Goal: Entertainment & Leisure: Consume media (video, audio)

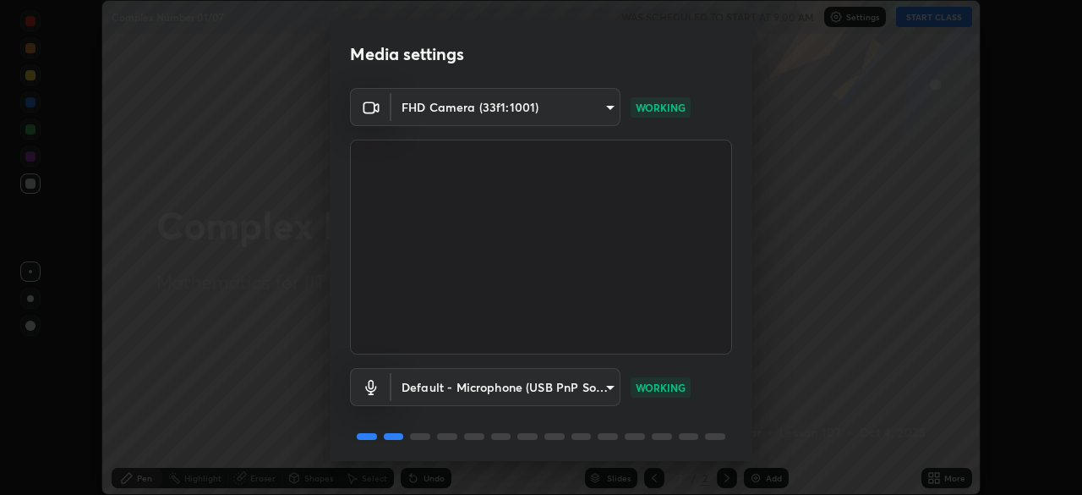
scroll to position [60, 0]
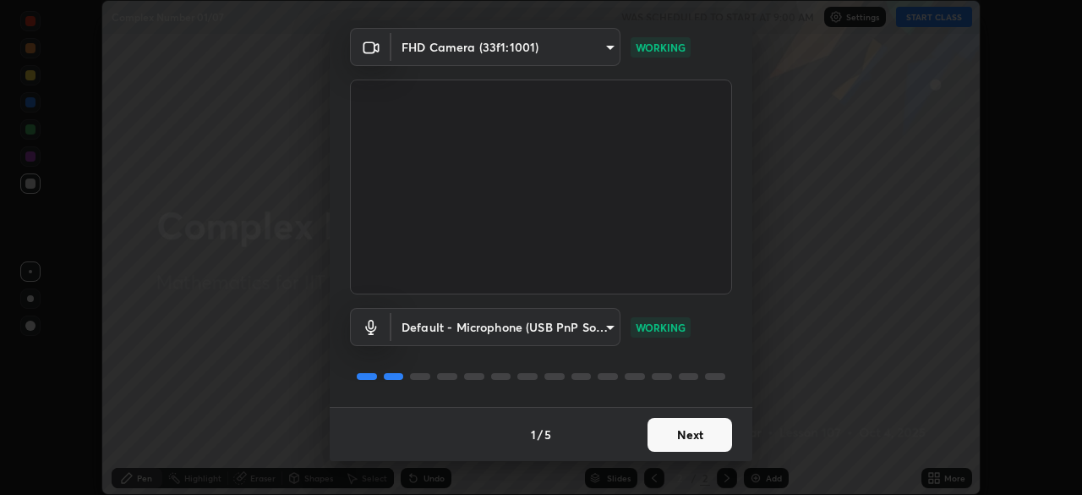
click at [682, 433] on button "Next" at bounding box center [690, 435] width 85 height 34
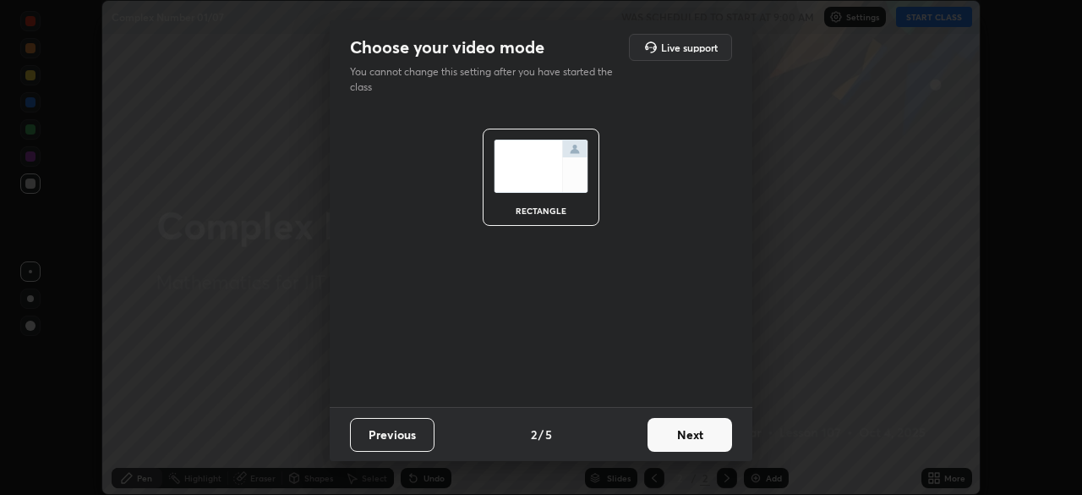
scroll to position [0, 0]
click at [689, 433] on button "Next" at bounding box center [690, 435] width 85 height 34
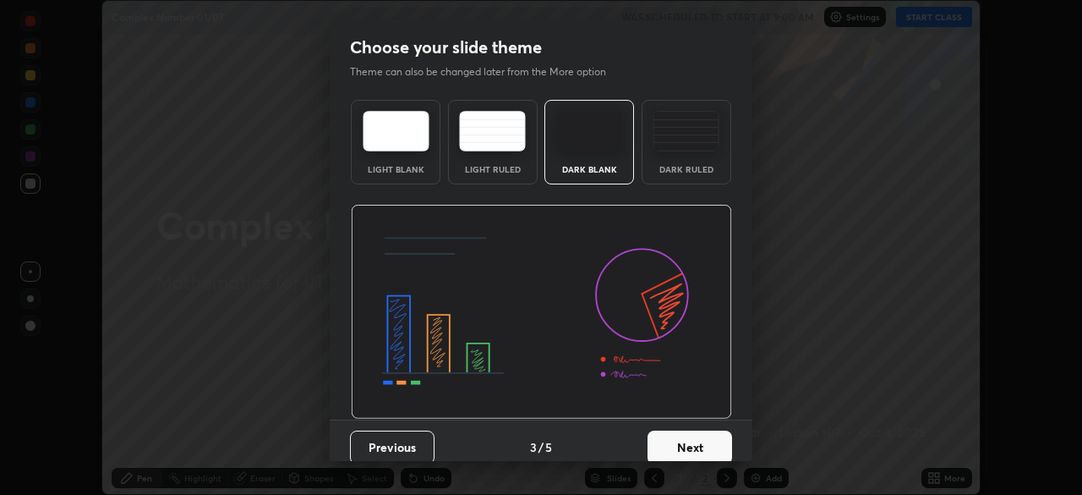
click at [696, 437] on button "Next" at bounding box center [690, 447] width 85 height 34
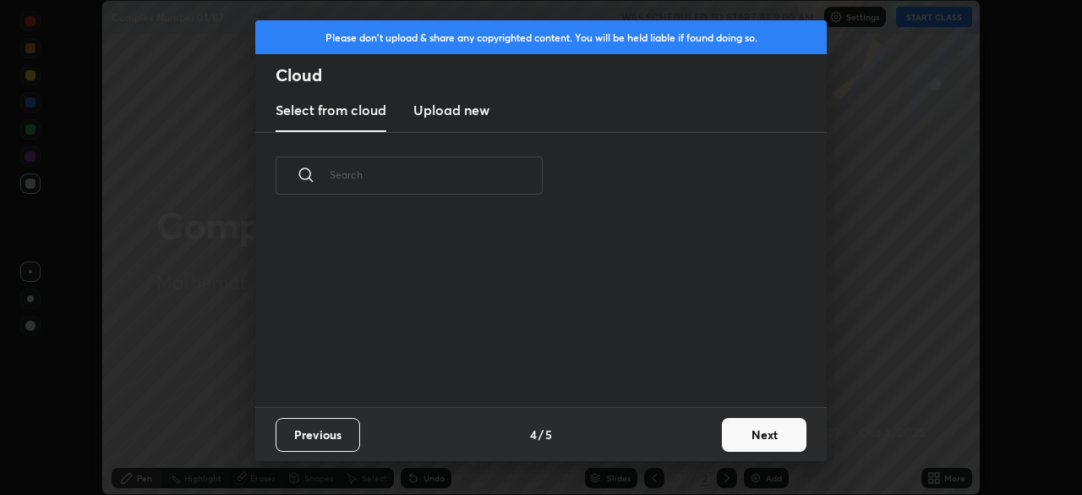
click at [708, 444] on div "Previous 4 / 5 Next" at bounding box center [541, 434] width 572 height 54
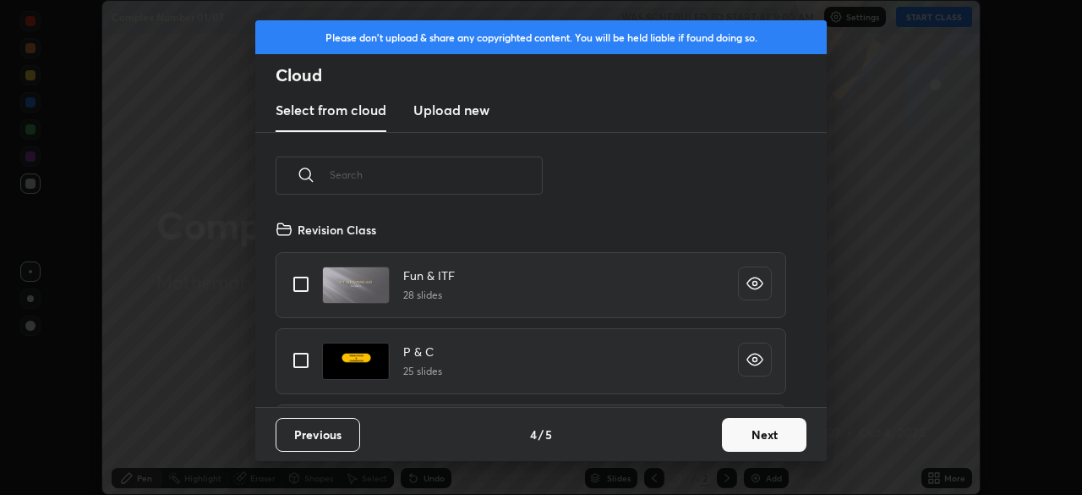
scroll to position [188, 543]
click at [739, 440] on button "Next" at bounding box center [764, 435] width 85 height 34
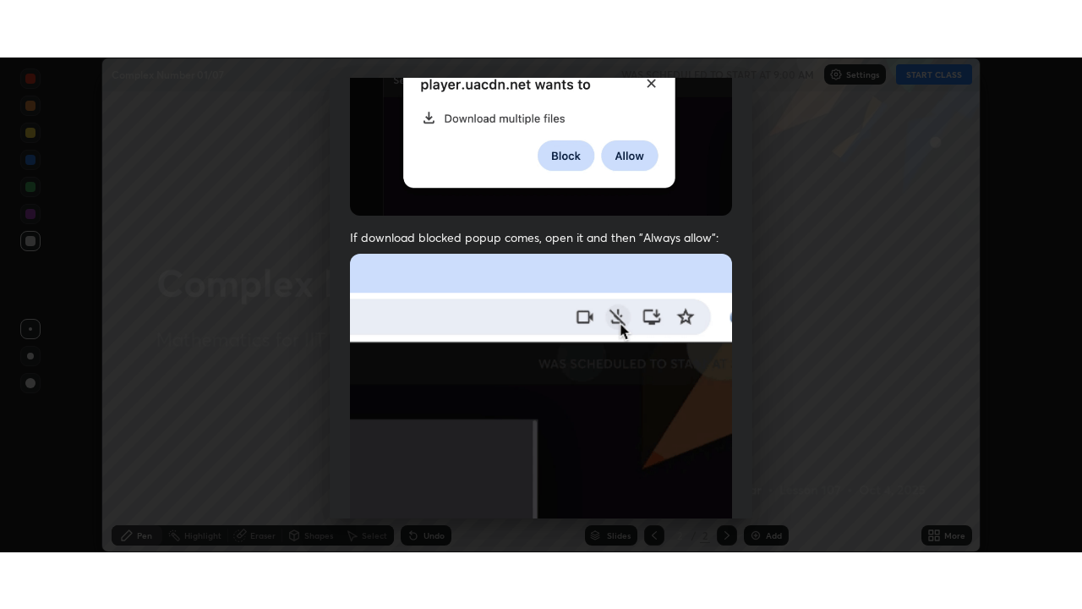
scroll to position [405, 0]
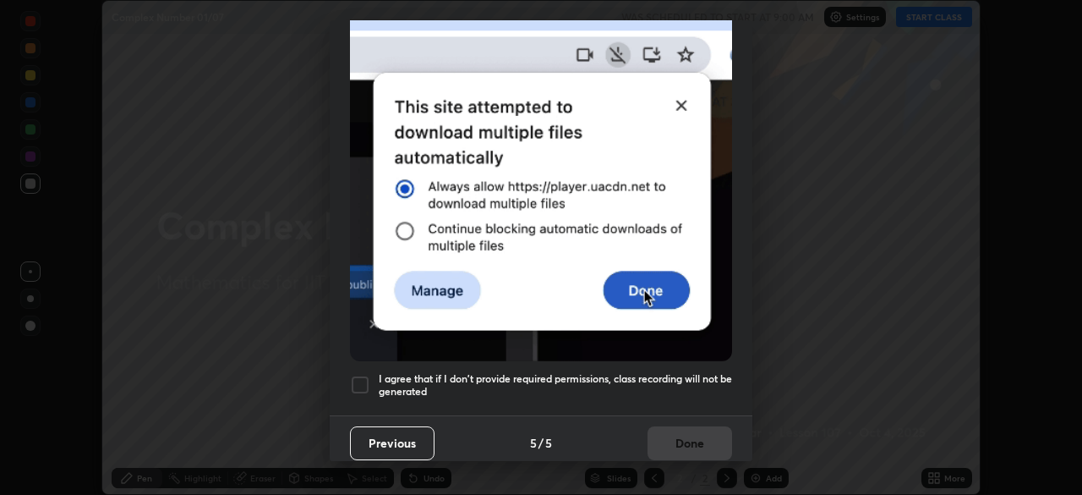
click at [356, 379] on div at bounding box center [360, 385] width 20 height 20
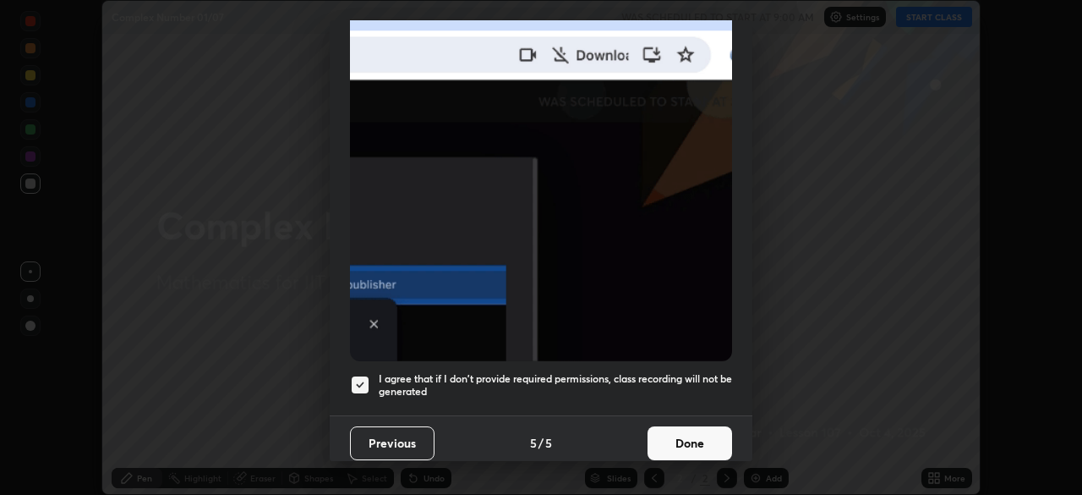
click at [709, 440] on button "Done" at bounding box center [690, 443] width 85 height 34
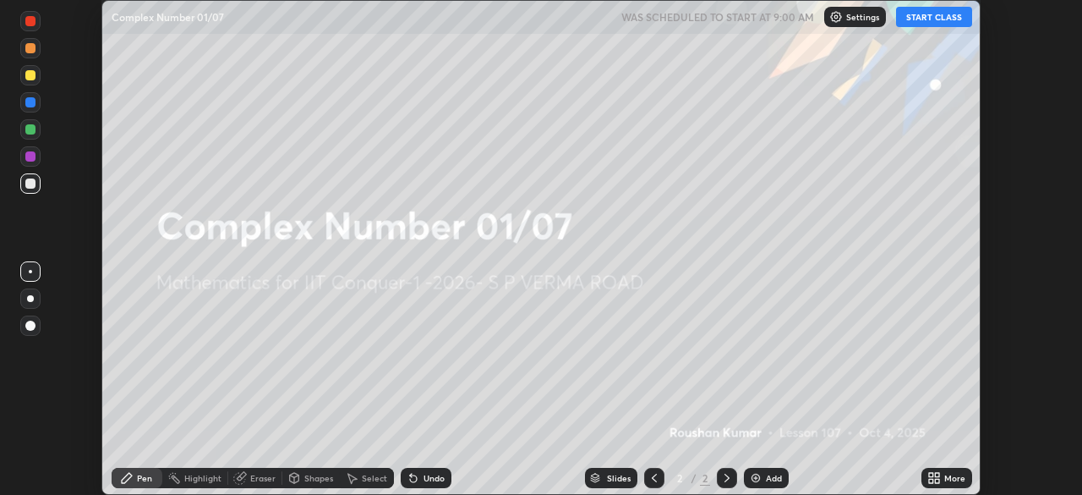
click at [933, 481] on icon at bounding box center [931, 481] width 4 height 4
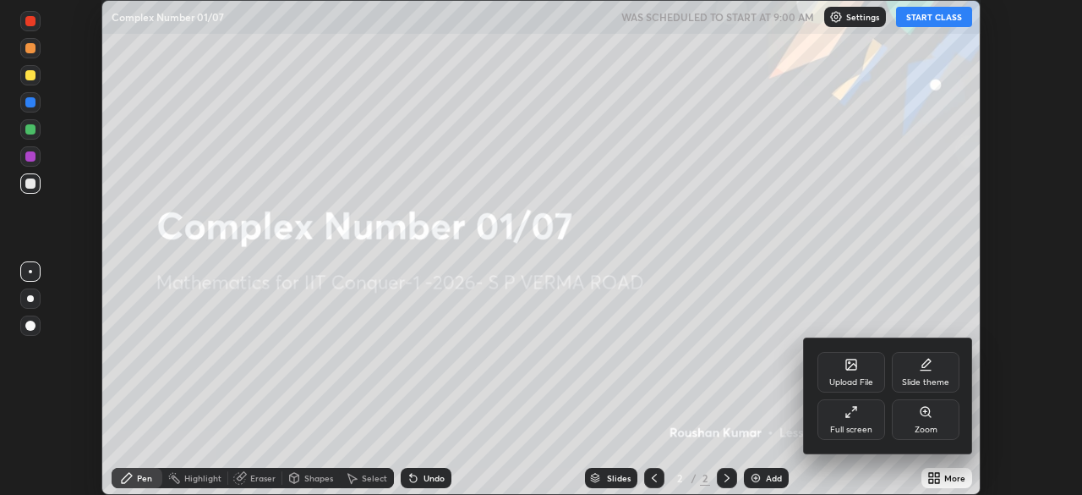
click at [861, 419] on div "Full screen" at bounding box center [852, 419] width 68 height 41
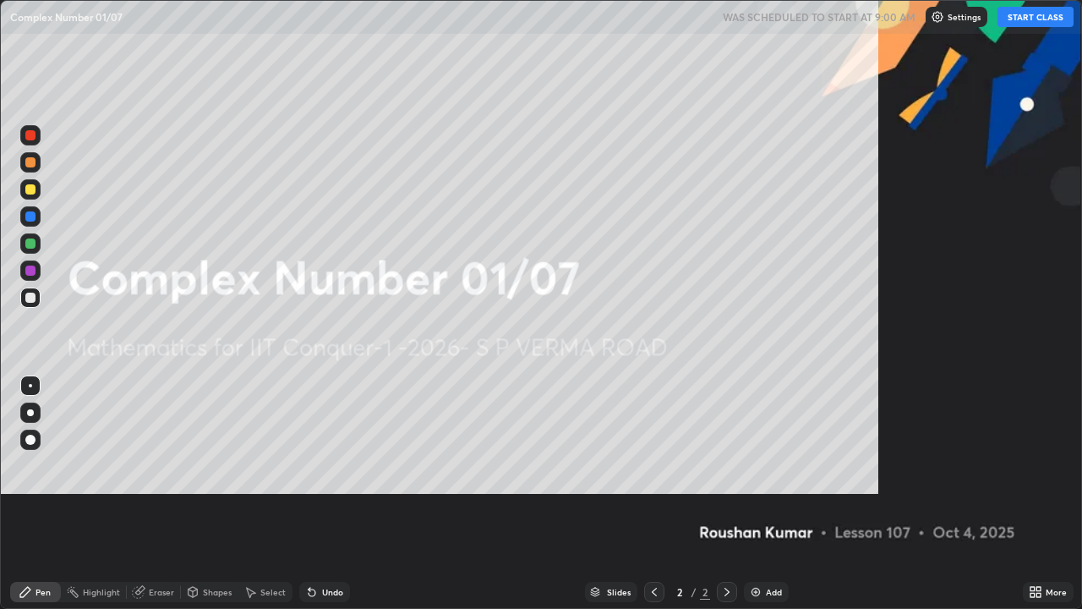
scroll to position [609, 1082]
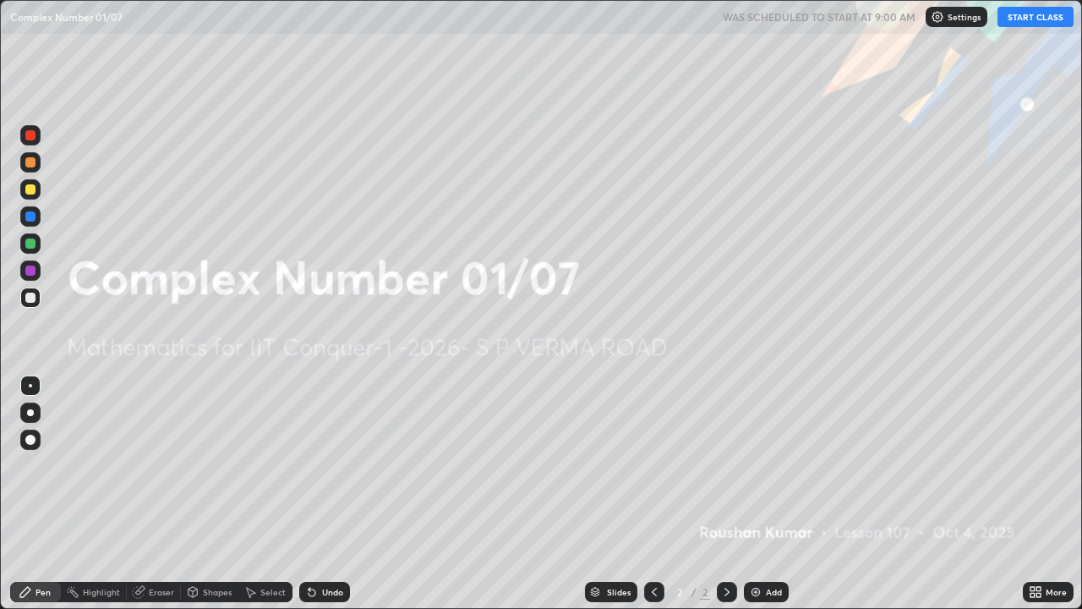
click at [1032, 21] on button "START CLASS" at bounding box center [1036, 17] width 76 height 20
click at [766, 494] on div "Add" at bounding box center [774, 592] width 16 height 8
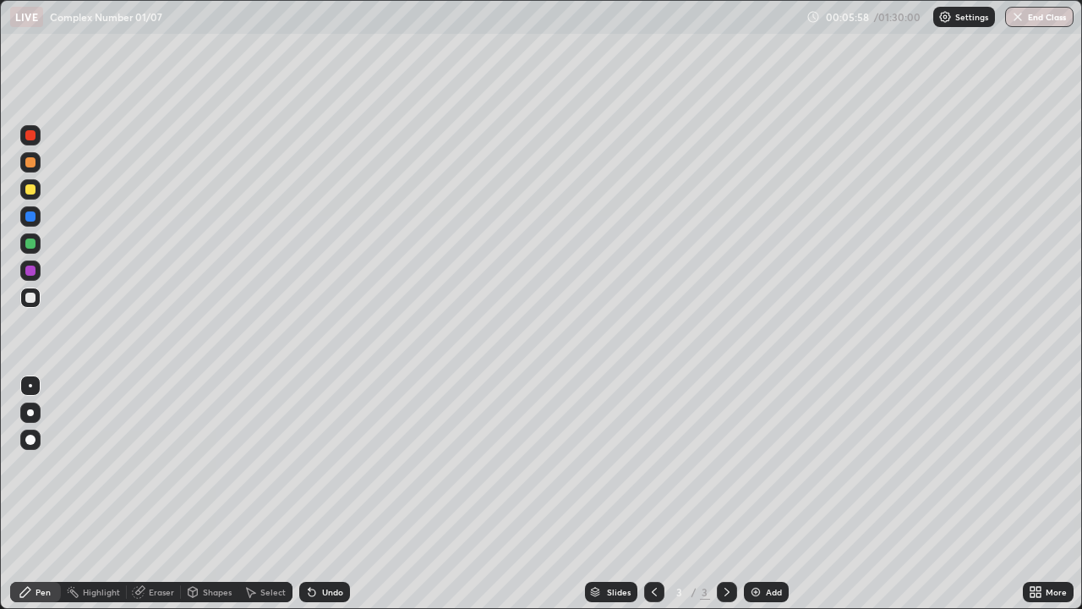
click at [32, 189] on div at bounding box center [30, 189] width 10 height 10
click at [35, 244] on div at bounding box center [30, 243] width 10 height 10
click at [33, 296] on div at bounding box center [30, 298] width 10 height 10
click at [27, 218] on div at bounding box center [30, 216] width 10 height 10
click at [767, 494] on div "Add" at bounding box center [774, 592] width 16 height 8
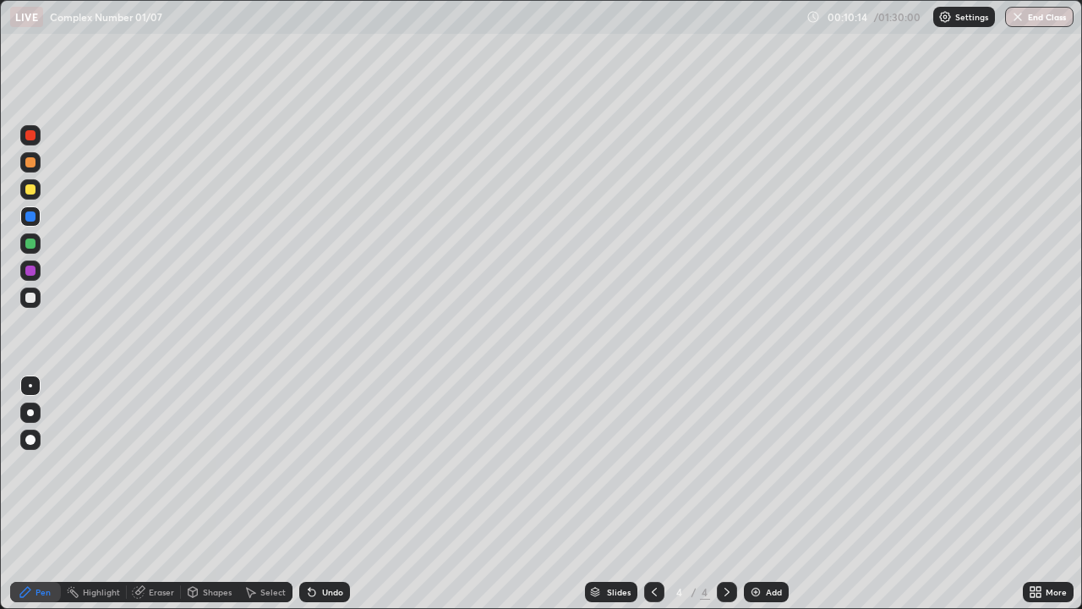
click at [40, 195] on div at bounding box center [30, 189] width 20 height 20
click at [33, 243] on div at bounding box center [30, 243] width 10 height 10
click at [336, 494] on div "Undo" at bounding box center [332, 592] width 21 height 8
click at [29, 300] on div at bounding box center [30, 298] width 10 height 10
click at [28, 189] on div at bounding box center [30, 189] width 10 height 10
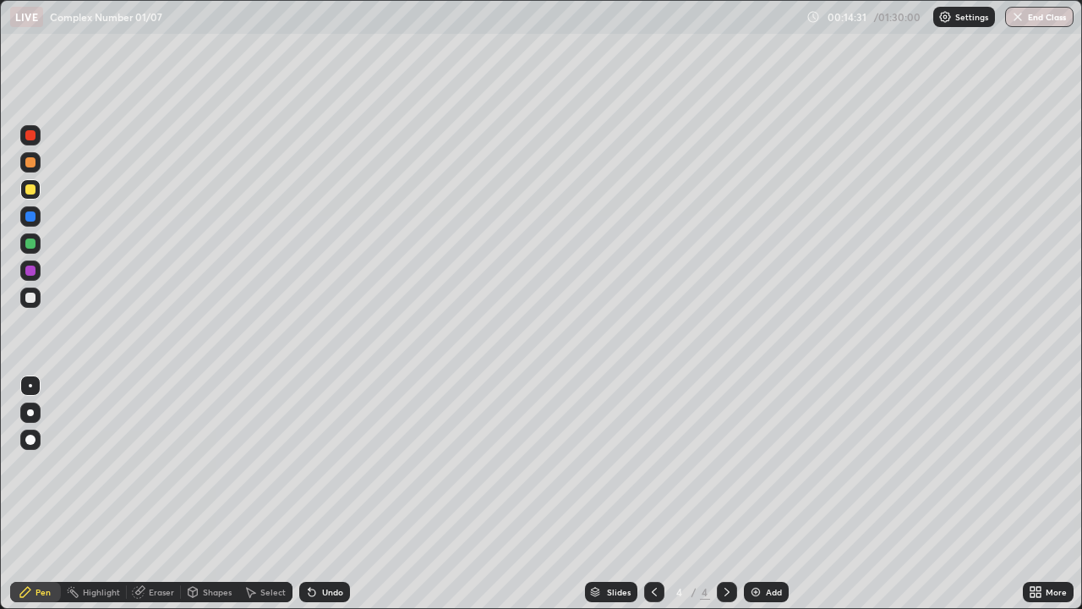
click at [766, 494] on div "Add" at bounding box center [774, 592] width 16 height 8
click at [33, 243] on div at bounding box center [30, 243] width 10 height 10
click at [157, 494] on div "Eraser" at bounding box center [161, 592] width 25 height 8
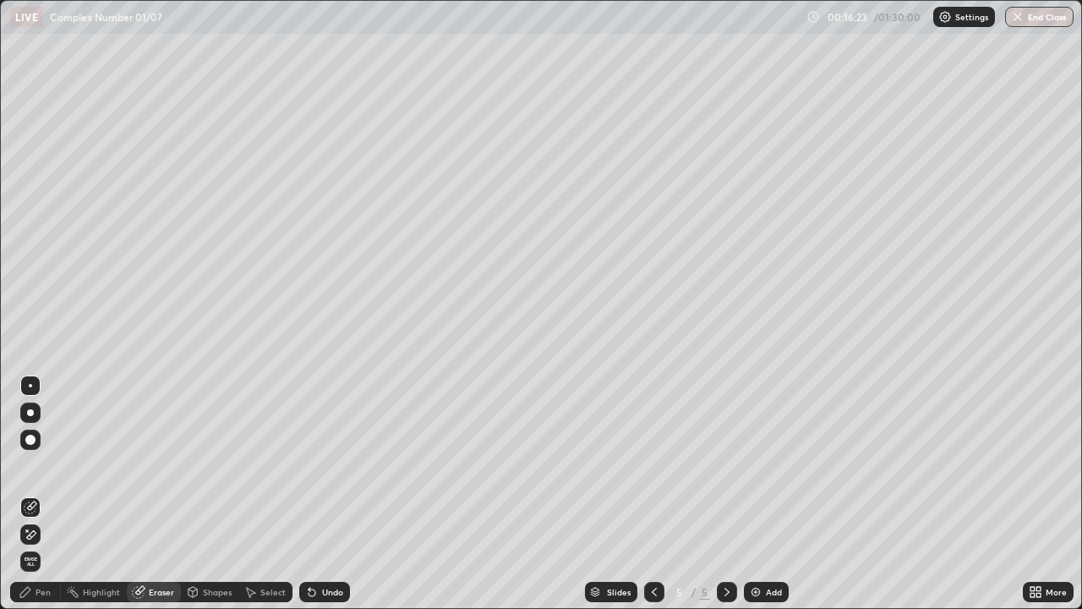
click at [39, 494] on div "Pen" at bounding box center [43, 592] width 15 height 8
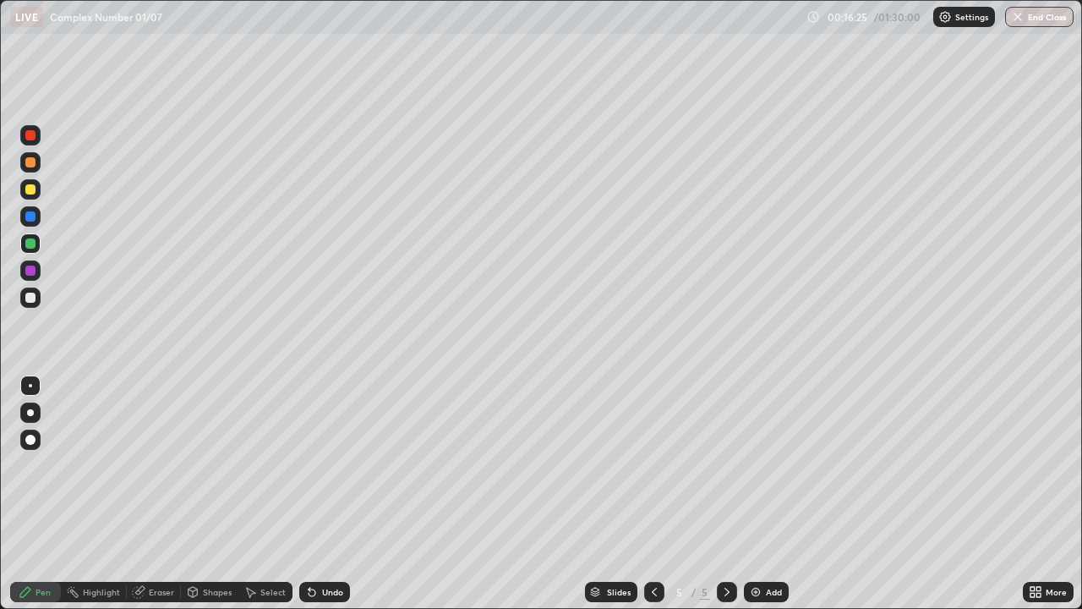
click at [34, 194] on div at bounding box center [30, 189] width 20 height 20
click at [333, 494] on div "Undo" at bounding box center [332, 592] width 21 height 8
click at [331, 494] on div "Undo" at bounding box center [332, 592] width 21 height 8
click at [333, 494] on div "Undo" at bounding box center [332, 592] width 21 height 8
click at [30, 242] on div at bounding box center [30, 243] width 10 height 10
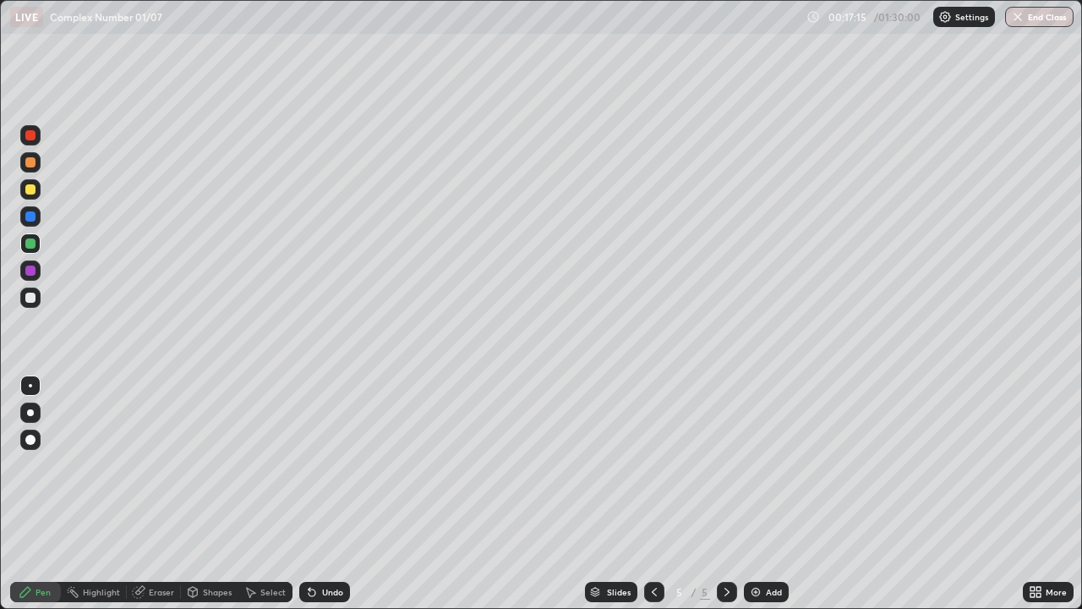
click at [335, 494] on div "Undo" at bounding box center [332, 592] width 21 height 8
click at [336, 494] on div "Undo" at bounding box center [332, 592] width 21 height 8
click at [329, 494] on div "Undo" at bounding box center [332, 592] width 21 height 8
click at [332, 494] on div "Undo" at bounding box center [332, 592] width 21 height 8
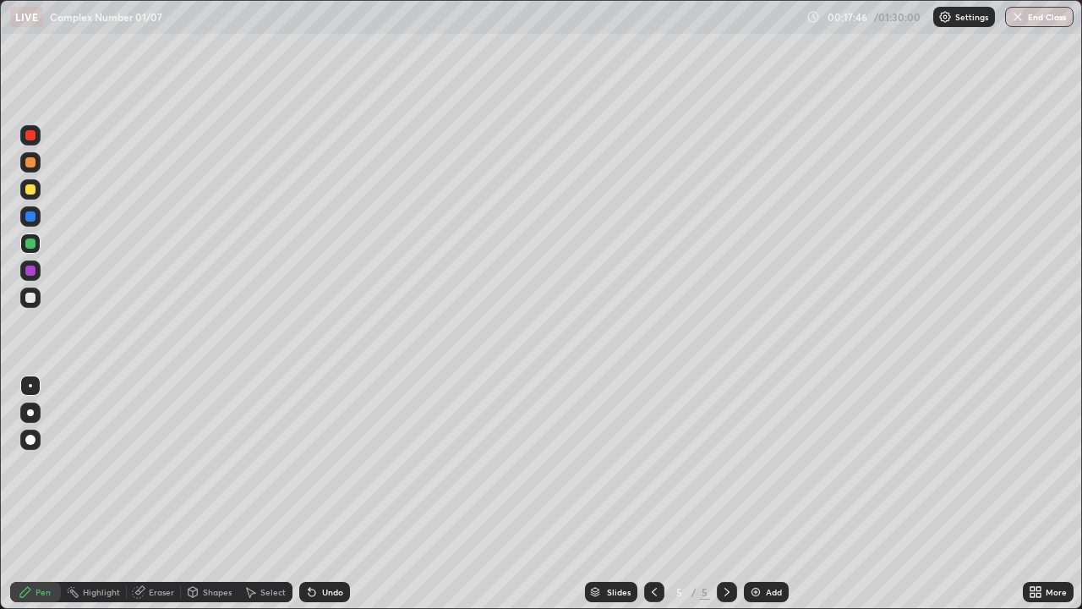
click at [30, 297] on div at bounding box center [30, 298] width 10 height 10
click at [30, 271] on div at bounding box center [30, 271] width 10 height 10
click at [34, 243] on div at bounding box center [30, 243] width 10 height 10
click at [30, 298] on div at bounding box center [30, 298] width 10 height 10
click at [331, 494] on div "Undo" at bounding box center [332, 592] width 21 height 8
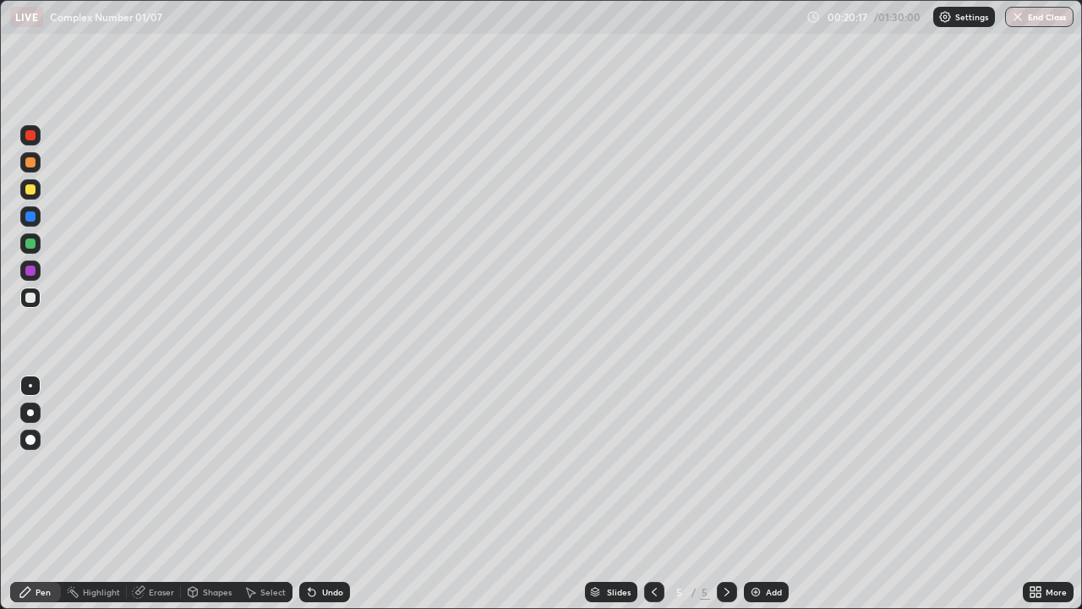
click at [337, 494] on div "Undo" at bounding box center [332, 592] width 21 height 8
click at [333, 494] on div "Undo" at bounding box center [332, 592] width 21 height 8
click at [337, 494] on div "Undo" at bounding box center [332, 592] width 21 height 8
click at [774, 494] on div "Add" at bounding box center [774, 592] width 16 height 8
click at [326, 494] on div "Undo" at bounding box center [332, 592] width 21 height 8
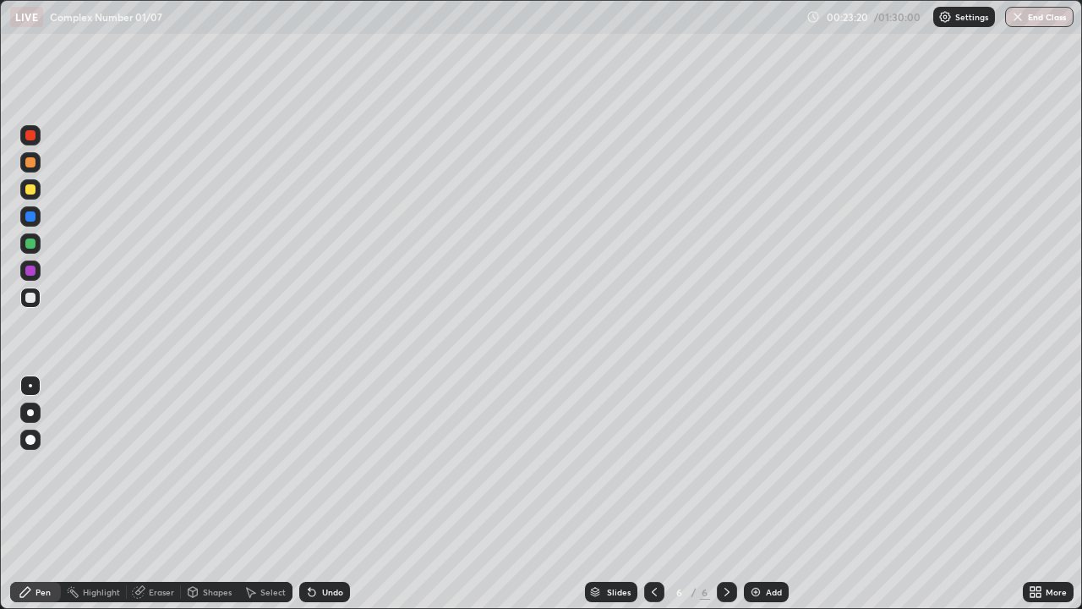
click at [650, 494] on icon at bounding box center [655, 592] width 14 height 14
click at [723, 494] on icon at bounding box center [727, 592] width 14 height 14
click at [34, 301] on div at bounding box center [30, 298] width 10 height 10
click at [35, 267] on div at bounding box center [30, 271] width 10 height 10
click at [775, 494] on div "Add" at bounding box center [774, 592] width 16 height 8
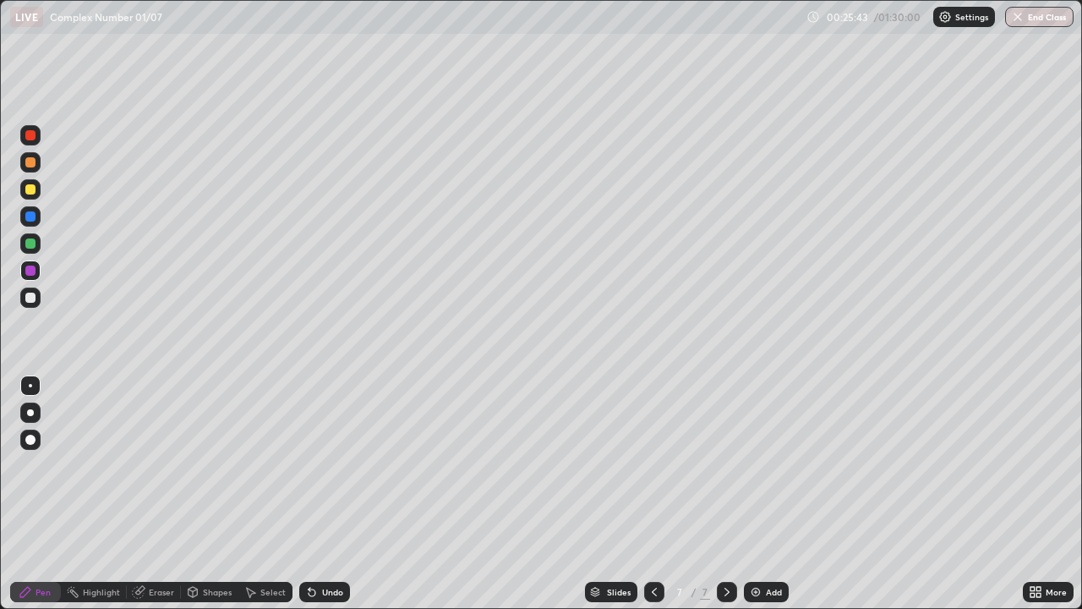
click at [30, 190] on div at bounding box center [30, 189] width 10 height 10
click at [35, 240] on div at bounding box center [30, 243] width 10 height 10
click at [330, 494] on div "Undo" at bounding box center [332, 592] width 21 height 8
click at [39, 217] on div at bounding box center [30, 216] width 20 height 20
click at [32, 269] on div at bounding box center [30, 271] width 10 height 10
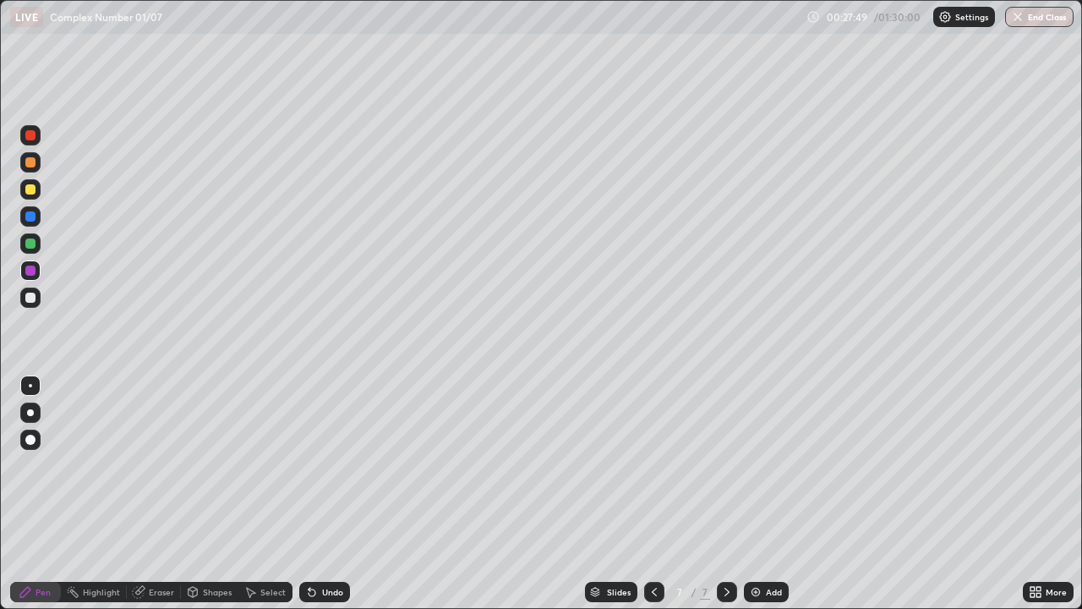
click at [30, 298] on div at bounding box center [30, 298] width 10 height 10
click at [31, 163] on div at bounding box center [30, 162] width 10 height 10
click at [30, 299] on div at bounding box center [30, 298] width 10 height 10
click at [35, 244] on div at bounding box center [30, 243] width 10 height 10
click at [32, 298] on div at bounding box center [30, 298] width 10 height 10
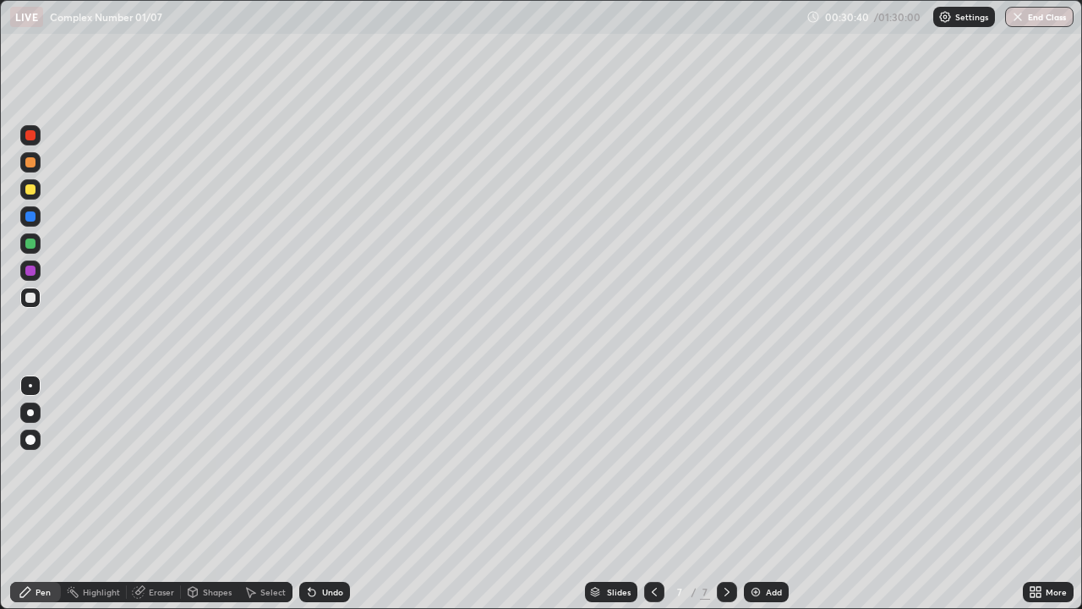
click at [339, 494] on div "Undo" at bounding box center [332, 592] width 21 height 8
click at [337, 494] on div "Undo" at bounding box center [324, 592] width 51 height 20
click at [333, 494] on div "Undo" at bounding box center [324, 592] width 51 height 20
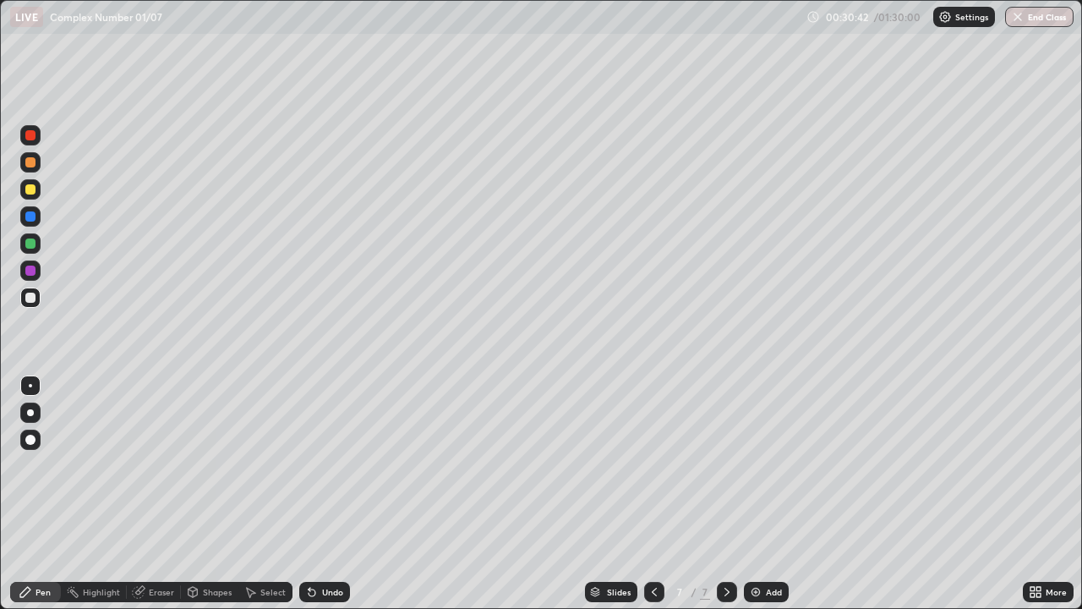
click at [330, 494] on div "Undo" at bounding box center [324, 592] width 51 height 20
click at [523, 494] on div "Slides 7 / 7 Add" at bounding box center [686, 592] width 673 height 34
click at [31, 269] on div at bounding box center [30, 271] width 10 height 10
click at [602, 494] on div "Slides" at bounding box center [611, 592] width 52 height 20
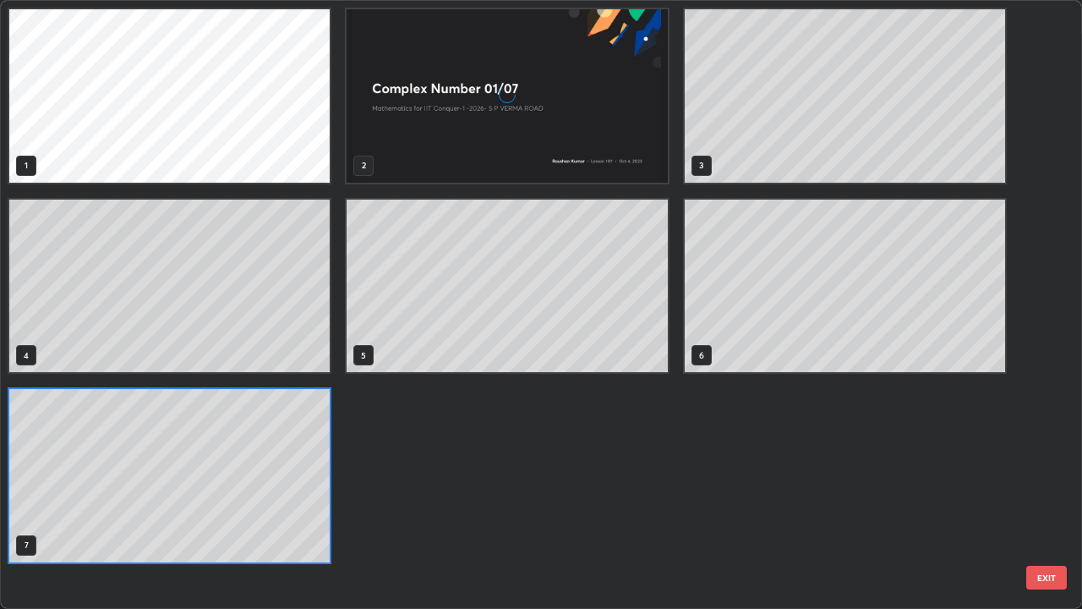
scroll to position [602, 1072]
click at [1053, 494] on button "EXIT" at bounding box center [1047, 578] width 41 height 24
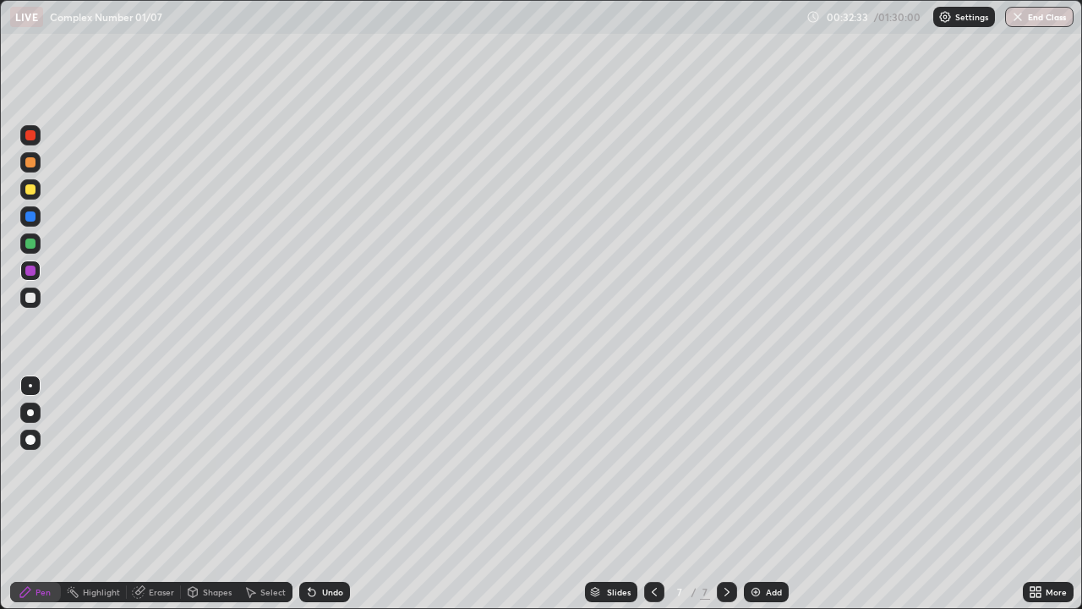
click at [31, 244] on div at bounding box center [30, 243] width 10 height 10
click at [30, 136] on div at bounding box center [30, 135] width 10 height 10
click at [161, 494] on div "Eraser" at bounding box center [161, 592] width 25 height 8
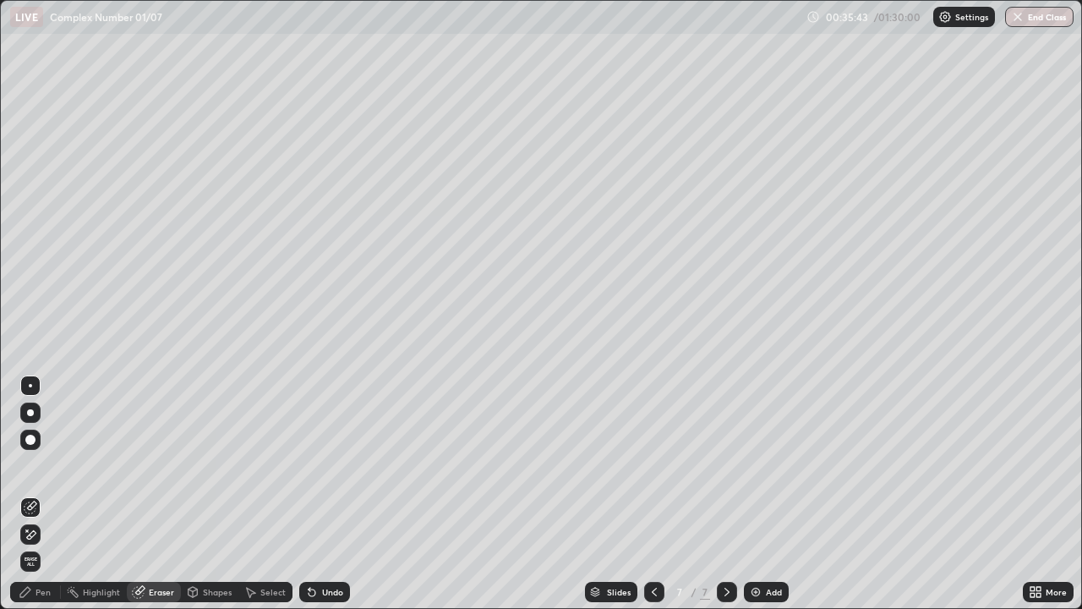
click at [38, 494] on div "Pen" at bounding box center [35, 592] width 51 height 20
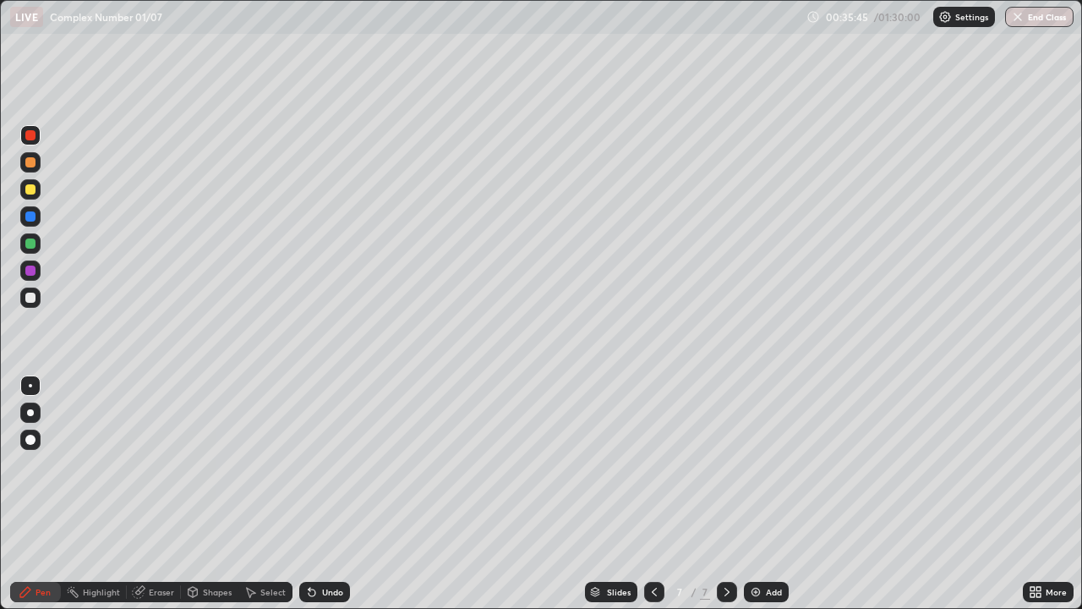
click at [31, 271] on div at bounding box center [30, 271] width 10 height 10
click at [30, 246] on div at bounding box center [30, 243] width 10 height 10
click at [775, 494] on div "Add" at bounding box center [774, 592] width 16 height 8
click at [31, 189] on div at bounding box center [30, 189] width 10 height 10
click at [37, 239] on div at bounding box center [30, 243] width 20 height 20
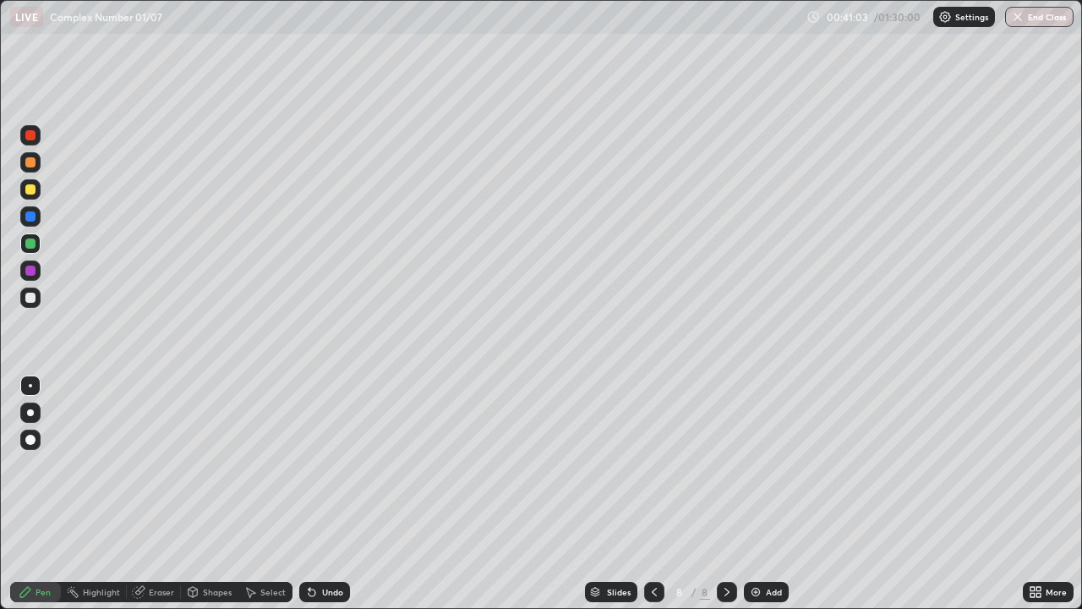
click at [32, 299] on div at bounding box center [30, 298] width 10 height 10
click at [331, 494] on div "Undo" at bounding box center [332, 592] width 21 height 8
click at [335, 494] on div "Undo" at bounding box center [332, 592] width 21 height 8
click at [337, 494] on div "Undo" at bounding box center [332, 592] width 21 height 8
click at [329, 494] on div "Undo" at bounding box center [332, 592] width 21 height 8
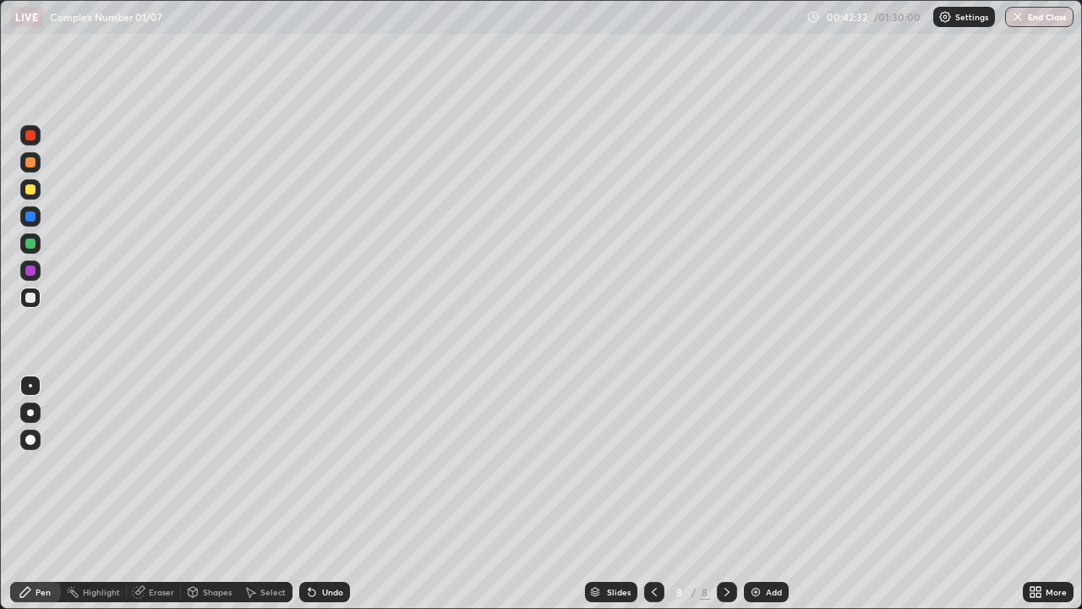
click at [333, 494] on div "Undo" at bounding box center [324, 592] width 51 height 20
click at [335, 494] on div "Undo" at bounding box center [332, 592] width 21 height 8
click at [328, 494] on div "Undo" at bounding box center [332, 592] width 21 height 8
click at [161, 494] on div "Eraser" at bounding box center [161, 592] width 25 height 8
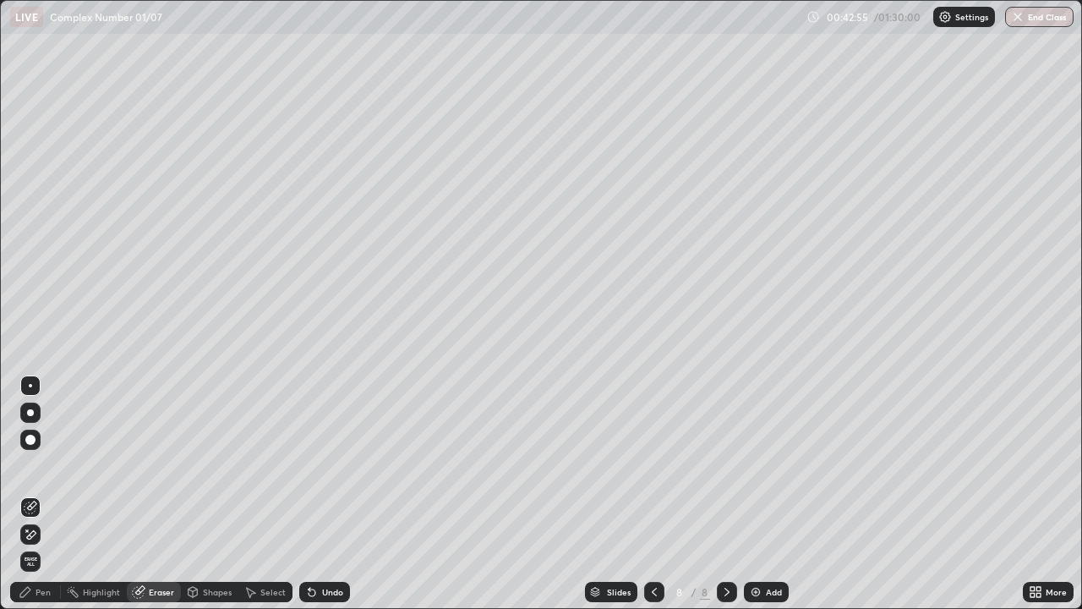
click at [45, 494] on div "Pen" at bounding box center [43, 592] width 15 height 8
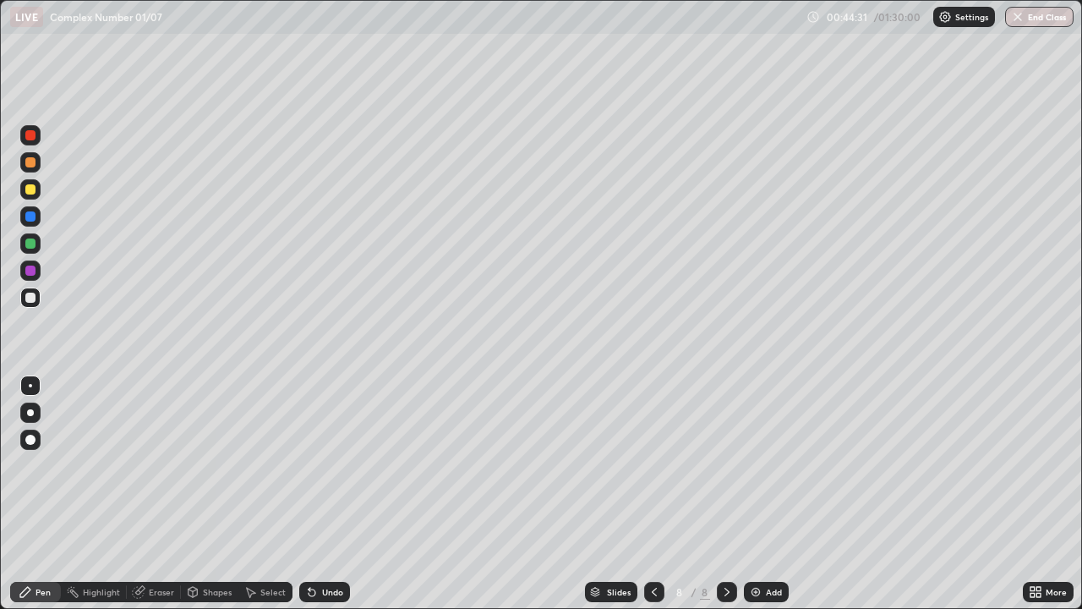
click at [31, 268] on div at bounding box center [30, 271] width 10 height 10
click at [334, 494] on div "Undo" at bounding box center [332, 592] width 21 height 8
click at [335, 494] on div "Undo" at bounding box center [332, 592] width 21 height 8
click at [339, 494] on div "Undo" at bounding box center [332, 592] width 21 height 8
click at [341, 494] on div "Undo" at bounding box center [332, 592] width 21 height 8
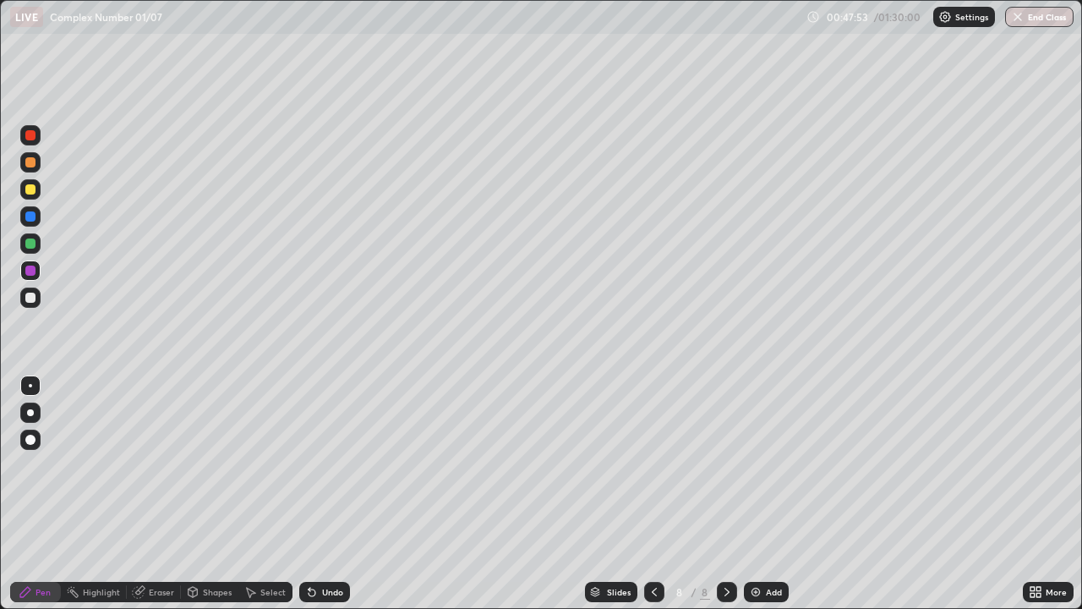
click at [30, 217] on div at bounding box center [30, 216] width 10 height 10
click at [33, 297] on div at bounding box center [30, 298] width 10 height 10
click at [328, 494] on div "Undo" at bounding box center [332, 592] width 21 height 8
click at [329, 494] on div "Undo" at bounding box center [332, 592] width 21 height 8
click at [330, 494] on div "Undo" at bounding box center [332, 592] width 21 height 8
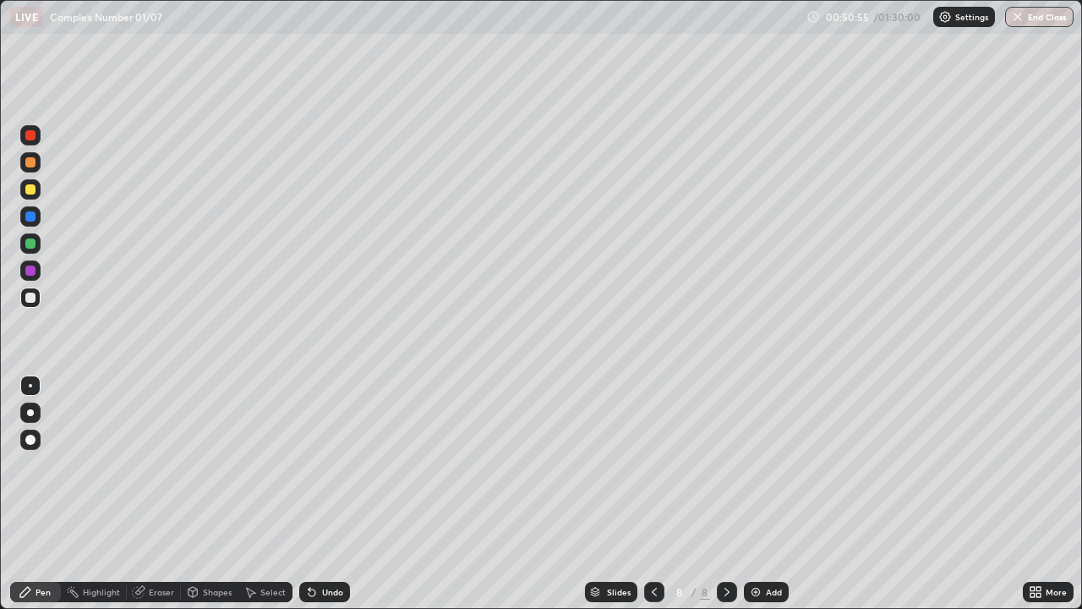
click at [329, 494] on div "Undo" at bounding box center [332, 592] width 21 height 8
click at [329, 494] on div "Undo" at bounding box center [324, 592] width 51 height 20
click at [330, 494] on div "Undo" at bounding box center [324, 592] width 51 height 20
click at [331, 494] on div "Undo" at bounding box center [324, 592] width 51 height 20
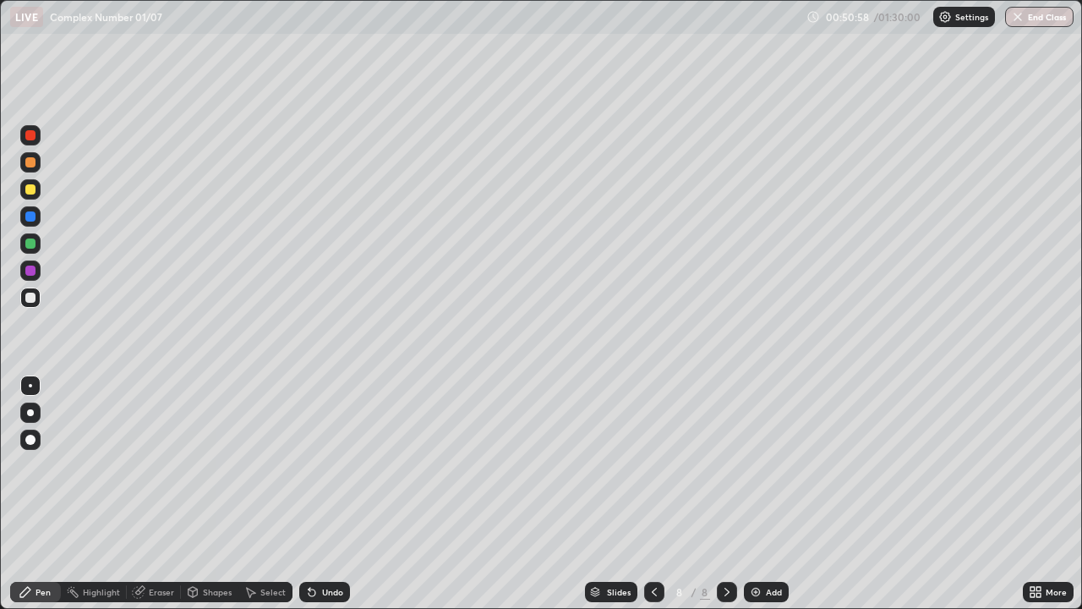
click at [30, 271] on div at bounding box center [30, 271] width 10 height 10
click at [30, 219] on div at bounding box center [30, 216] width 10 height 10
click at [164, 494] on div "Eraser" at bounding box center [161, 592] width 25 height 8
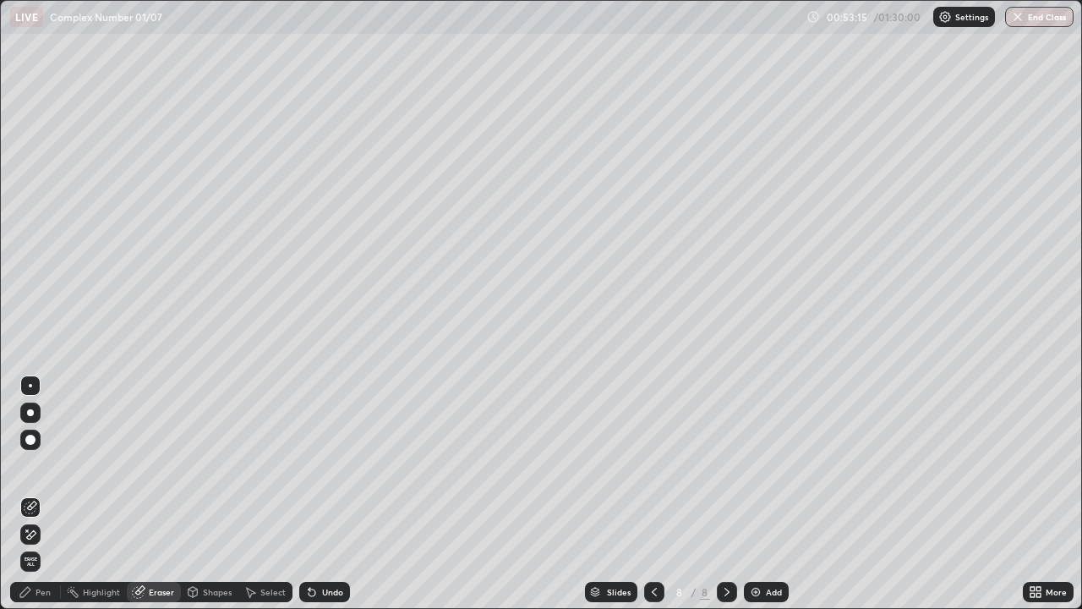
click at [43, 494] on div "Pen" at bounding box center [43, 592] width 15 height 8
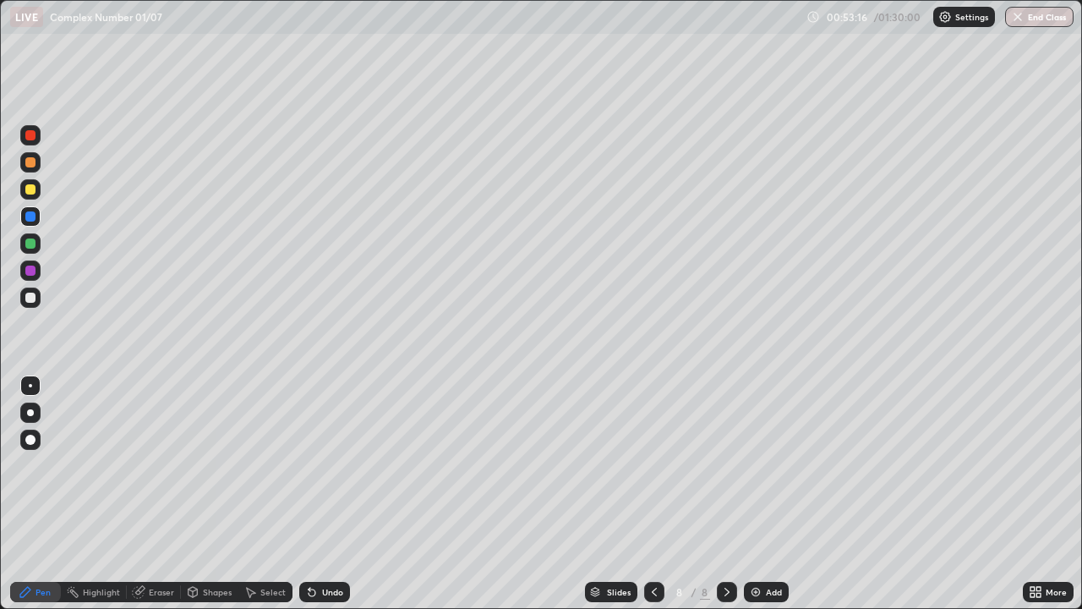
click at [33, 300] on div at bounding box center [30, 298] width 10 height 10
click at [161, 494] on div "Eraser" at bounding box center [161, 592] width 25 height 8
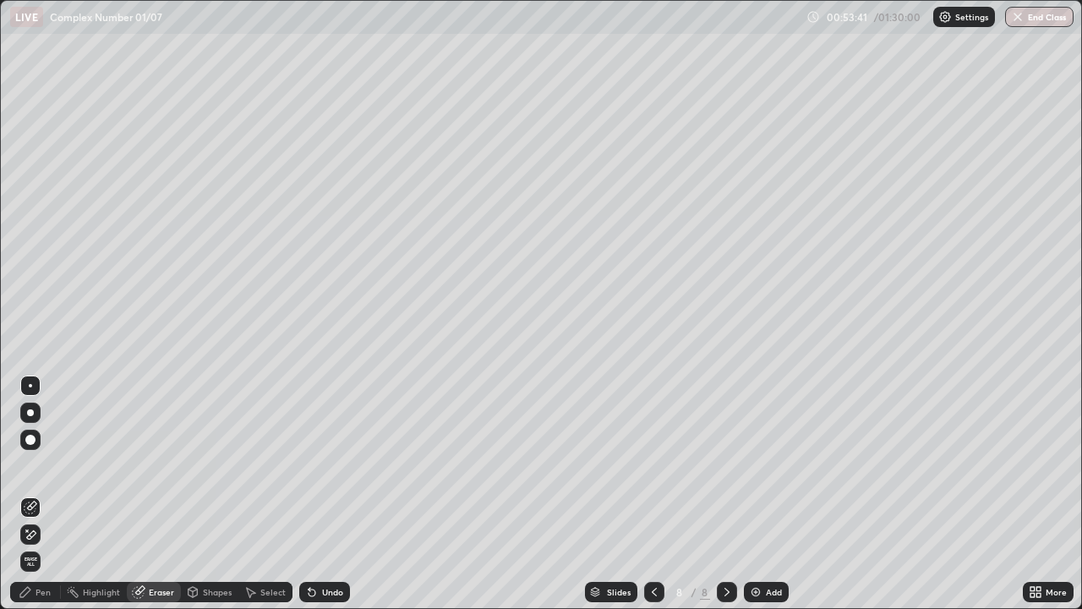
click at [43, 494] on div "Pen" at bounding box center [43, 592] width 15 height 8
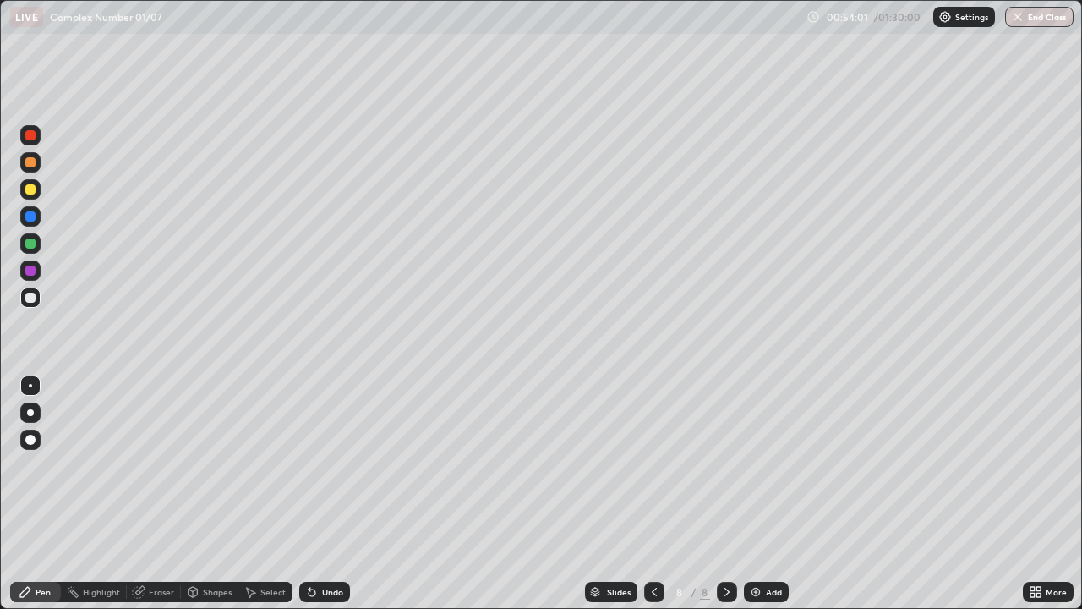
click at [165, 494] on div "Eraser" at bounding box center [161, 592] width 25 height 8
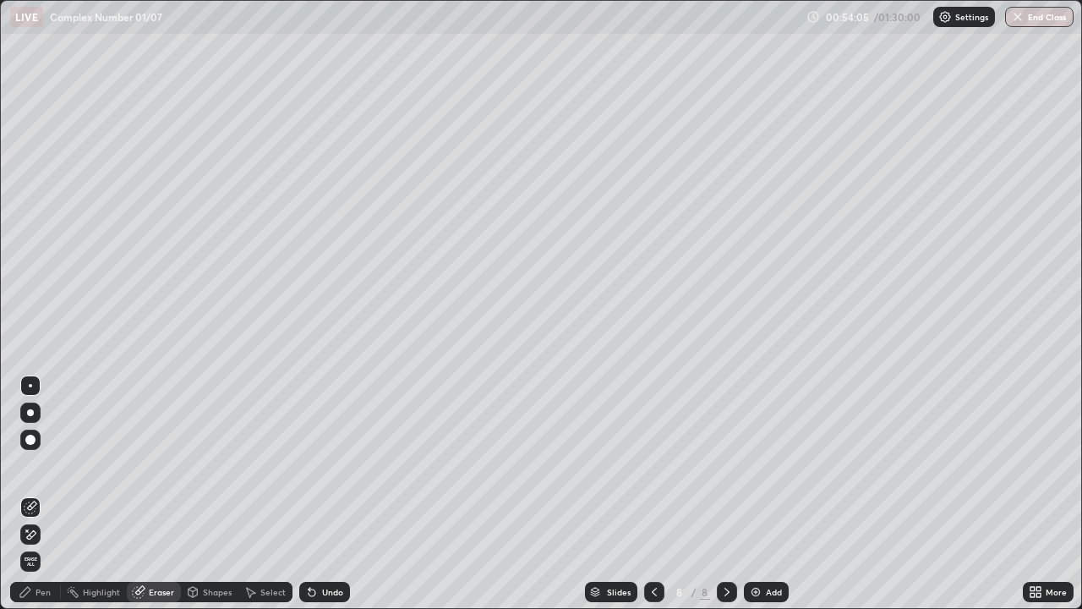
click at [35, 494] on div "Pen" at bounding box center [35, 592] width 51 height 20
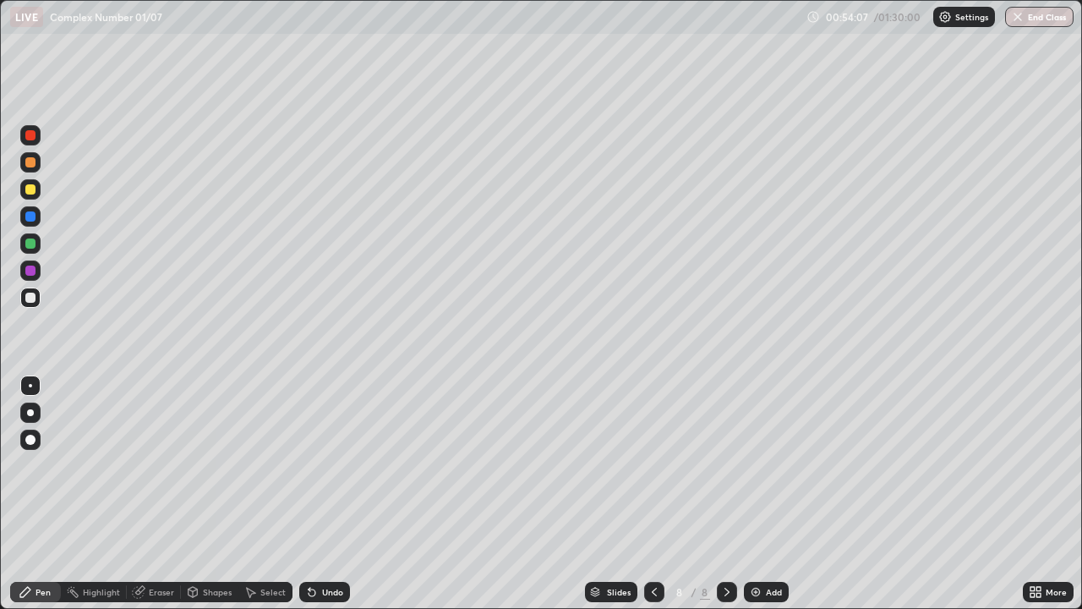
click at [35, 218] on div at bounding box center [30, 216] width 10 height 10
click at [30, 297] on div at bounding box center [30, 298] width 10 height 10
click at [31, 271] on div at bounding box center [30, 271] width 10 height 10
click at [31, 243] on div at bounding box center [30, 243] width 10 height 10
click at [30, 190] on div at bounding box center [30, 189] width 10 height 10
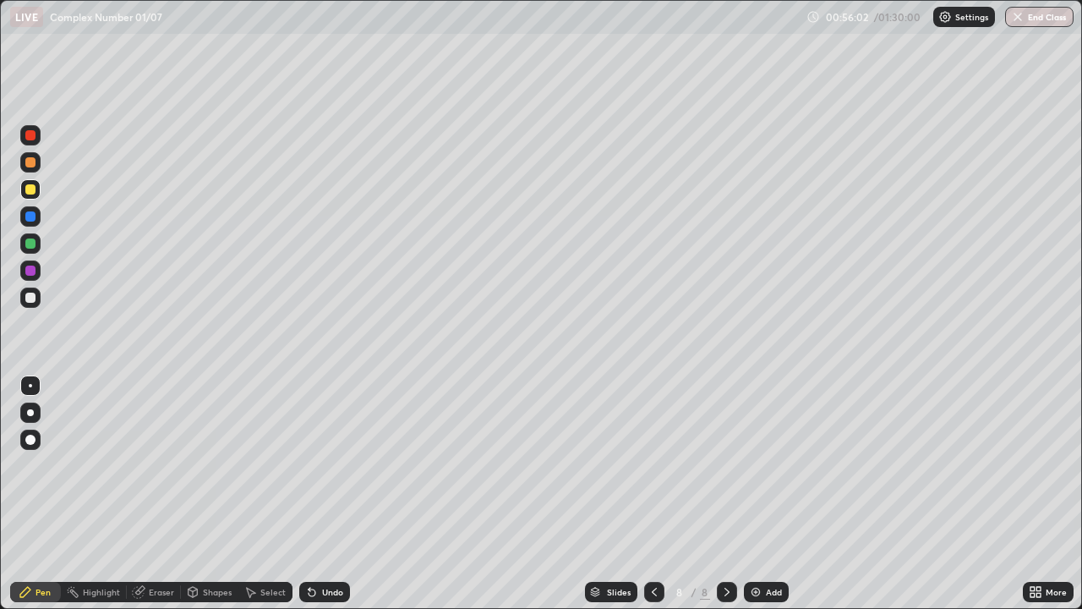
click at [159, 494] on div "Eraser" at bounding box center [161, 592] width 25 height 8
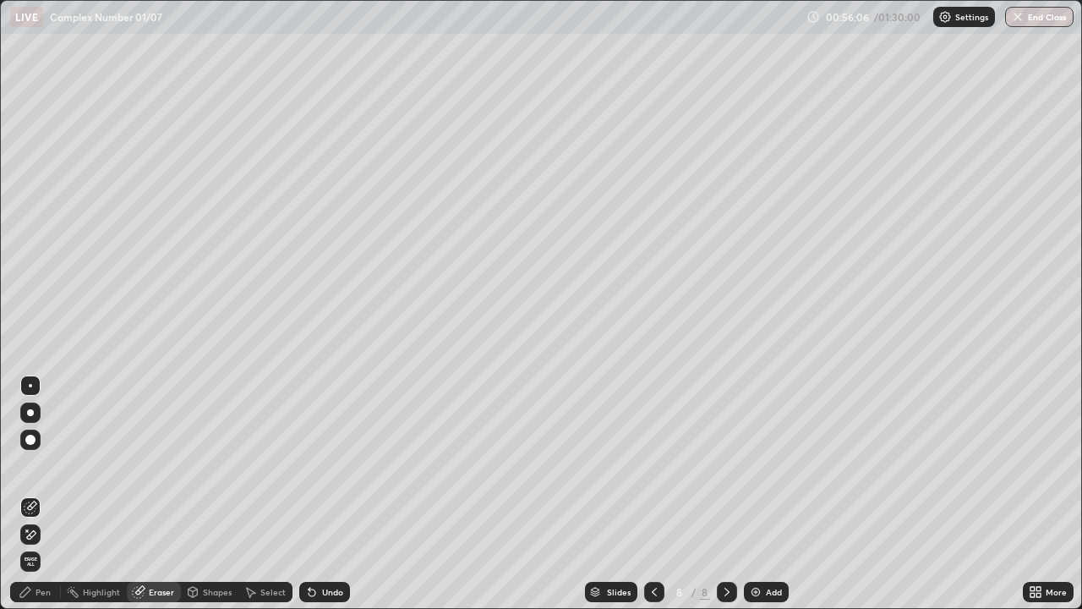
click at [38, 494] on div "Pen" at bounding box center [43, 592] width 15 height 8
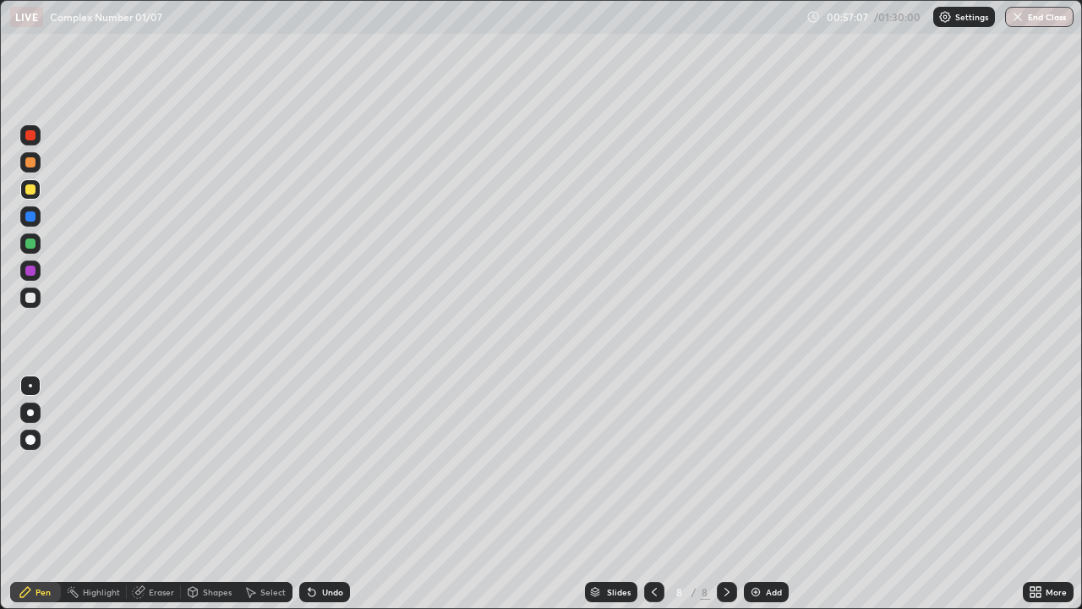
click at [777, 494] on div "Add" at bounding box center [774, 592] width 16 height 8
click at [32, 246] on div at bounding box center [30, 243] width 10 height 10
click at [30, 298] on div at bounding box center [30, 298] width 10 height 10
click at [30, 272] on div at bounding box center [30, 271] width 10 height 10
click at [32, 245] on div at bounding box center [30, 243] width 10 height 10
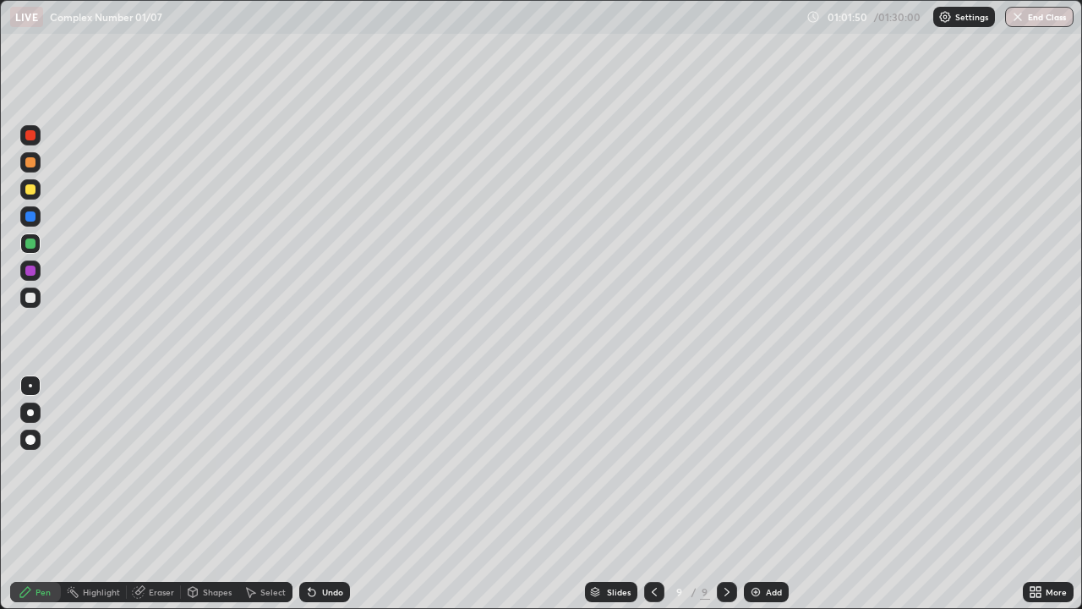
click at [30, 296] on div at bounding box center [30, 298] width 10 height 10
click at [771, 494] on div "Add" at bounding box center [774, 592] width 16 height 8
click at [331, 494] on div "Undo" at bounding box center [324, 592] width 51 height 20
click at [30, 244] on div at bounding box center [30, 243] width 10 height 10
click at [38, 303] on div at bounding box center [30, 298] width 20 height 20
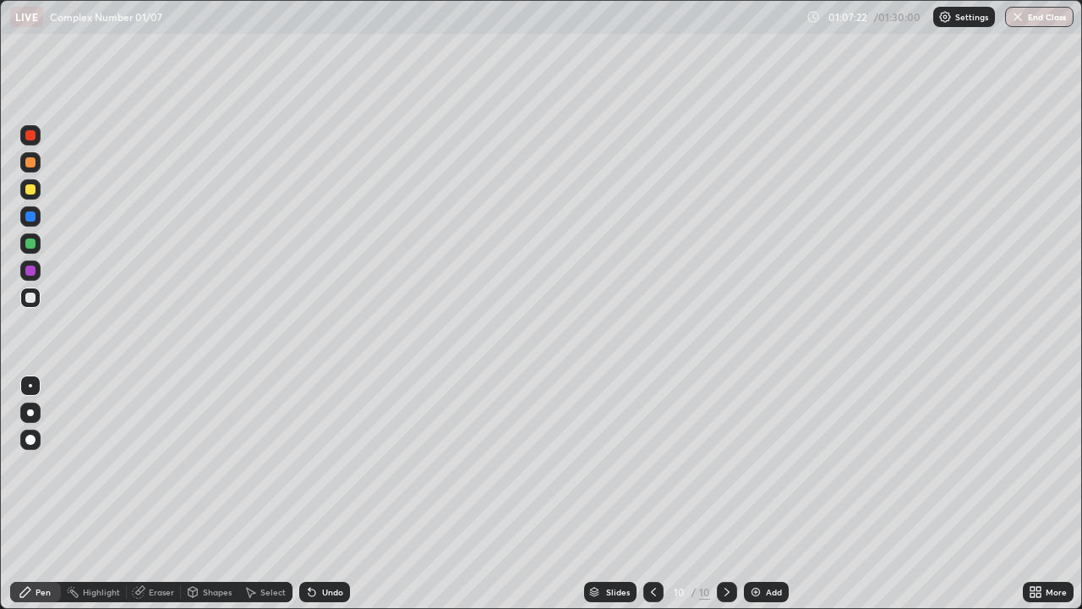
click at [333, 494] on div "Undo" at bounding box center [324, 592] width 51 height 20
click at [339, 494] on div "Undo" at bounding box center [332, 592] width 21 height 8
click at [32, 242] on div at bounding box center [30, 243] width 10 height 10
click at [31, 298] on div at bounding box center [30, 298] width 10 height 10
click at [33, 271] on div at bounding box center [30, 271] width 10 height 10
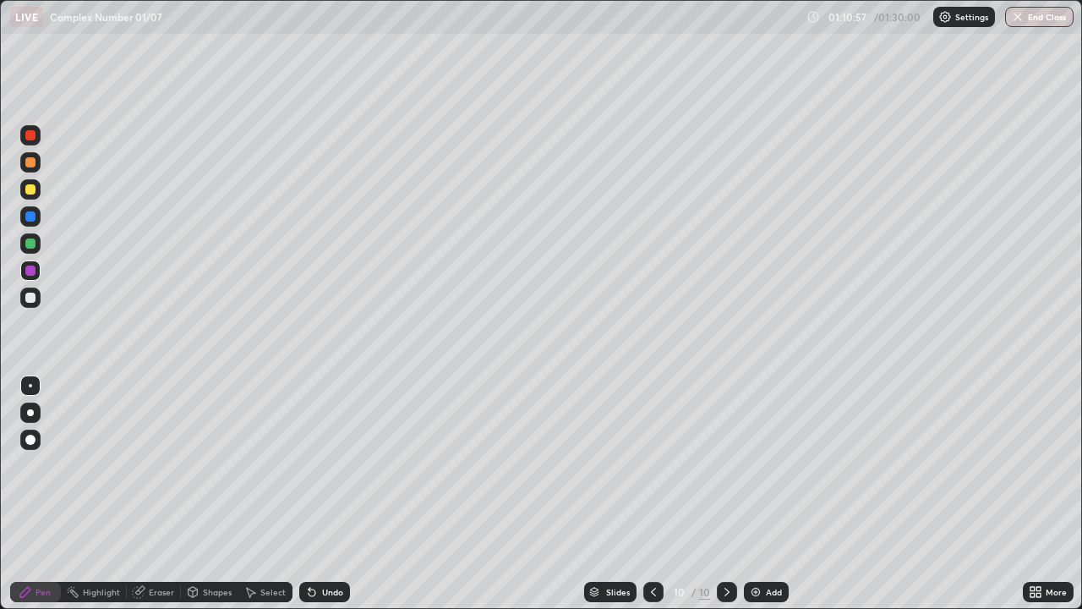
click at [35, 217] on div at bounding box center [30, 216] width 10 height 10
click at [31, 190] on div at bounding box center [30, 189] width 10 height 10
click at [650, 494] on icon at bounding box center [654, 592] width 14 height 14
click at [726, 494] on icon at bounding box center [727, 592] width 14 height 14
click at [774, 494] on div "Add" at bounding box center [774, 592] width 16 height 8
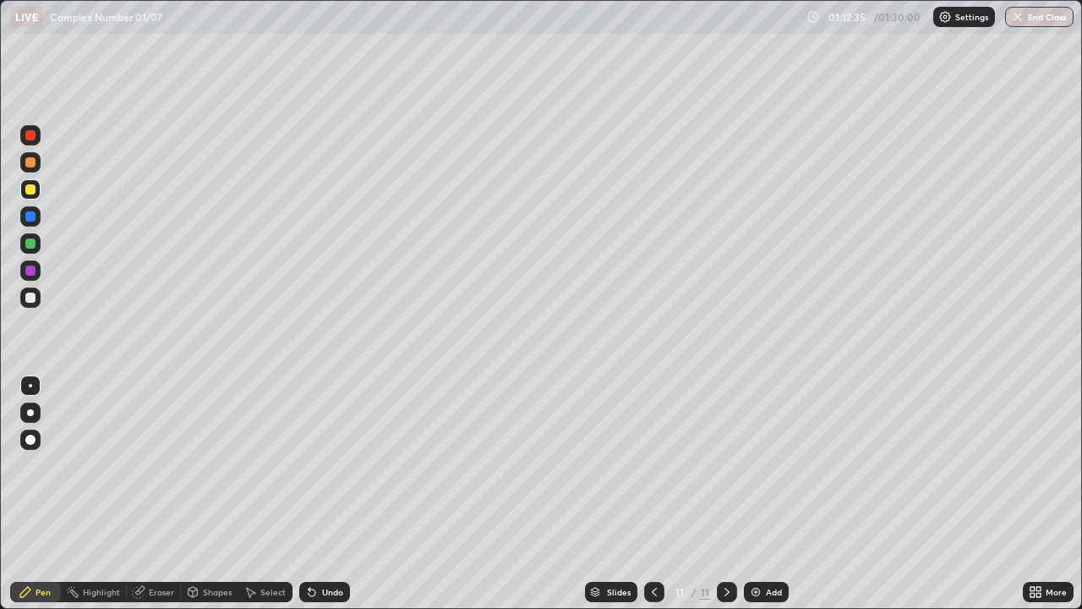
click at [32, 242] on div at bounding box center [30, 243] width 10 height 10
click at [333, 494] on div "Undo" at bounding box center [332, 592] width 21 height 8
click at [328, 494] on div "Undo" at bounding box center [332, 592] width 21 height 8
click at [30, 189] on div at bounding box center [30, 189] width 10 height 10
click at [332, 494] on div "Undo" at bounding box center [332, 592] width 21 height 8
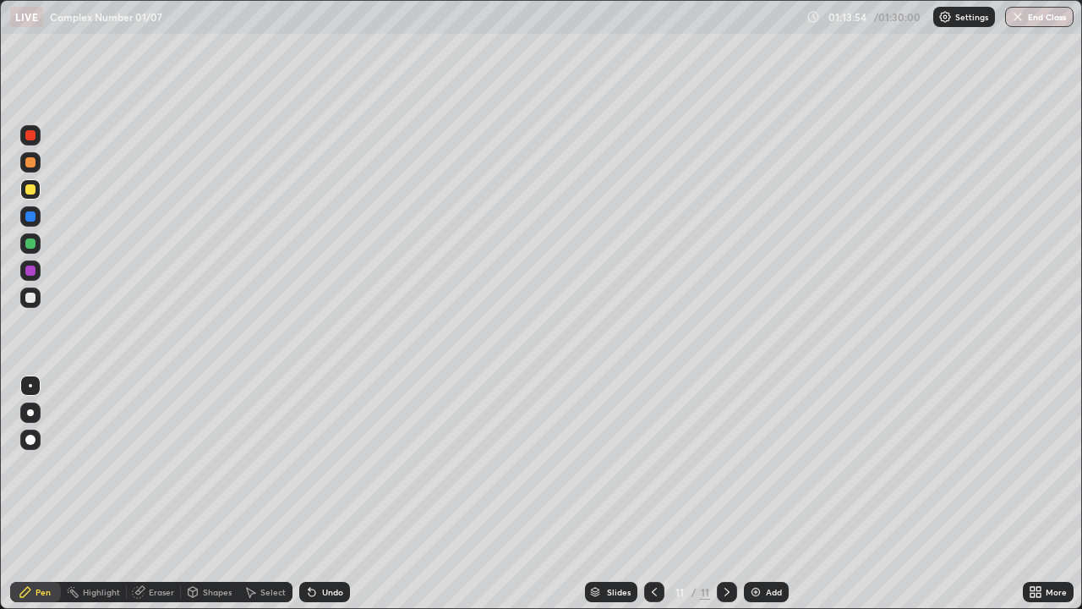
click at [336, 494] on div "Undo" at bounding box center [332, 592] width 21 height 8
click at [32, 247] on div at bounding box center [30, 243] width 10 height 10
click at [330, 494] on div "Undo" at bounding box center [332, 592] width 21 height 8
click at [334, 494] on div "Undo" at bounding box center [332, 592] width 21 height 8
click at [335, 494] on div "Undo" at bounding box center [332, 592] width 21 height 8
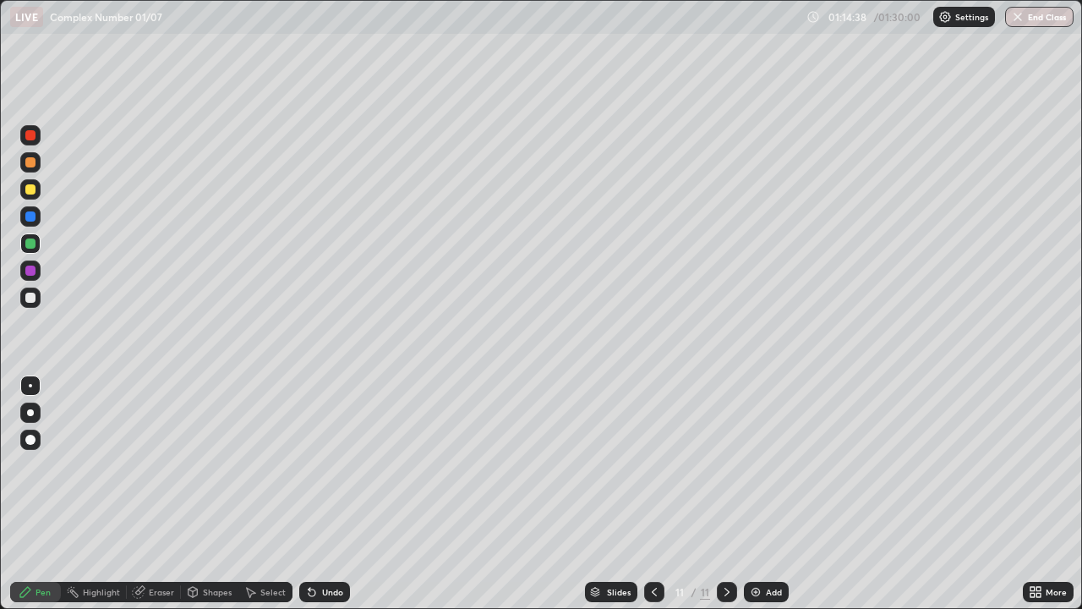
click at [337, 494] on div "Undo" at bounding box center [332, 592] width 21 height 8
click at [333, 494] on div "Undo" at bounding box center [332, 592] width 21 height 8
click at [334, 494] on div "Undo" at bounding box center [332, 592] width 21 height 8
click at [337, 494] on div "Undo" at bounding box center [332, 592] width 21 height 8
click at [339, 494] on div "Undo" at bounding box center [332, 592] width 21 height 8
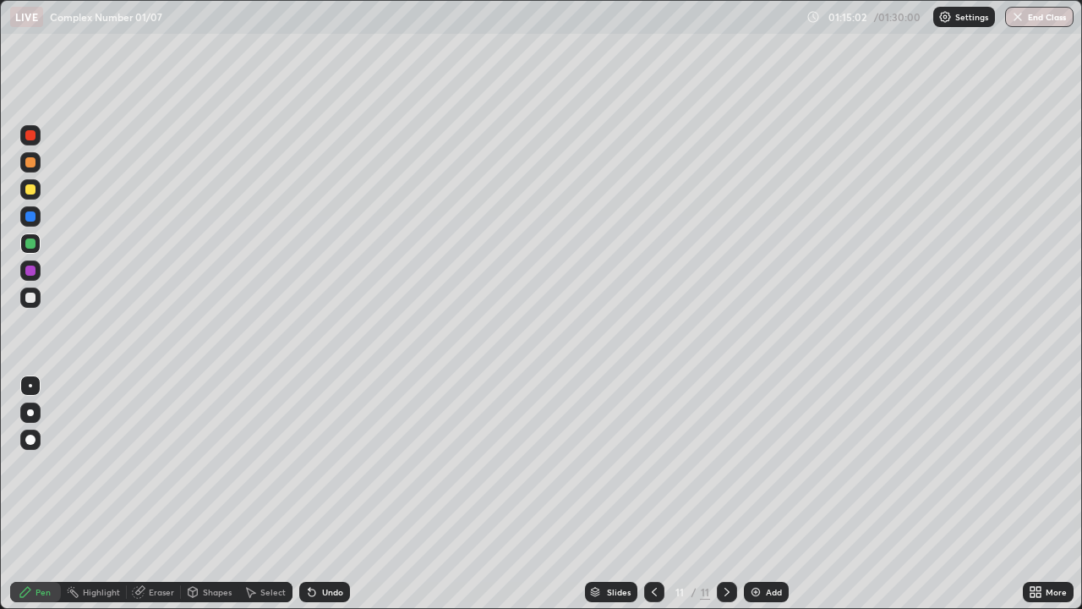
click at [30, 294] on div at bounding box center [30, 298] width 10 height 10
click at [336, 494] on div "Undo" at bounding box center [332, 592] width 21 height 8
click at [336, 494] on div "Undo" at bounding box center [324, 592] width 51 height 20
click at [32, 244] on div at bounding box center [30, 243] width 10 height 10
click at [164, 494] on div "Eraser" at bounding box center [161, 592] width 25 height 8
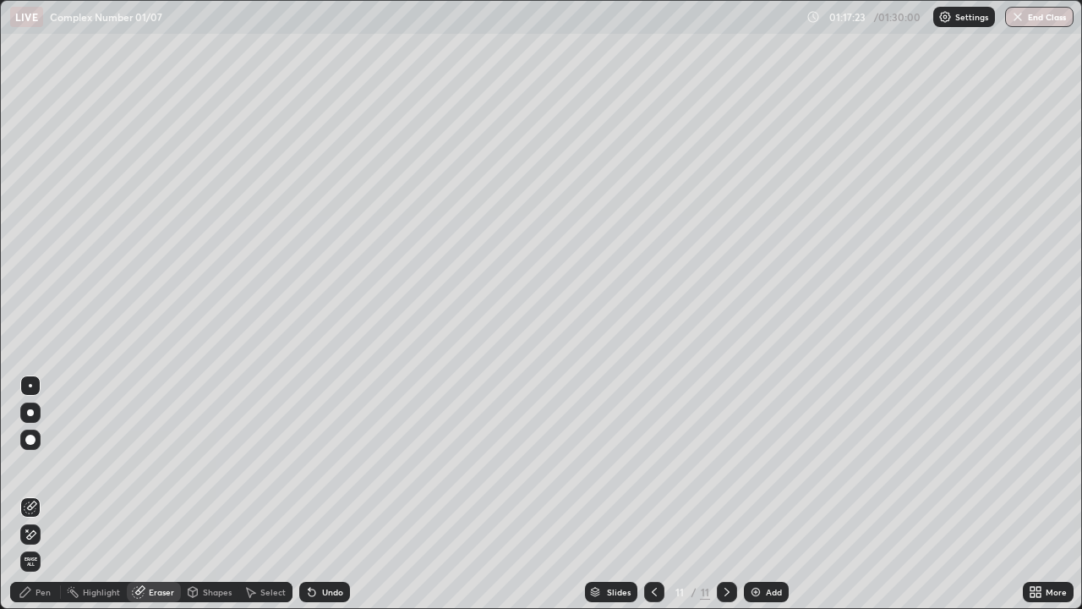
click at [42, 494] on div "Pen" at bounding box center [35, 592] width 51 height 20
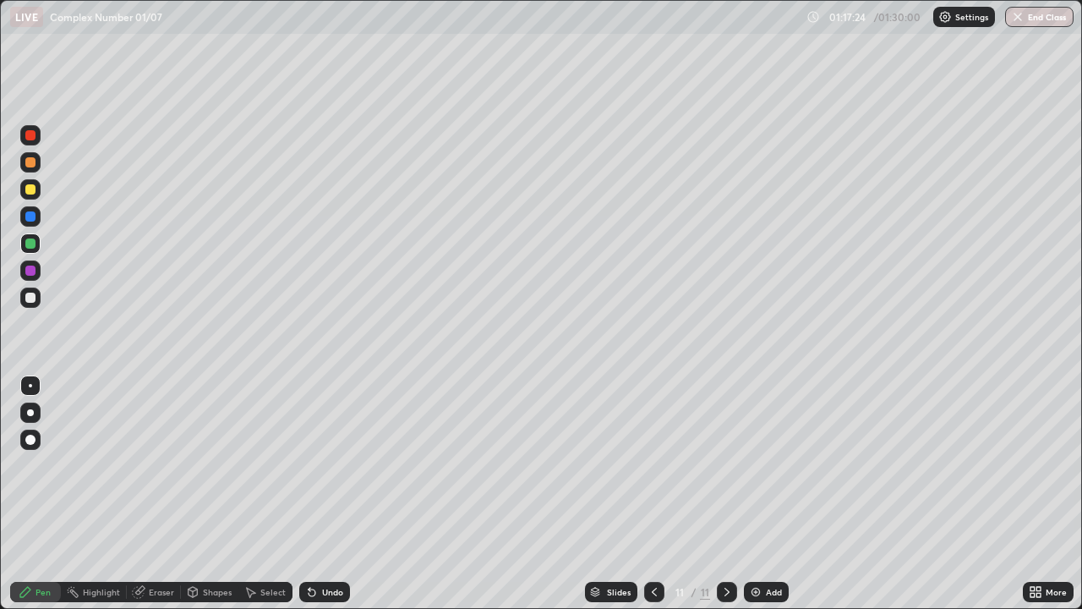
click at [33, 298] on div at bounding box center [30, 298] width 10 height 10
click at [156, 494] on div "Eraser" at bounding box center [161, 592] width 25 height 8
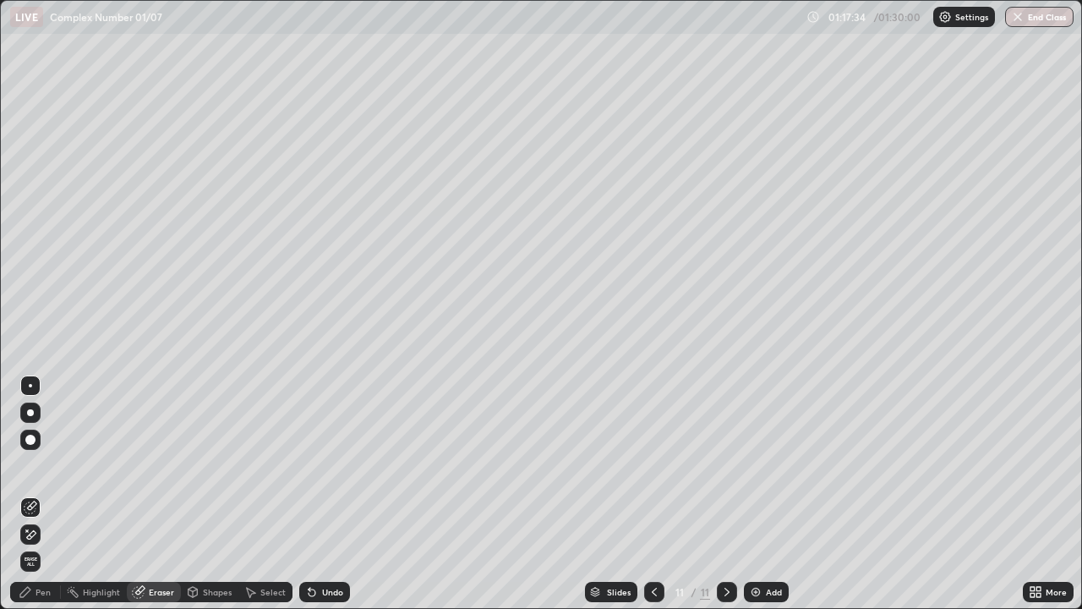
click at [36, 494] on div "Pen" at bounding box center [43, 592] width 15 height 8
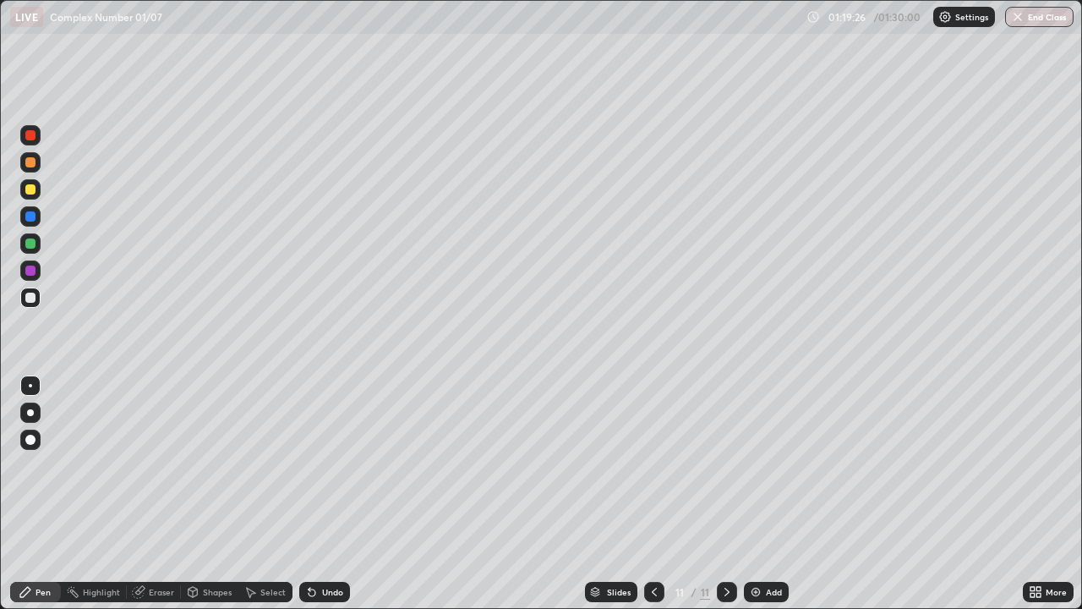
click at [28, 241] on div at bounding box center [30, 243] width 10 height 10
click at [333, 494] on div "Undo" at bounding box center [332, 592] width 21 height 8
click at [334, 494] on div "Undo" at bounding box center [332, 592] width 21 height 8
click at [31, 190] on div at bounding box center [30, 189] width 10 height 10
click at [766, 494] on div "Add" at bounding box center [774, 592] width 16 height 8
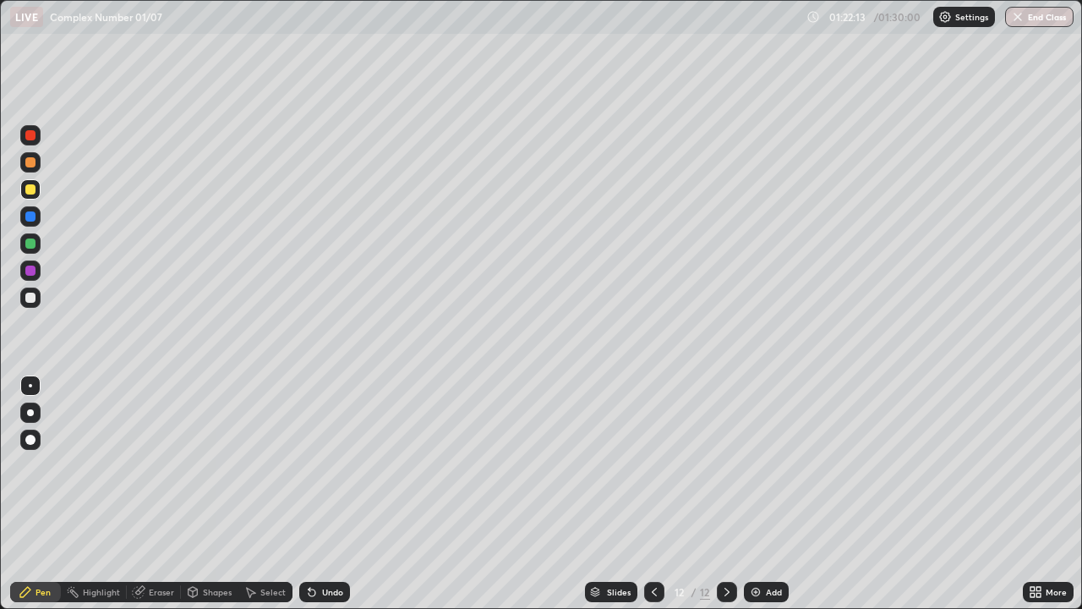
click at [30, 244] on div at bounding box center [30, 243] width 10 height 10
click at [333, 494] on div "Undo" at bounding box center [324, 592] width 51 height 20
click at [36, 271] on div at bounding box center [30, 270] width 20 height 20
click at [30, 247] on div at bounding box center [30, 243] width 10 height 10
click at [30, 298] on div at bounding box center [30, 298] width 10 height 10
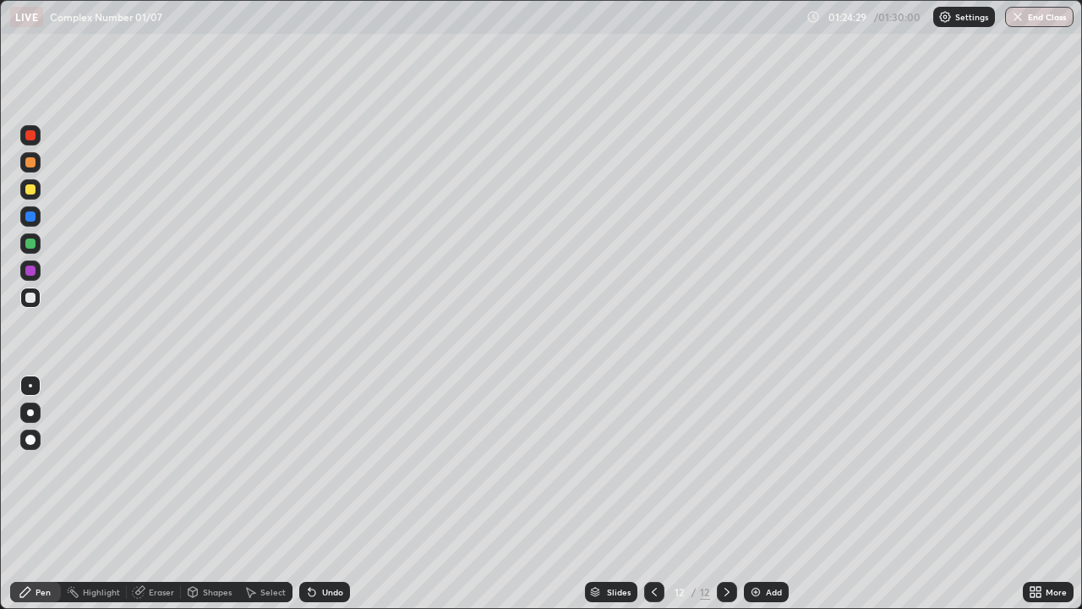
click at [30, 244] on div at bounding box center [30, 243] width 10 height 10
click at [33, 192] on div at bounding box center [30, 189] width 10 height 10
click at [28, 293] on div at bounding box center [30, 298] width 10 height 10
click at [32, 193] on div at bounding box center [30, 189] width 10 height 10
click at [1044, 13] on button "End Class" at bounding box center [1040, 17] width 67 height 20
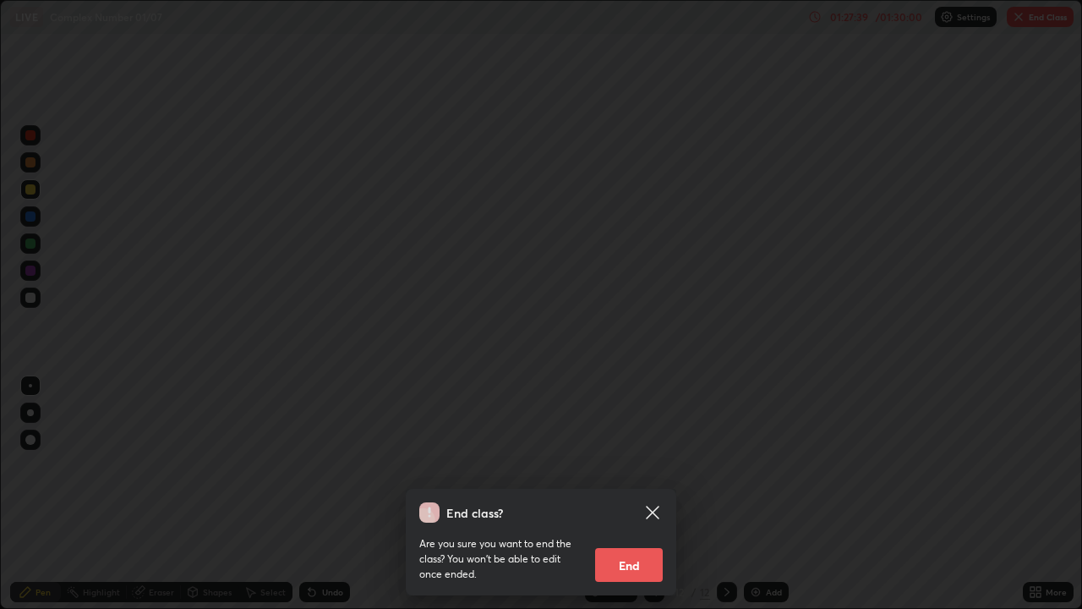
click at [627, 494] on button "End" at bounding box center [629, 565] width 68 height 34
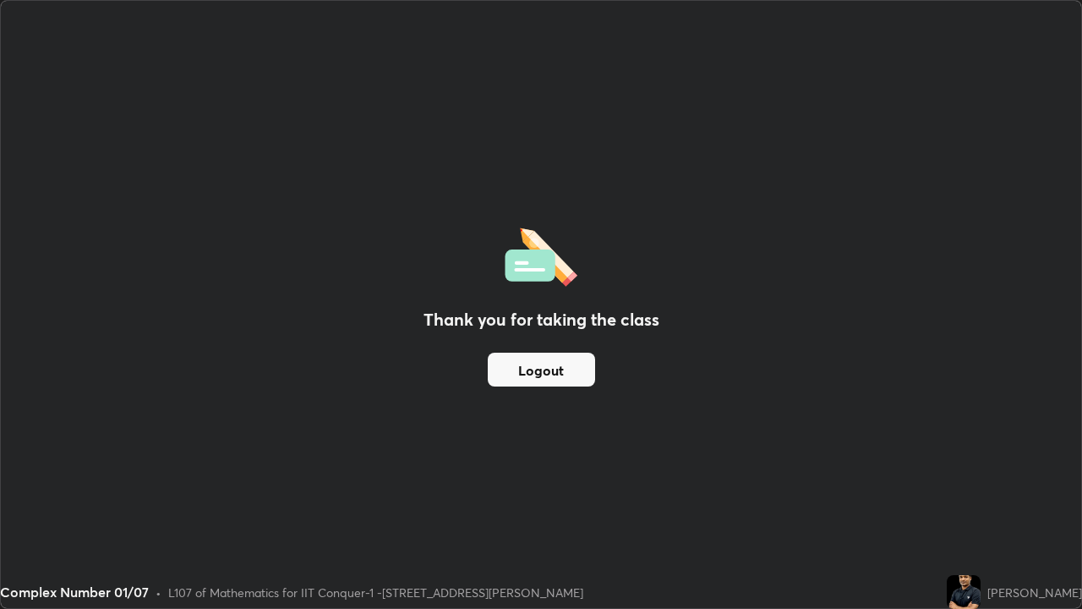
click at [570, 367] on button "Logout" at bounding box center [541, 370] width 107 height 34
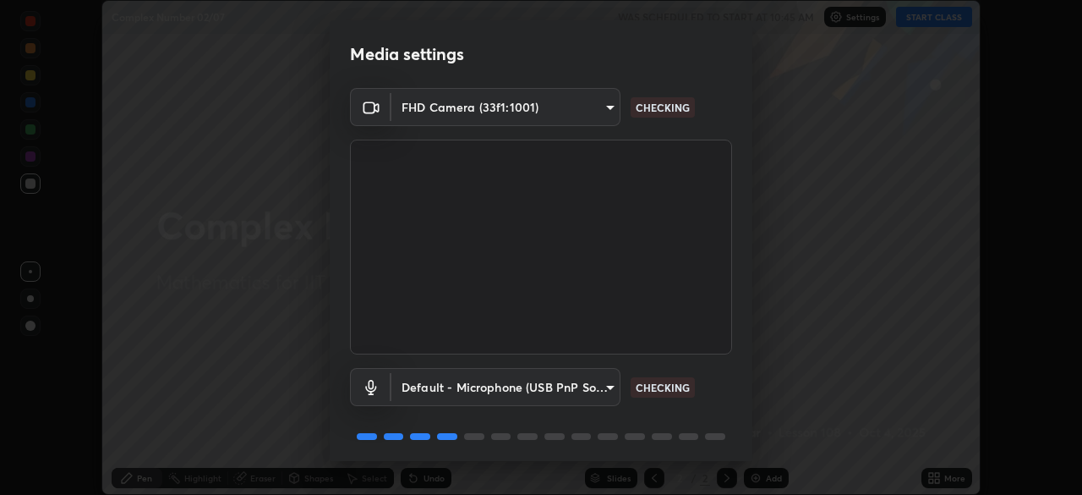
scroll to position [60, 0]
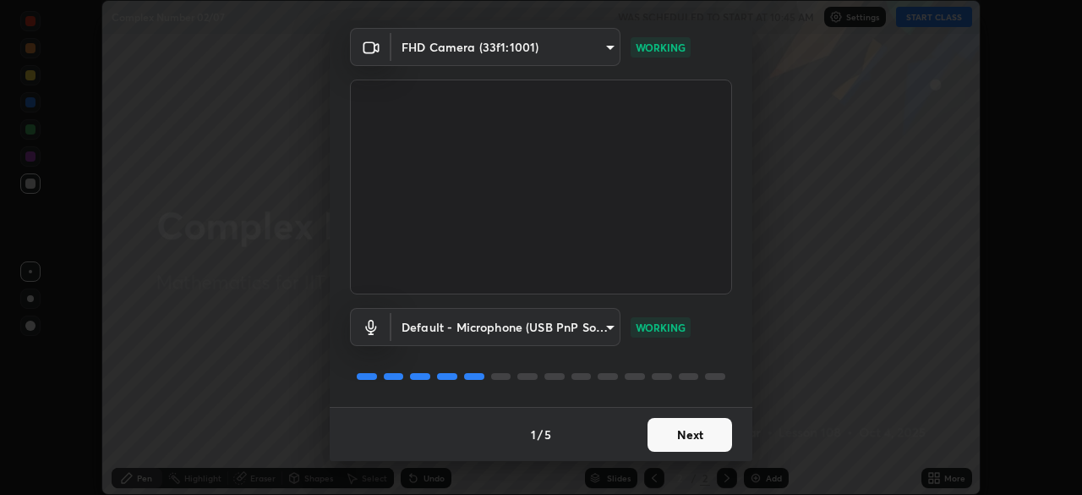
click at [691, 441] on button "Next" at bounding box center [690, 435] width 85 height 34
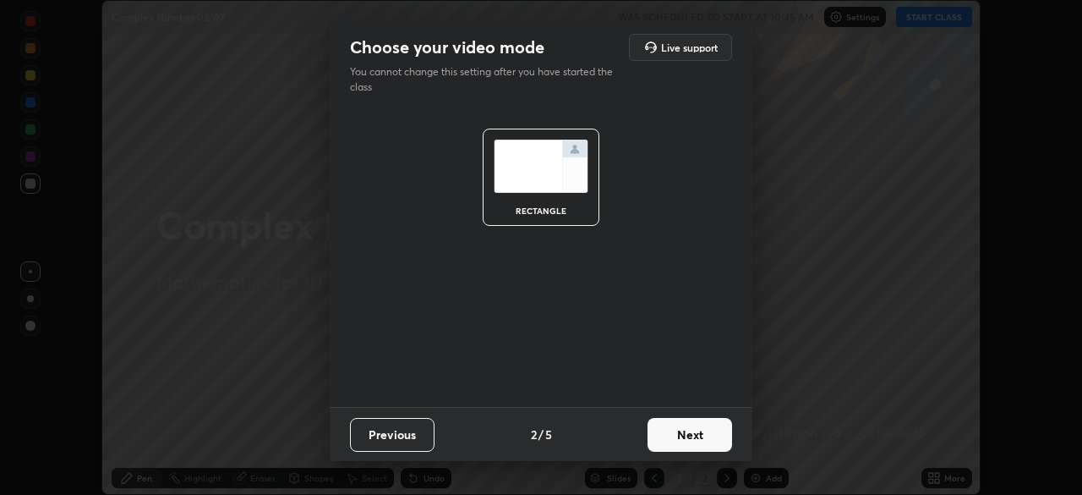
click at [710, 435] on button "Next" at bounding box center [690, 435] width 85 height 34
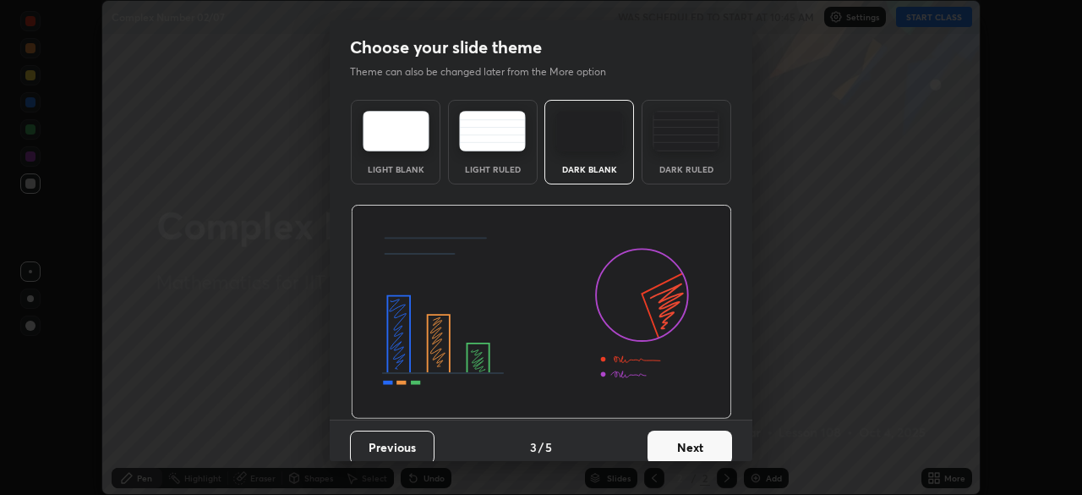
click at [714, 446] on button "Next" at bounding box center [690, 447] width 85 height 34
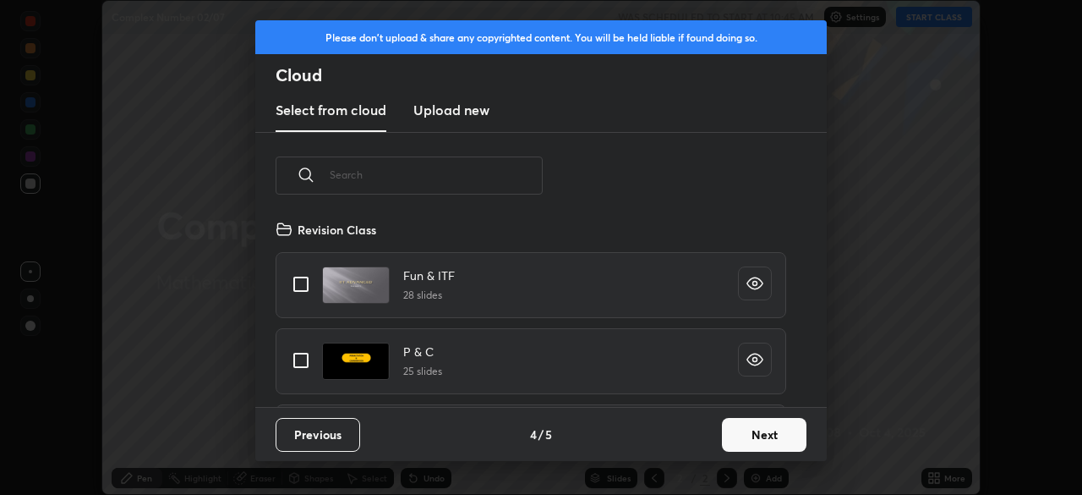
scroll to position [188, 543]
click at [780, 438] on button "Next" at bounding box center [764, 435] width 85 height 34
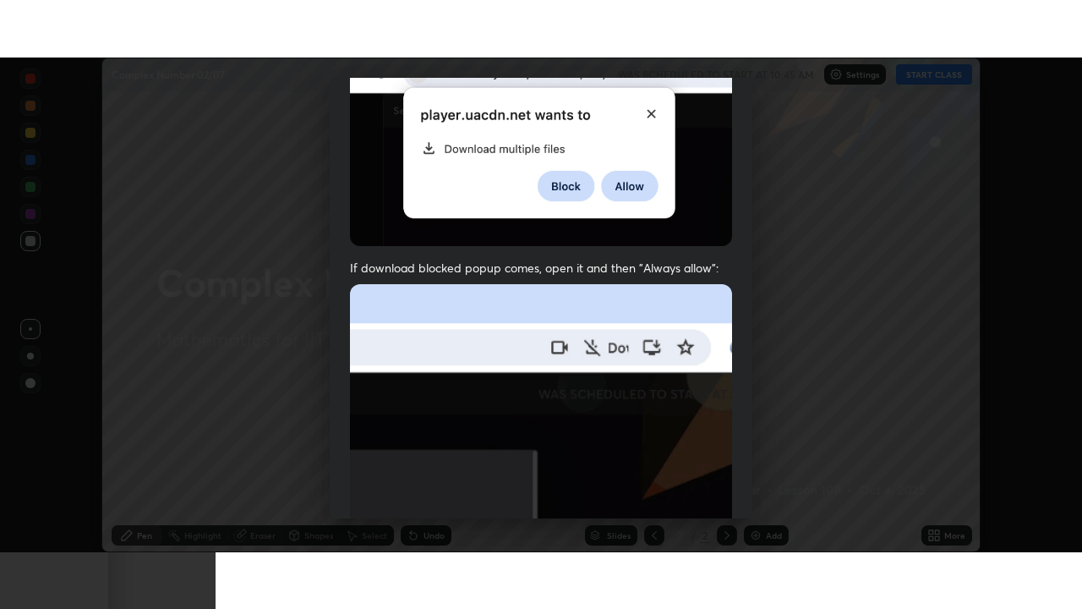
scroll to position [405, 0]
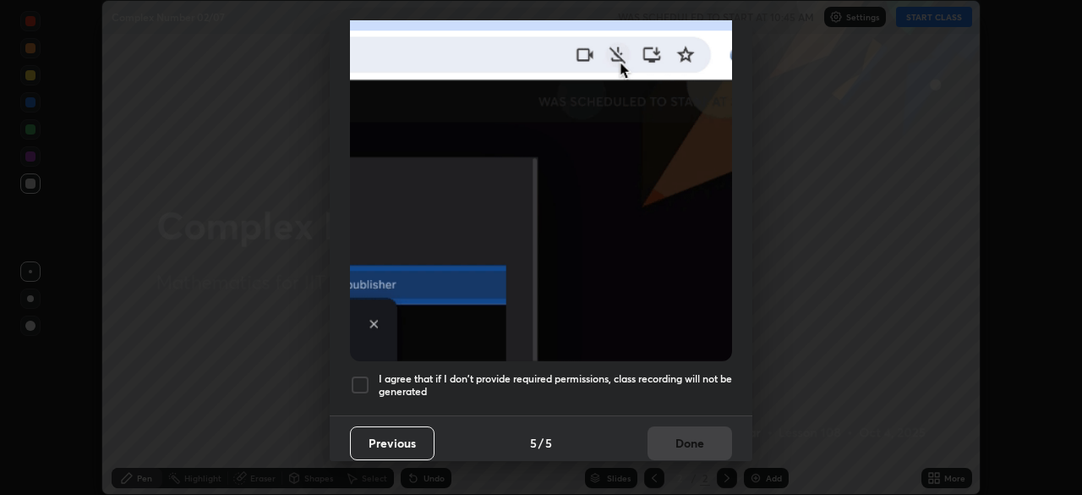
click at [365, 379] on div at bounding box center [360, 385] width 20 height 20
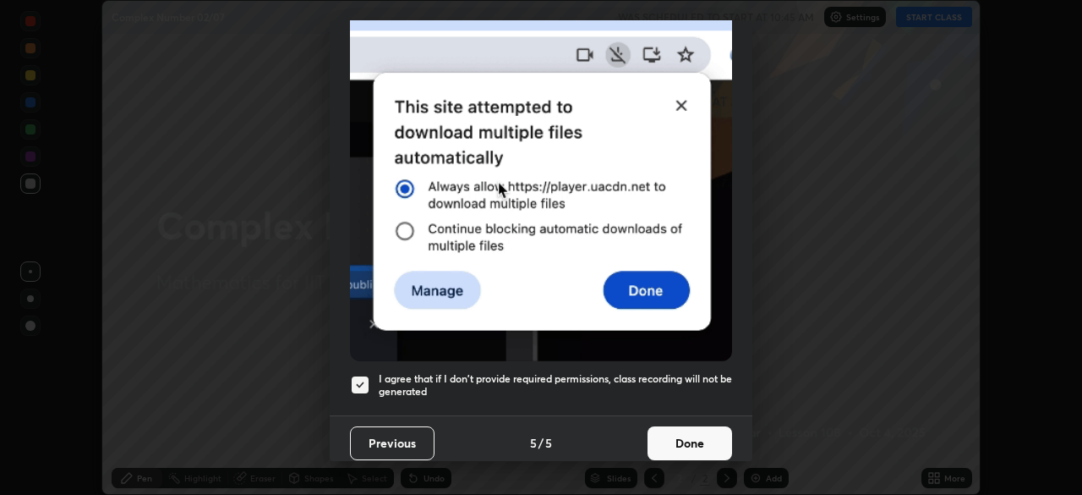
click at [706, 429] on button "Done" at bounding box center [690, 443] width 85 height 34
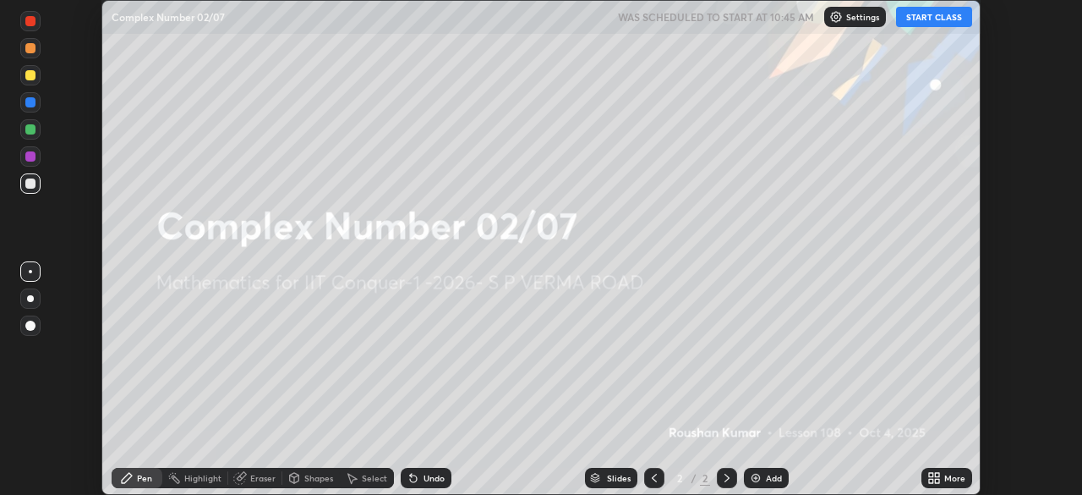
click at [951, 478] on div "More" at bounding box center [955, 478] width 21 height 8
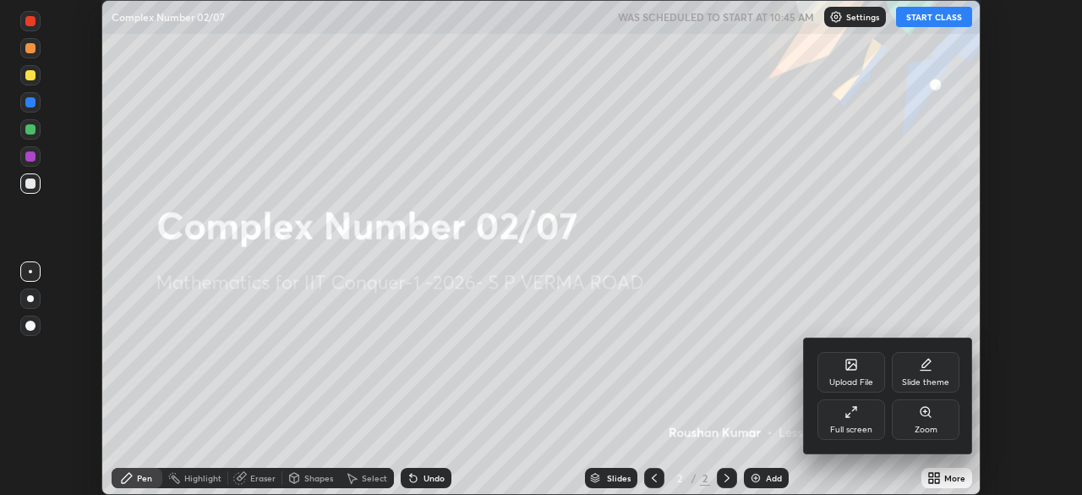
click at [841, 425] on div "Full screen" at bounding box center [851, 429] width 42 height 8
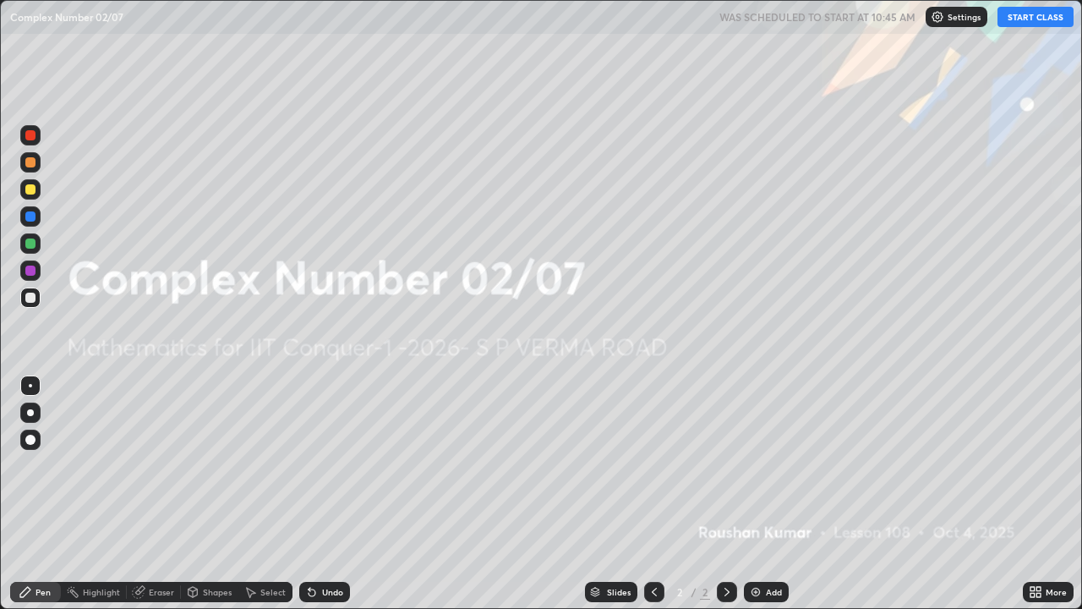
scroll to position [609, 1082]
click at [1032, 14] on button "START CLASS" at bounding box center [1036, 17] width 76 height 20
click at [756, 494] on img at bounding box center [756, 592] width 14 height 14
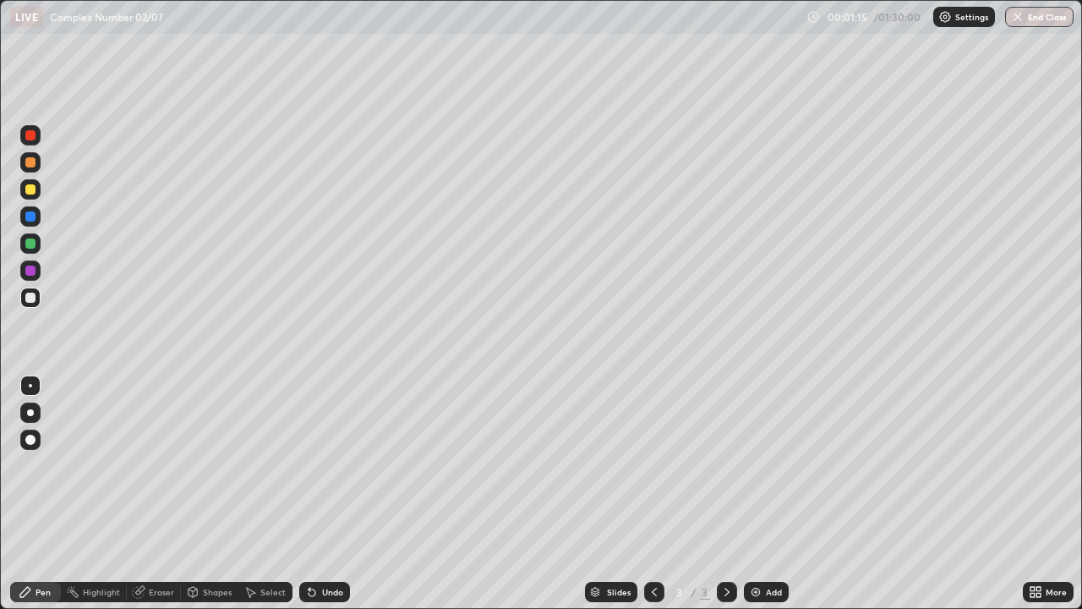
click at [35, 192] on div at bounding box center [30, 189] width 10 height 10
click at [34, 246] on div at bounding box center [30, 243] width 10 height 10
click at [31, 194] on div at bounding box center [30, 189] width 10 height 10
click at [30, 245] on div at bounding box center [30, 243] width 10 height 10
click at [766, 494] on div "Add" at bounding box center [774, 592] width 16 height 8
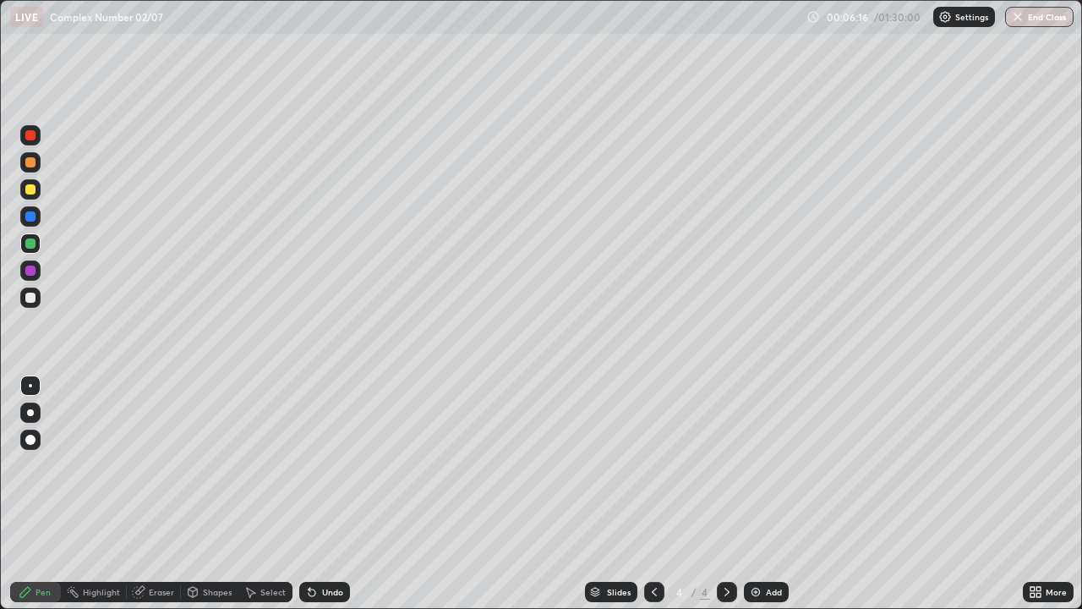
click at [332, 494] on div "Undo" at bounding box center [332, 592] width 21 height 8
click at [331, 494] on div "Undo" at bounding box center [332, 592] width 21 height 8
click at [32, 195] on div at bounding box center [30, 189] width 20 height 20
click at [34, 245] on div at bounding box center [30, 243] width 10 height 10
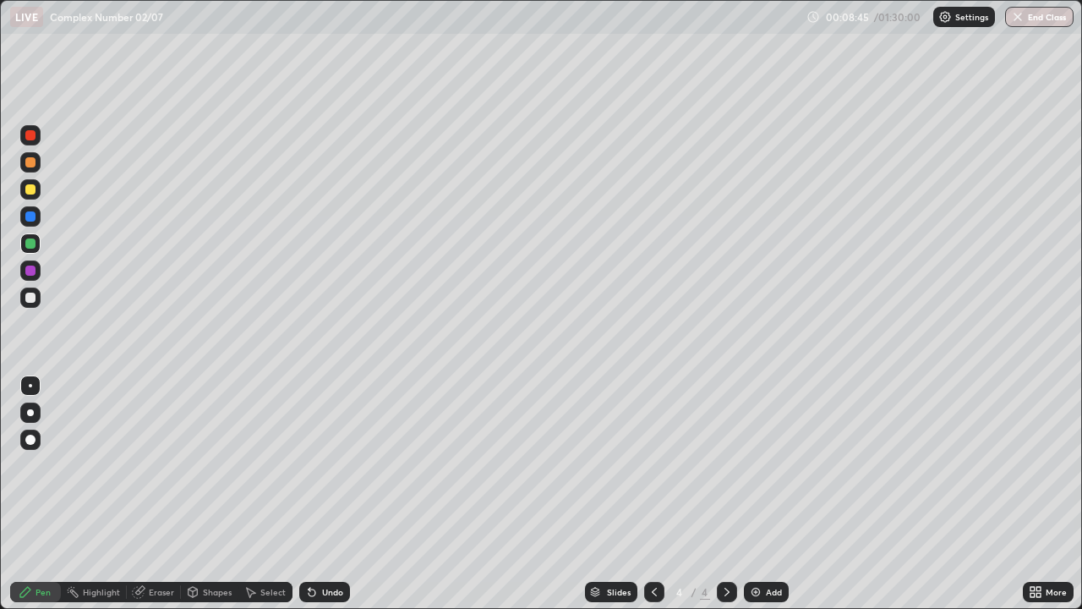
click at [30, 219] on div at bounding box center [30, 216] width 10 height 10
click at [34, 300] on div at bounding box center [30, 298] width 10 height 10
click at [32, 245] on div at bounding box center [30, 243] width 10 height 10
click at [30, 221] on div at bounding box center [30, 216] width 10 height 10
click at [33, 271] on div at bounding box center [30, 271] width 10 height 10
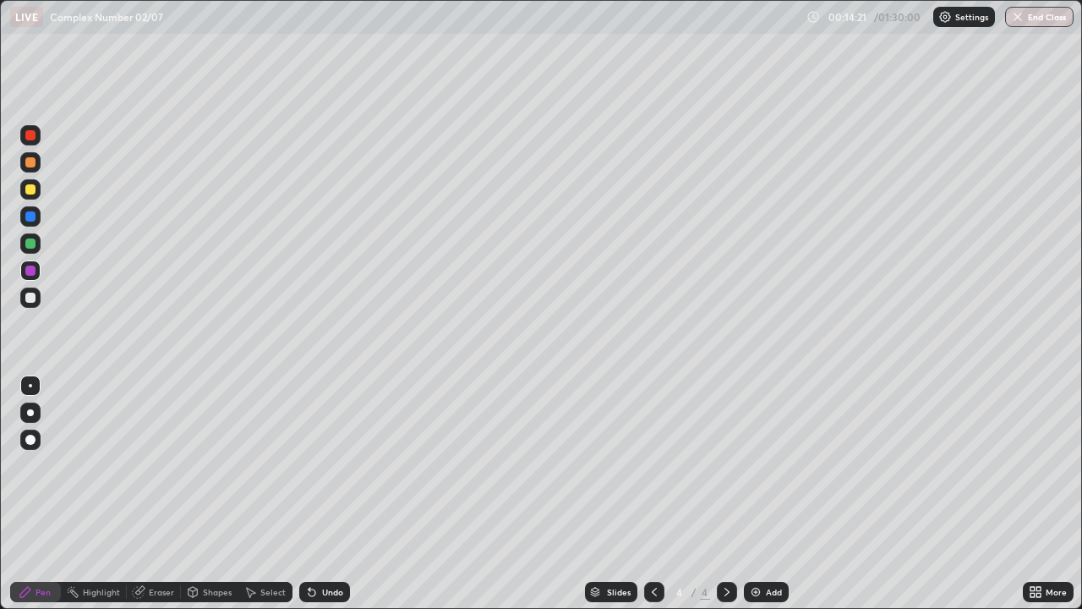
click at [32, 243] on div at bounding box center [30, 243] width 10 height 10
click at [31, 135] on div at bounding box center [30, 135] width 10 height 10
click at [30, 192] on div at bounding box center [30, 189] width 10 height 10
click at [765, 494] on div "Add" at bounding box center [766, 592] width 45 height 20
click at [35, 247] on div at bounding box center [30, 243] width 20 height 20
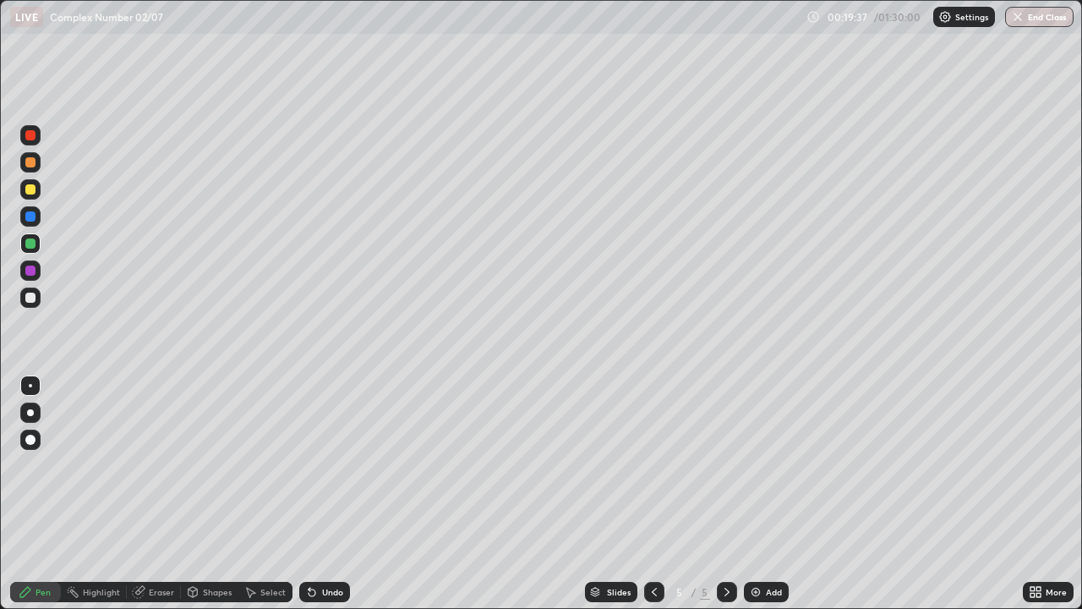
click at [37, 297] on div at bounding box center [30, 298] width 20 height 20
click at [165, 494] on div "Eraser" at bounding box center [161, 592] width 25 height 8
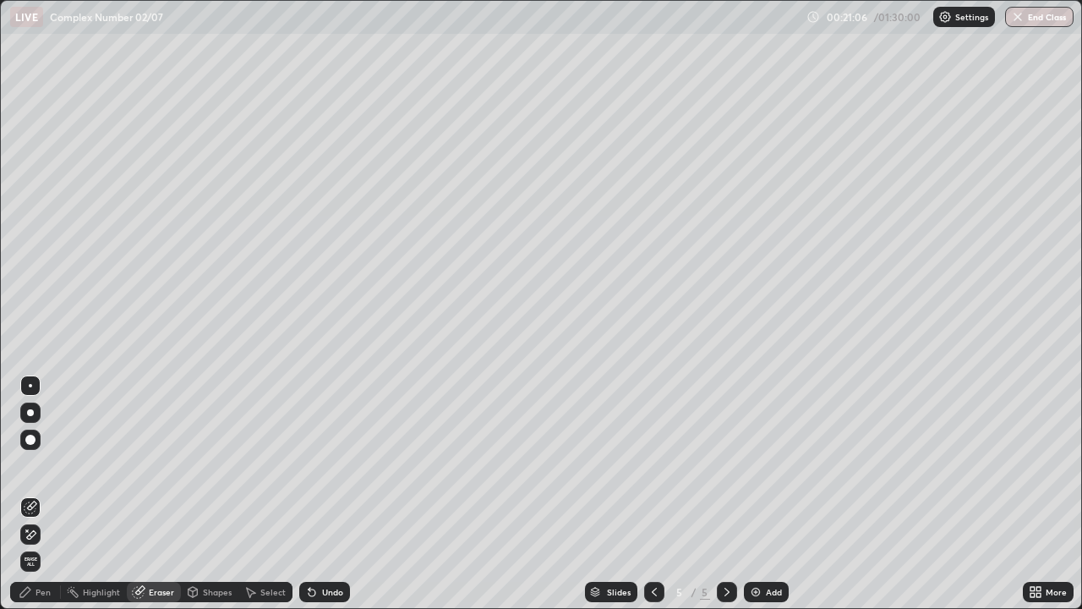
click at [45, 494] on div "Pen" at bounding box center [43, 592] width 15 height 8
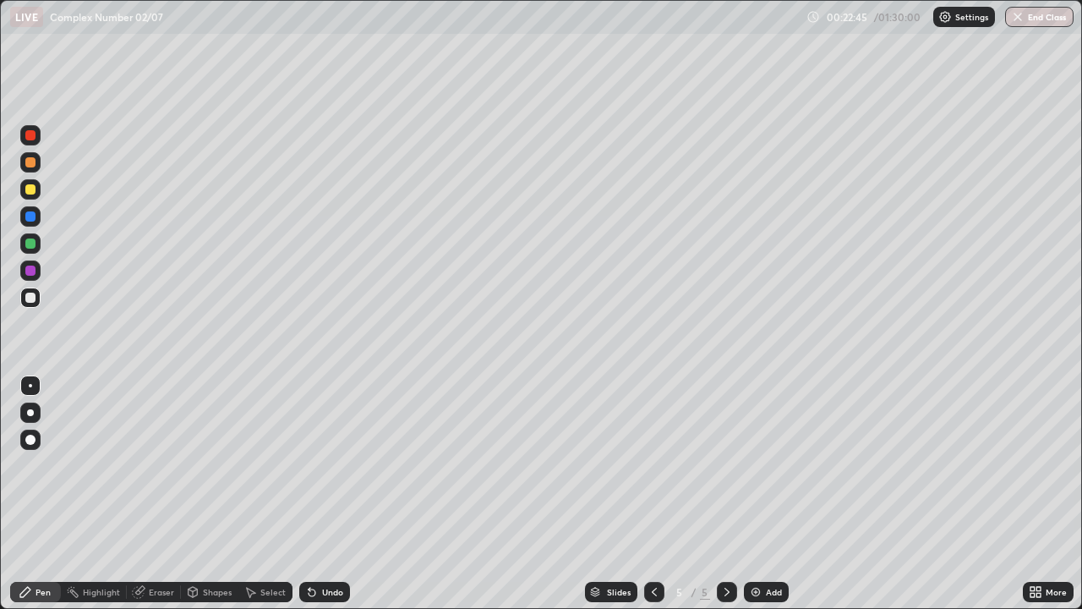
click at [31, 189] on div at bounding box center [30, 189] width 10 height 10
click at [770, 494] on div "Add" at bounding box center [774, 592] width 16 height 8
click at [162, 494] on div "Eraser" at bounding box center [161, 592] width 25 height 8
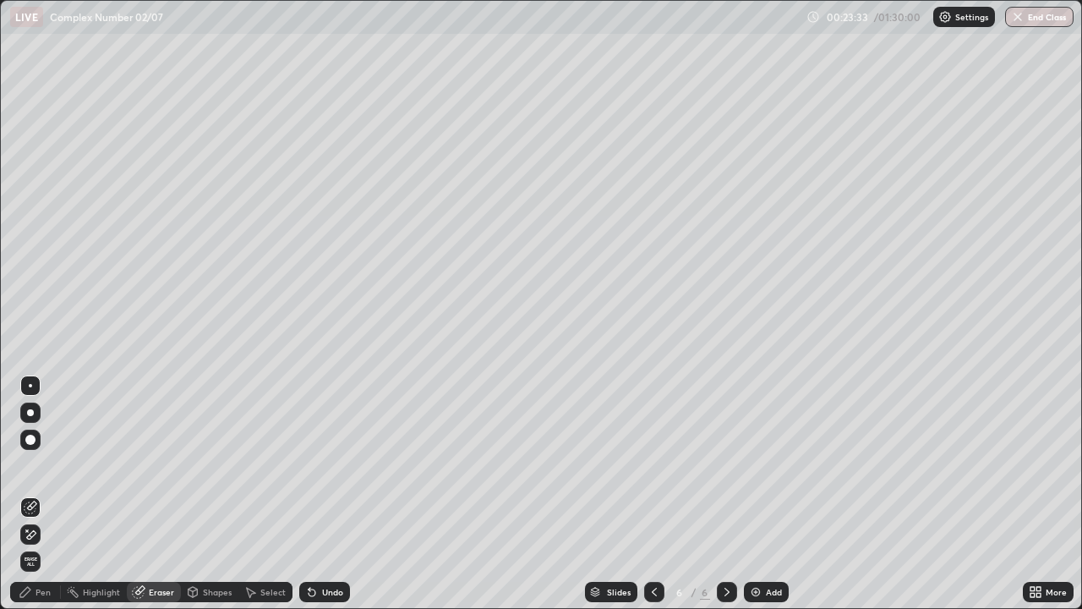
click at [42, 494] on div "Pen" at bounding box center [35, 592] width 51 height 20
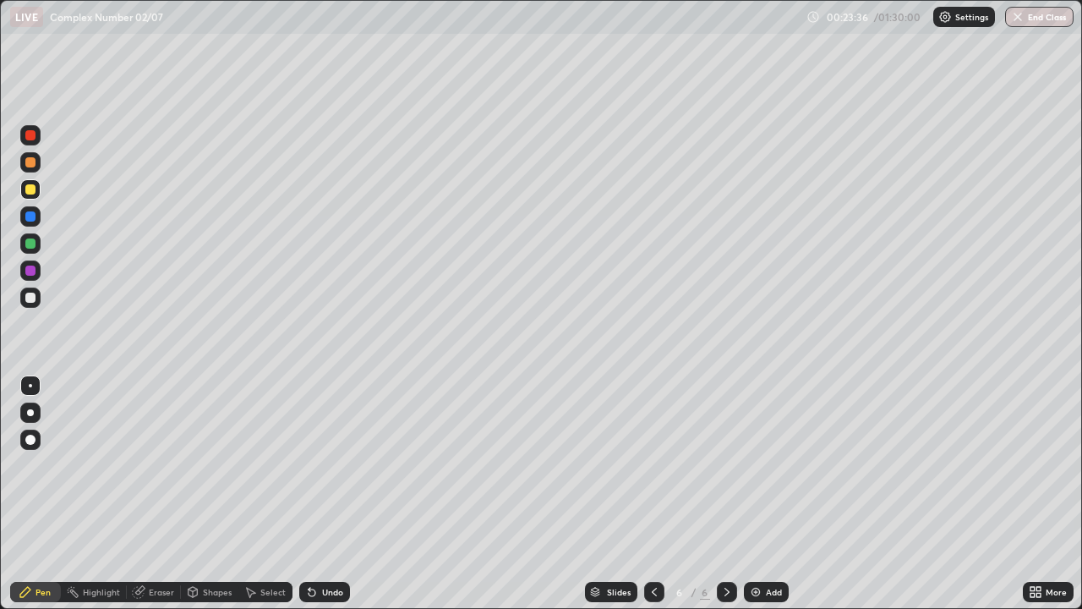
click at [33, 242] on div at bounding box center [30, 243] width 10 height 10
click at [33, 135] on div at bounding box center [30, 135] width 10 height 10
click at [35, 298] on div at bounding box center [30, 298] width 10 height 10
click at [31, 244] on div at bounding box center [30, 243] width 10 height 10
click at [33, 190] on div at bounding box center [30, 189] width 10 height 10
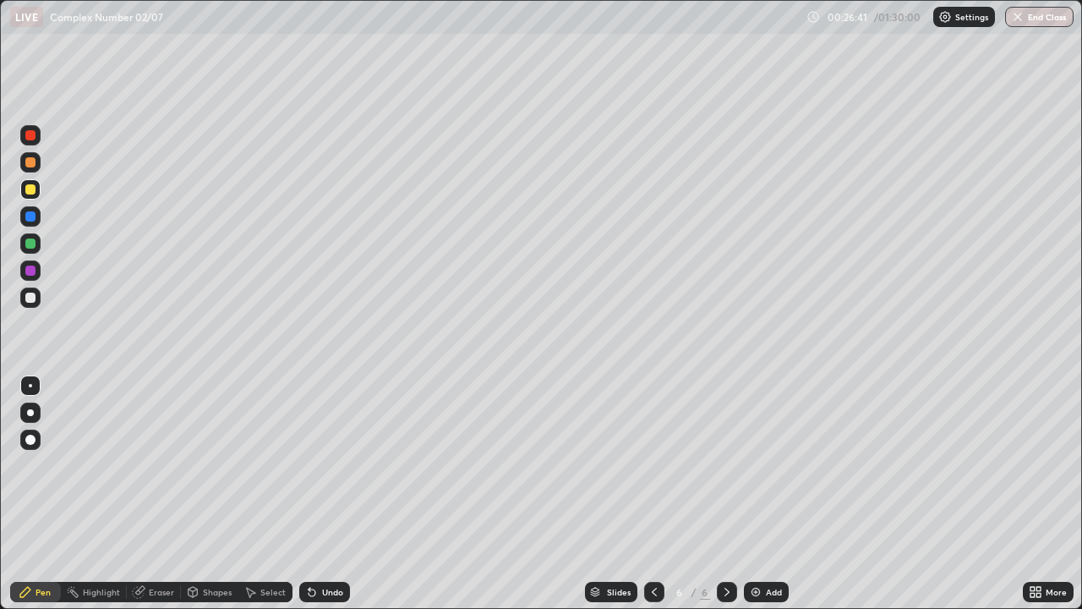
click at [766, 494] on div "Add" at bounding box center [774, 592] width 16 height 8
click at [31, 244] on div at bounding box center [30, 243] width 10 height 10
click at [162, 494] on div "Eraser" at bounding box center [161, 592] width 25 height 8
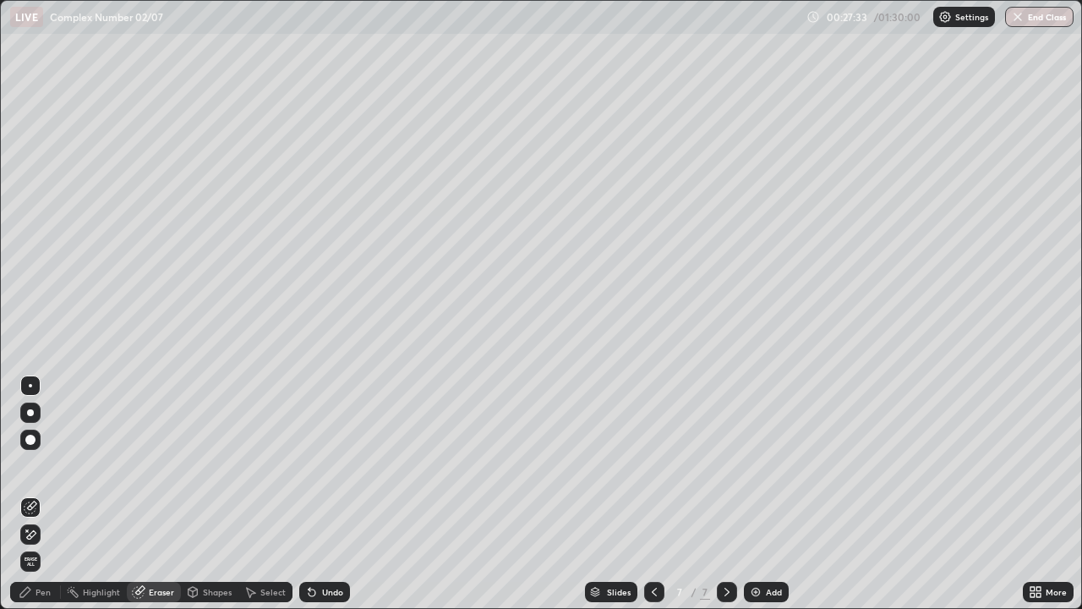
click at [42, 494] on div "Pen" at bounding box center [43, 592] width 15 height 8
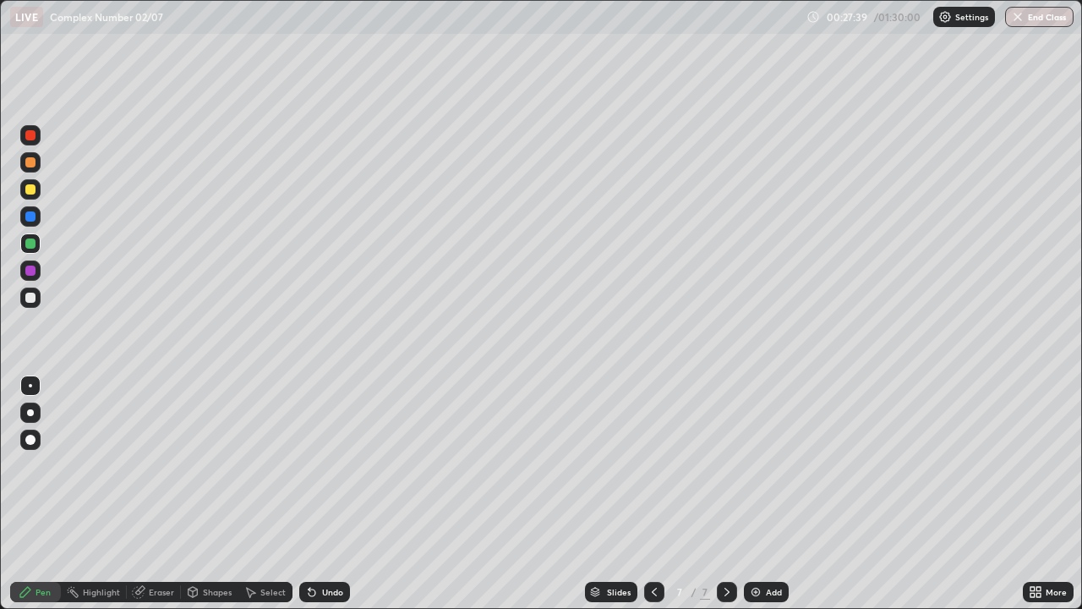
click at [328, 494] on div "Undo" at bounding box center [332, 592] width 21 height 8
click at [332, 494] on div "Undo" at bounding box center [332, 592] width 21 height 8
click at [162, 494] on div "Eraser" at bounding box center [161, 592] width 25 height 8
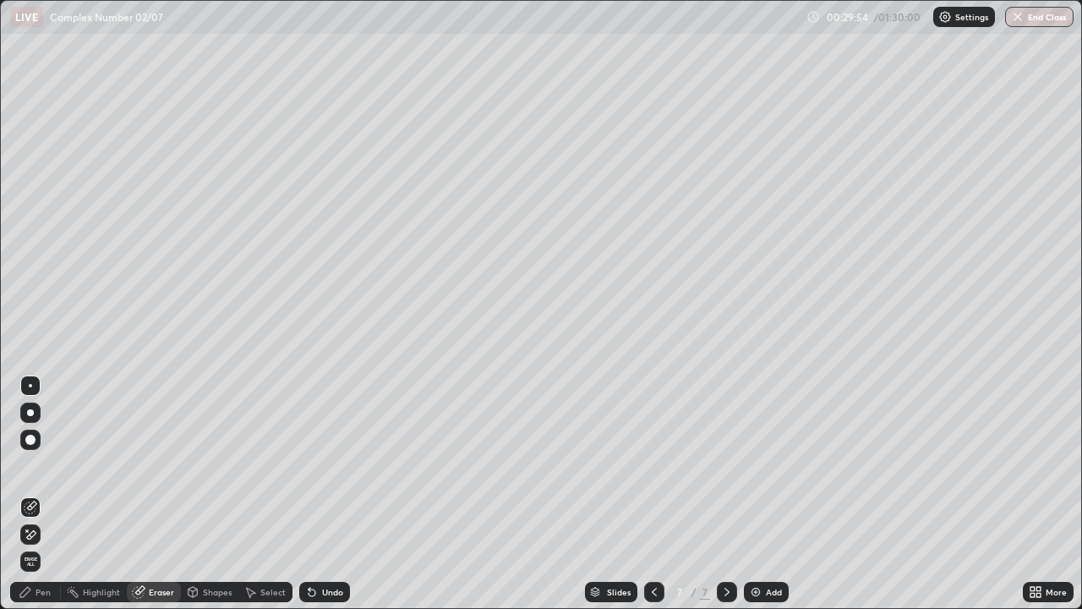
click at [41, 494] on div "Pen" at bounding box center [43, 592] width 15 height 8
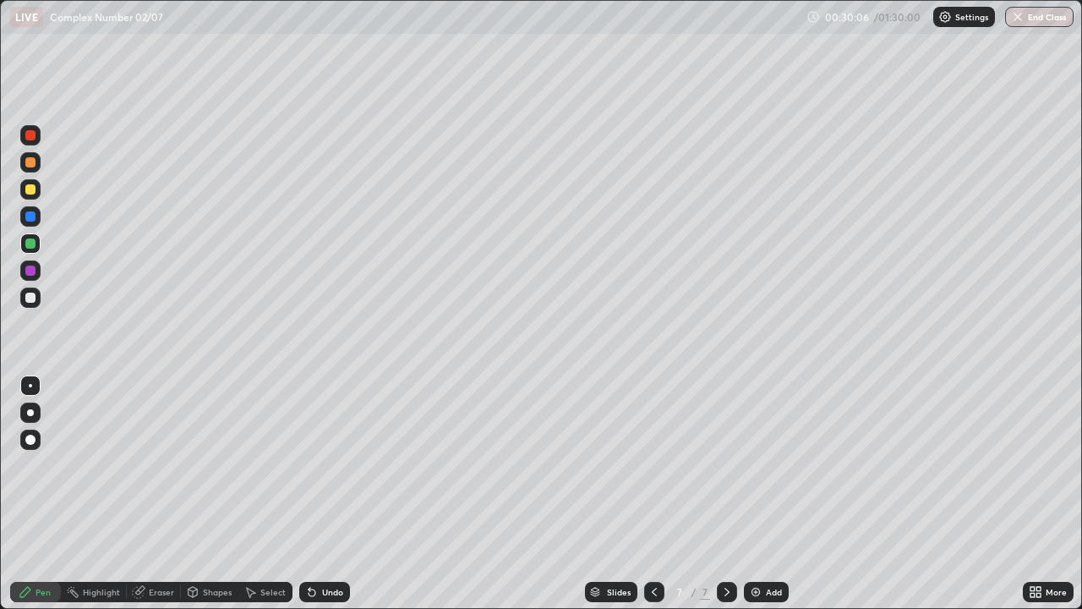
click at [35, 298] on div at bounding box center [30, 298] width 10 height 10
click at [34, 244] on div at bounding box center [30, 243] width 10 height 10
click at [30, 190] on div at bounding box center [30, 189] width 10 height 10
click at [770, 494] on div "Add" at bounding box center [774, 592] width 16 height 8
click at [35, 248] on div at bounding box center [30, 243] width 20 height 20
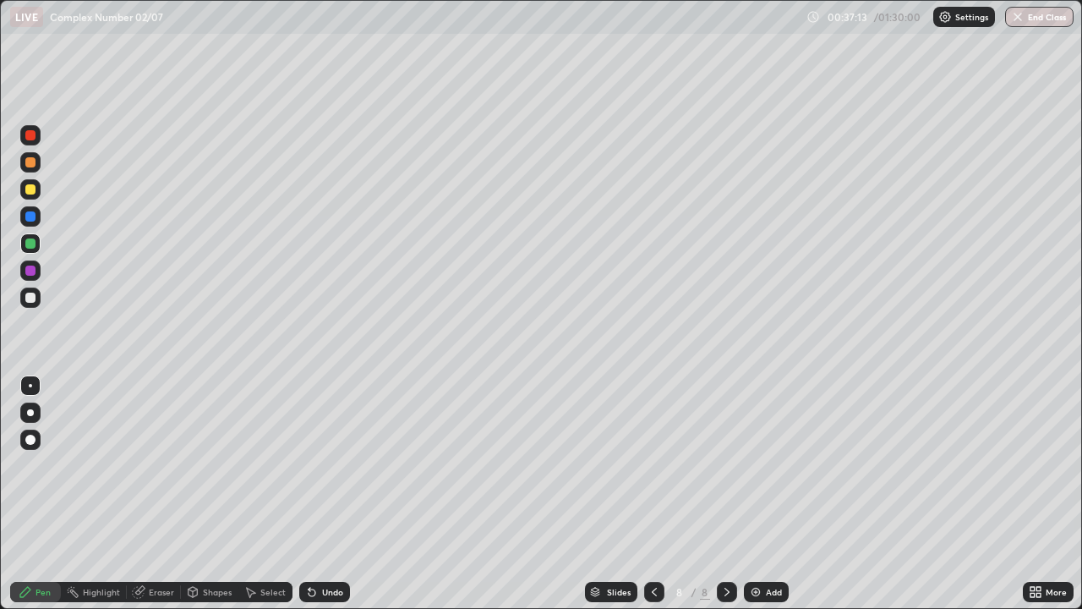
click at [35, 297] on div at bounding box center [30, 298] width 10 height 10
click at [334, 494] on div "Undo" at bounding box center [332, 592] width 21 height 8
click at [336, 494] on div "Undo" at bounding box center [332, 592] width 21 height 8
click at [337, 494] on div "Undo" at bounding box center [332, 592] width 21 height 8
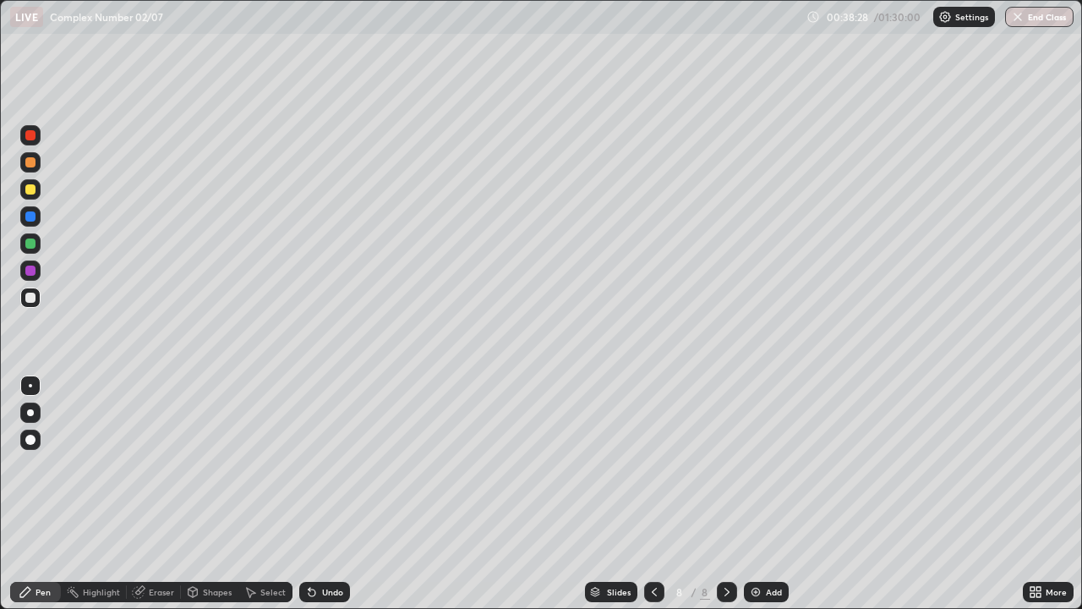
click at [340, 494] on div "Undo" at bounding box center [332, 592] width 21 height 8
click at [339, 494] on div "Undo" at bounding box center [332, 592] width 21 height 8
click at [30, 298] on div at bounding box center [30, 298] width 10 height 10
click at [33, 271] on div at bounding box center [30, 271] width 10 height 10
click at [29, 297] on div at bounding box center [30, 298] width 10 height 10
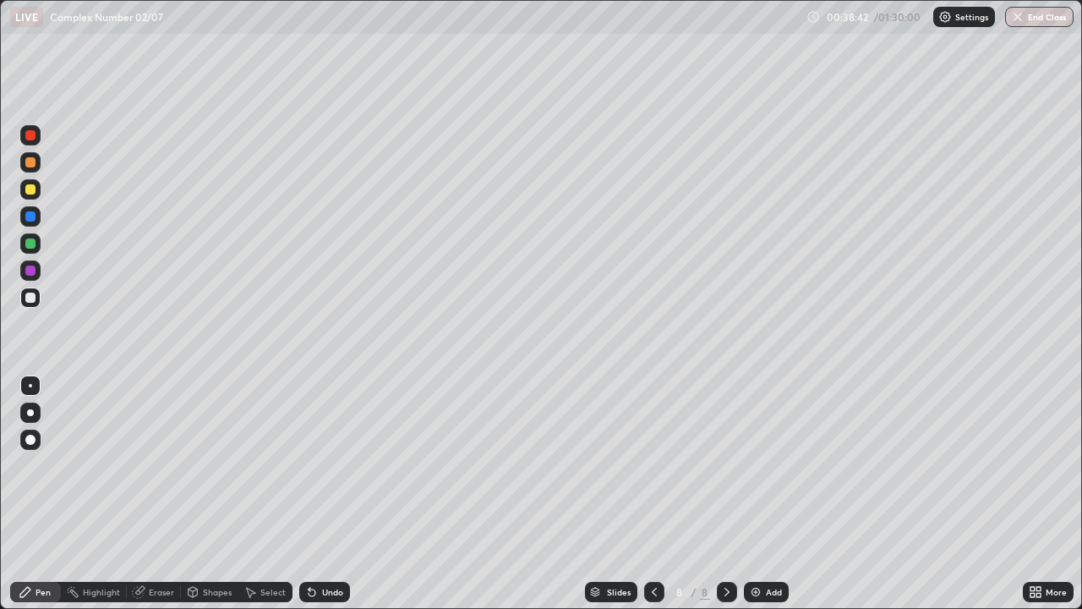
click at [33, 271] on div at bounding box center [30, 271] width 10 height 10
click at [335, 494] on div "Undo" at bounding box center [332, 592] width 21 height 8
click at [332, 494] on div "Undo" at bounding box center [332, 592] width 21 height 8
click at [333, 494] on div "Undo" at bounding box center [332, 592] width 21 height 8
click at [331, 494] on div "Undo" at bounding box center [332, 592] width 21 height 8
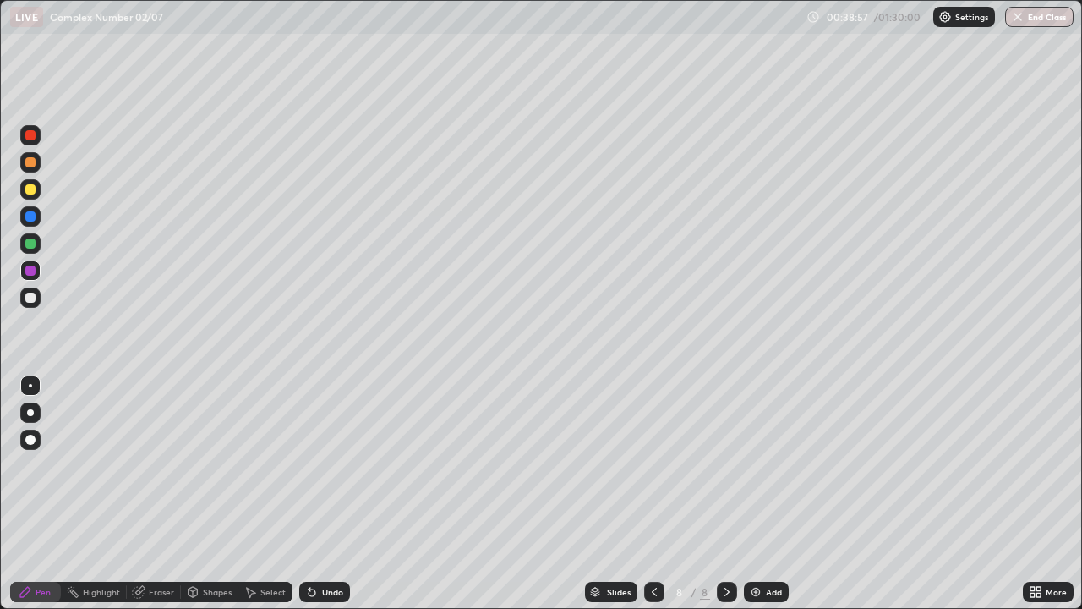
click at [337, 494] on div "Undo" at bounding box center [332, 592] width 21 height 8
click at [28, 247] on div at bounding box center [30, 243] width 10 height 10
click at [332, 494] on div "Undo" at bounding box center [332, 592] width 21 height 8
click at [31, 217] on div at bounding box center [30, 216] width 10 height 10
click at [32, 298] on div at bounding box center [30, 298] width 10 height 10
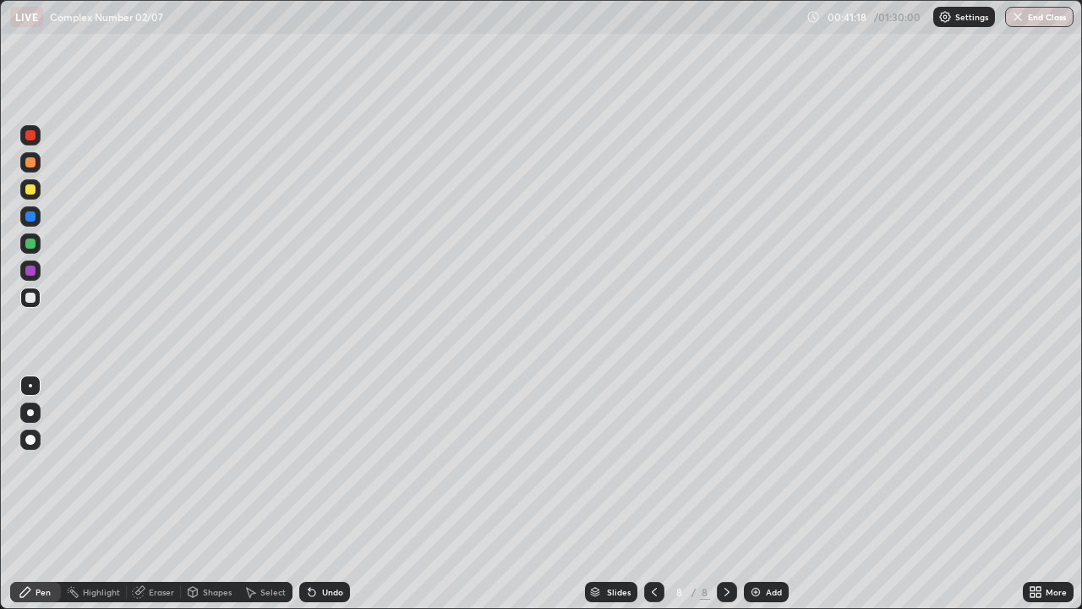
click at [653, 494] on icon at bounding box center [655, 592] width 14 height 14
click at [726, 494] on icon at bounding box center [727, 592] width 14 height 14
click at [36, 189] on div at bounding box center [30, 189] width 20 height 20
click at [771, 494] on div "Add" at bounding box center [766, 592] width 45 height 20
click at [30, 299] on div at bounding box center [30, 298] width 10 height 10
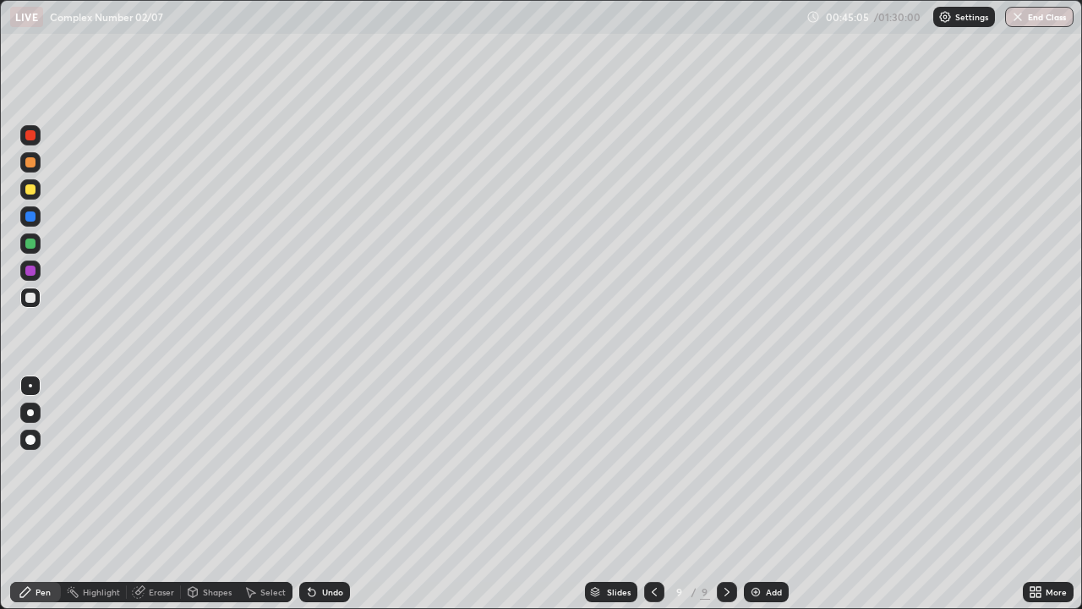
click at [30, 190] on div at bounding box center [30, 189] width 10 height 10
click at [32, 245] on div at bounding box center [30, 243] width 10 height 10
click at [333, 494] on div "Undo" at bounding box center [332, 592] width 21 height 8
click at [332, 494] on div "Undo" at bounding box center [332, 592] width 21 height 8
click at [331, 494] on div "Undo" at bounding box center [332, 592] width 21 height 8
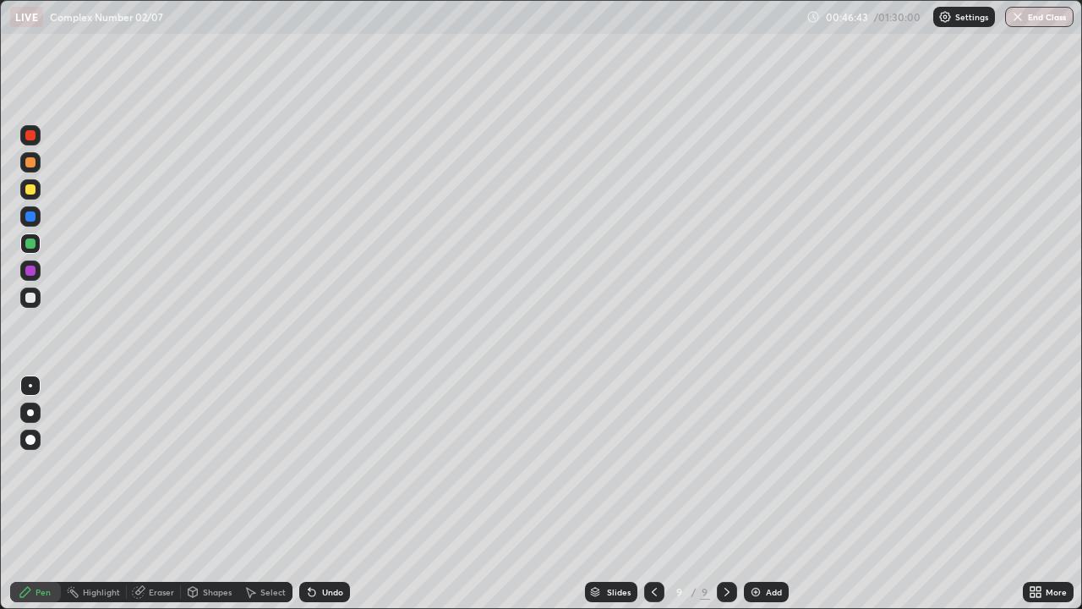
click at [332, 494] on div "Undo" at bounding box center [332, 592] width 21 height 8
click at [30, 191] on div at bounding box center [30, 189] width 10 height 10
click at [774, 494] on div "Add" at bounding box center [774, 592] width 16 height 8
click at [31, 240] on div at bounding box center [30, 243] width 10 height 10
click at [337, 494] on div "Undo" at bounding box center [332, 592] width 21 height 8
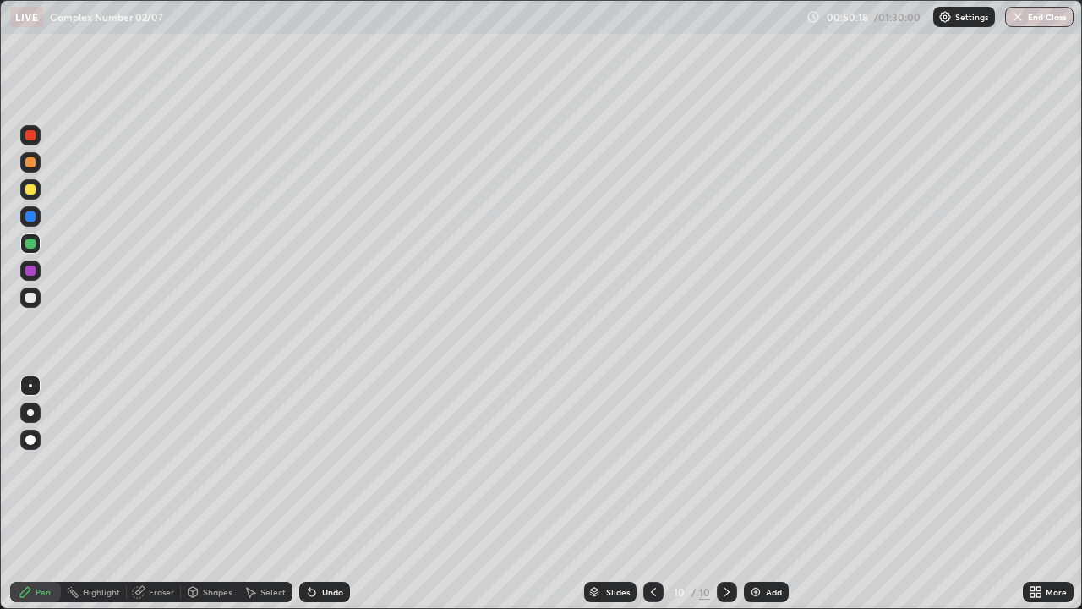
click at [339, 494] on div "Undo" at bounding box center [332, 592] width 21 height 8
click at [34, 298] on div at bounding box center [30, 298] width 10 height 10
click at [31, 189] on div at bounding box center [30, 189] width 10 height 10
click at [769, 494] on div "Add" at bounding box center [774, 592] width 16 height 8
click at [35, 244] on div at bounding box center [30, 243] width 10 height 10
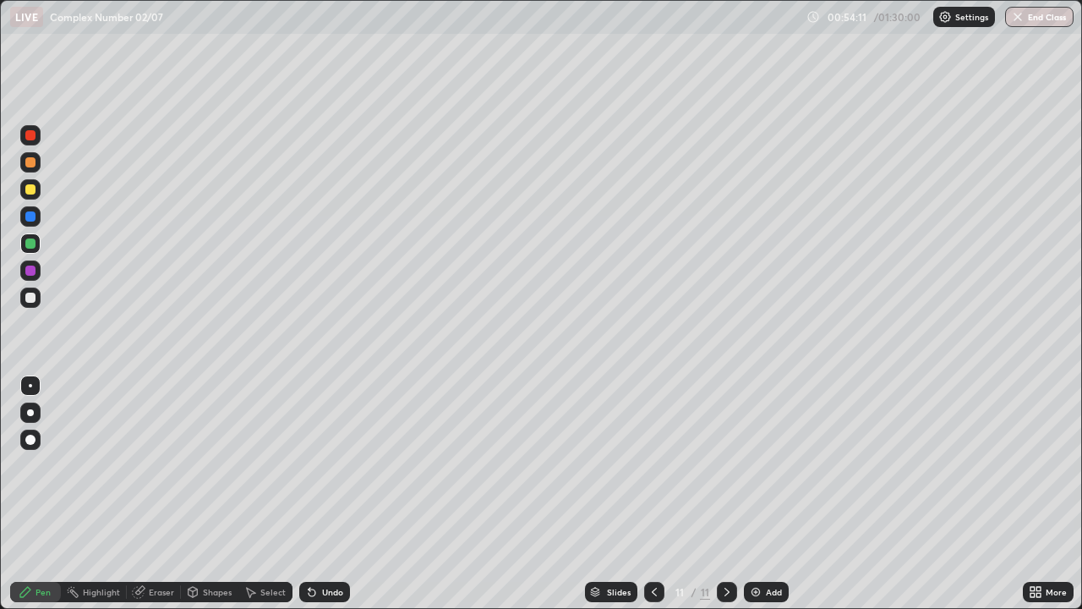
click at [331, 494] on div "Undo" at bounding box center [332, 592] width 21 height 8
click at [333, 494] on div "Undo" at bounding box center [332, 592] width 21 height 8
click at [163, 494] on div "Eraser" at bounding box center [154, 592] width 54 height 20
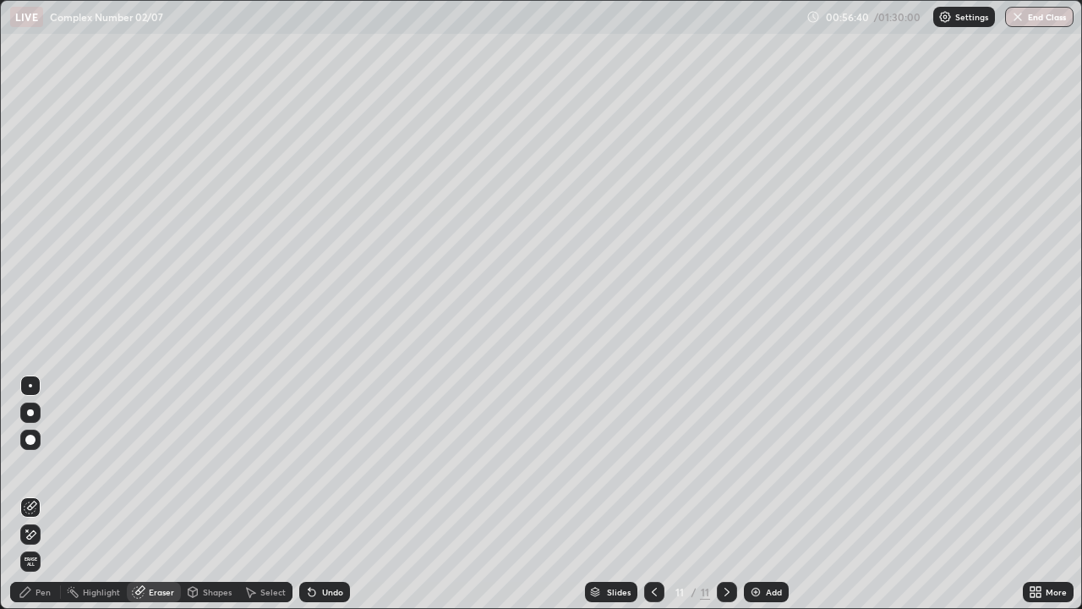
click at [50, 494] on div "Pen" at bounding box center [43, 592] width 15 height 8
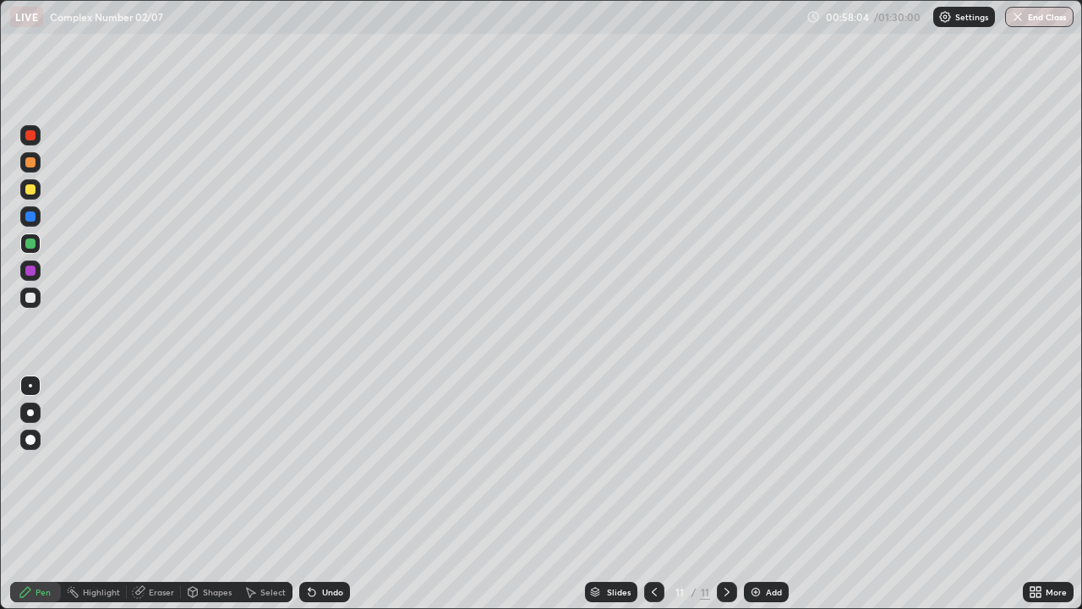
click at [770, 494] on div "Add" at bounding box center [774, 592] width 16 height 8
click at [334, 494] on div "Undo" at bounding box center [324, 592] width 51 height 20
click at [653, 494] on icon at bounding box center [655, 592] width 14 height 14
click at [727, 494] on icon at bounding box center [727, 592] width 14 height 14
click at [328, 494] on div "Undo" at bounding box center [332, 592] width 21 height 8
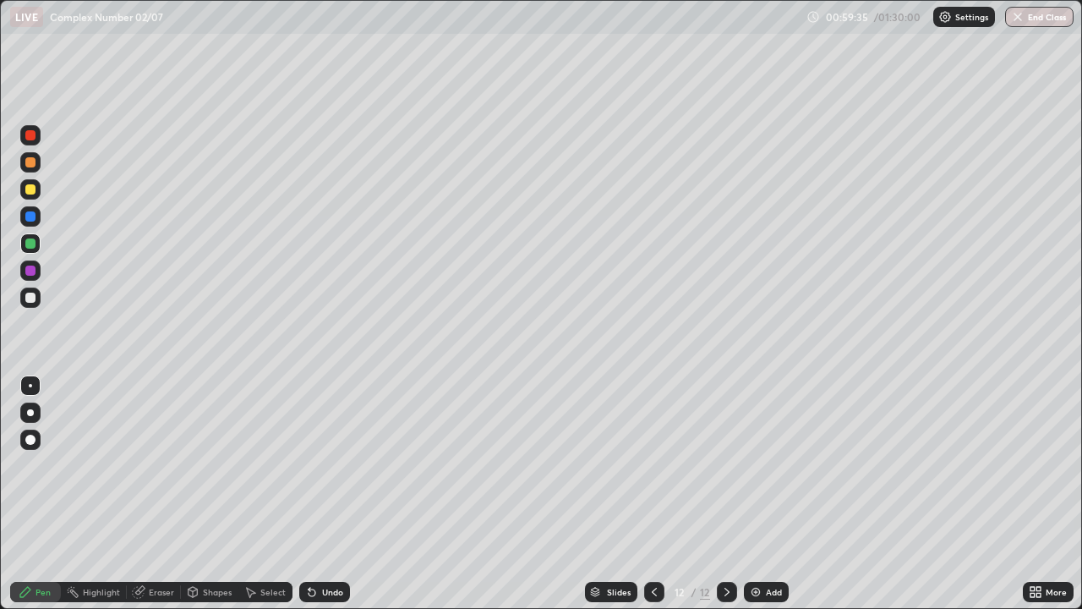
click at [335, 494] on div "Undo" at bounding box center [332, 592] width 21 height 8
click at [771, 494] on div "Add" at bounding box center [774, 592] width 16 height 8
click at [32, 190] on div at bounding box center [30, 189] width 10 height 10
click at [32, 246] on div at bounding box center [30, 243] width 10 height 10
click at [652, 494] on icon at bounding box center [654, 592] width 5 height 8
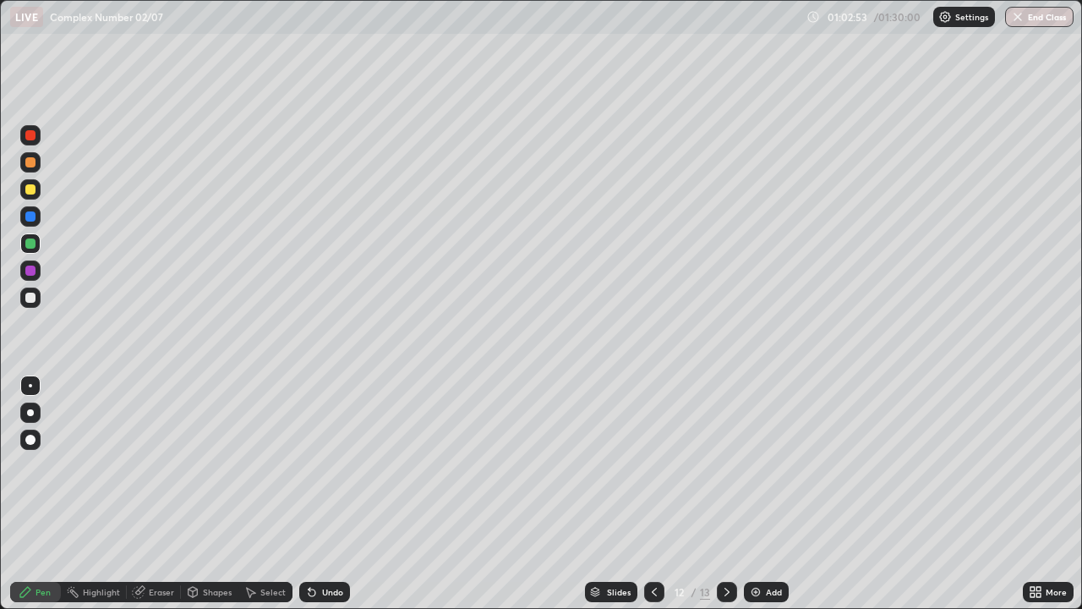
click at [724, 494] on icon at bounding box center [727, 592] width 14 height 14
click at [30, 296] on div at bounding box center [30, 298] width 10 height 10
click at [36, 188] on div at bounding box center [30, 189] width 20 height 20
click at [39, 244] on div at bounding box center [30, 243] width 20 height 20
click at [30, 190] on div at bounding box center [30, 189] width 10 height 10
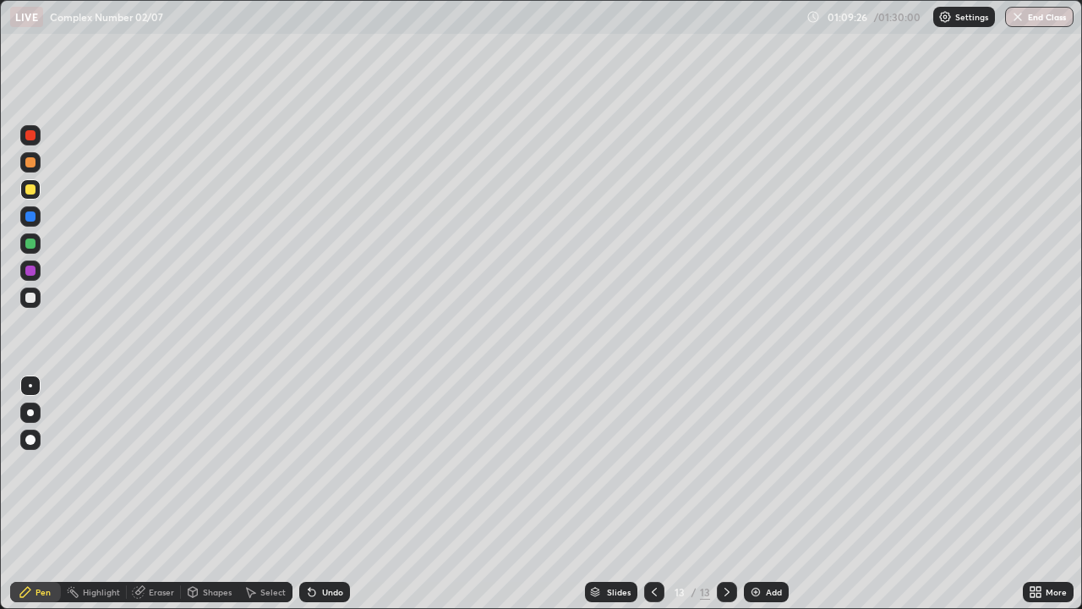
click at [766, 494] on div "Add" at bounding box center [774, 592] width 16 height 8
click at [654, 494] on icon at bounding box center [654, 592] width 5 height 8
click at [653, 494] on icon at bounding box center [655, 592] width 14 height 14
click at [727, 494] on icon at bounding box center [727, 592] width 5 height 8
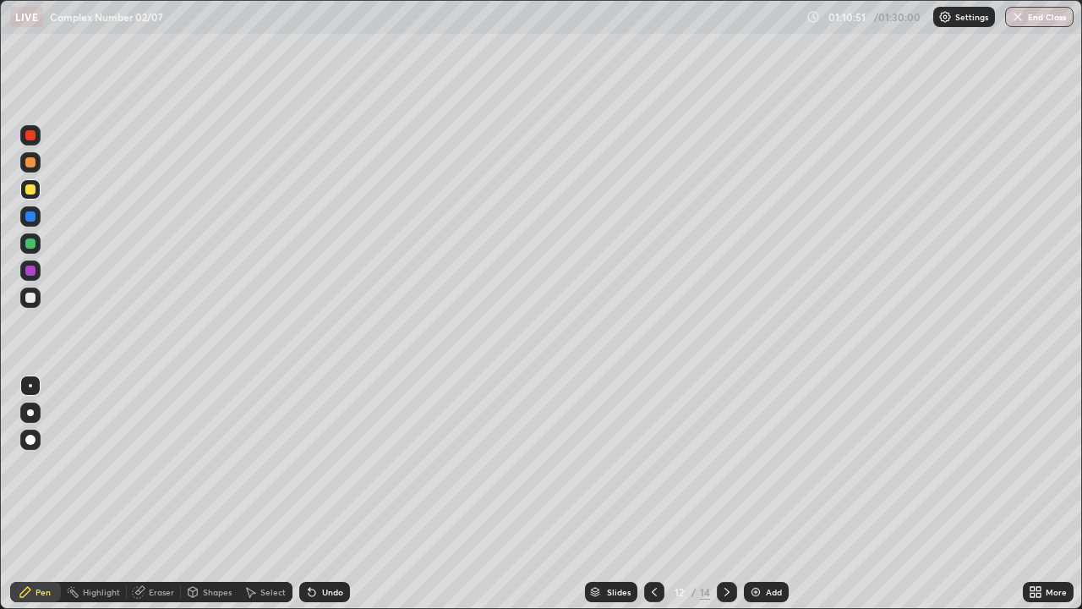
click at [725, 494] on icon at bounding box center [727, 592] width 5 height 8
click at [725, 494] on div at bounding box center [727, 592] width 20 height 20
click at [33, 245] on div at bounding box center [30, 243] width 10 height 10
click at [37, 300] on div at bounding box center [30, 298] width 20 height 20
click at [35, 245] on div at bounding box center [30, 243] width 10 height 10
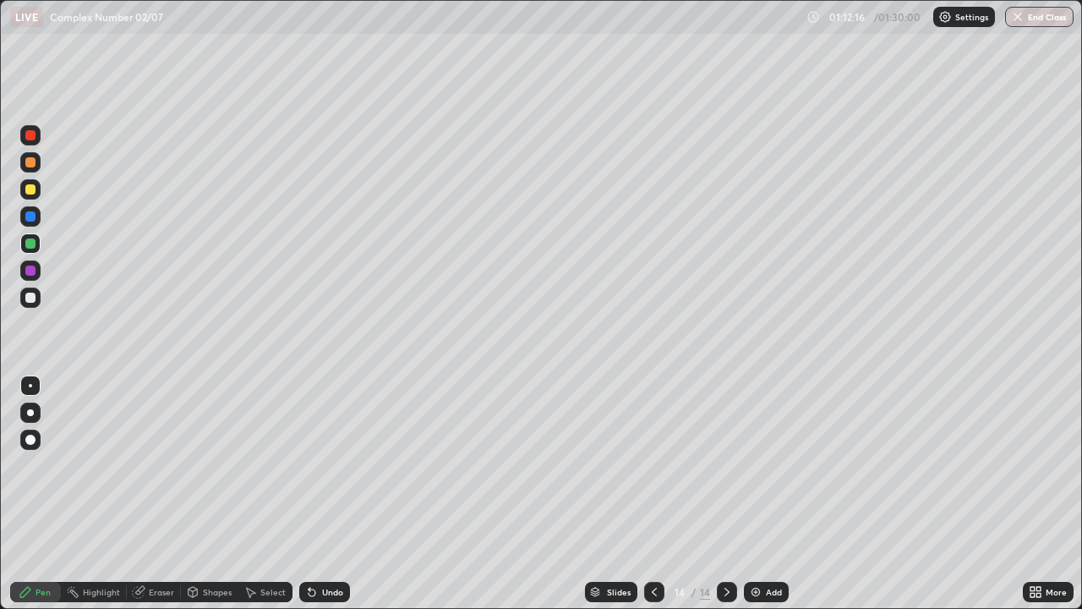
click at [36, 195] on div at bounding box center [30, 189] width 20 height 20
click at [775, 494] on div "Add" at bounding box center [774, 592] width 16 height 8
click at [337, 494] on div "Undo" at bounding box center [332, 592] width 21 height 8
click at [31, 244] on div at bounding box center [30, 243] width 10 height 10
click at [331, 494] on div "Undo" at bounding box center [332, 592] width 21 height 8
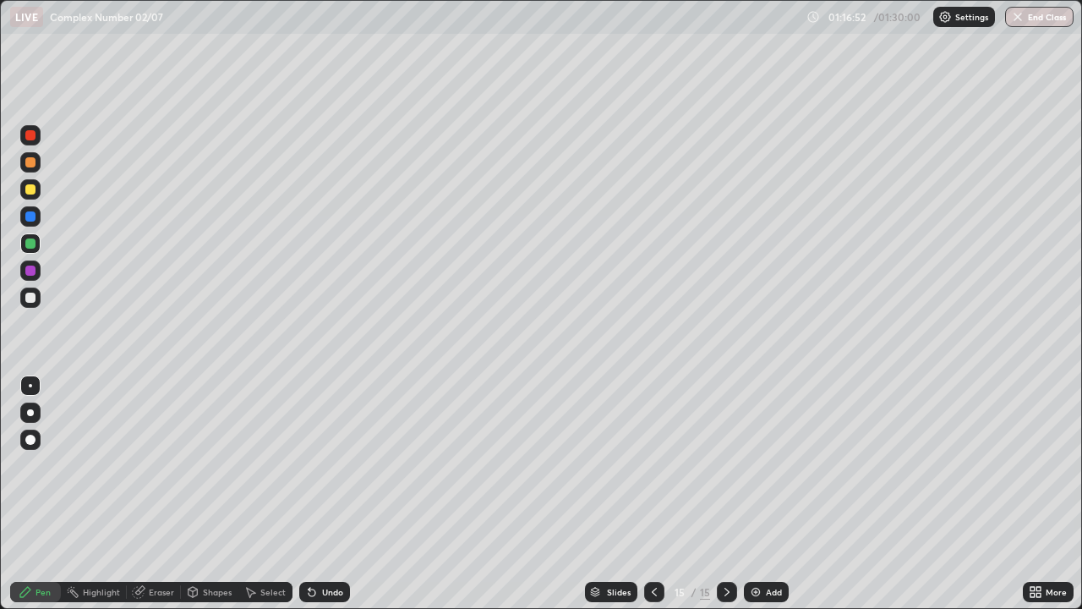
click at [333, 494] on div "Undo" at bounding box center [332, 592] width 21 height 8
click at [30, 299] on div at bounding box center [30, 298] width 10 height 10
click at [33, 216] on div at bounding box center [30, 216] width 10 height 10
click at [35, 246] on div at bounding box center [30, 243] width 10 height 10
click at [327, 494] on div "Undo" at bounding box center [332, 592] width 21 height 8
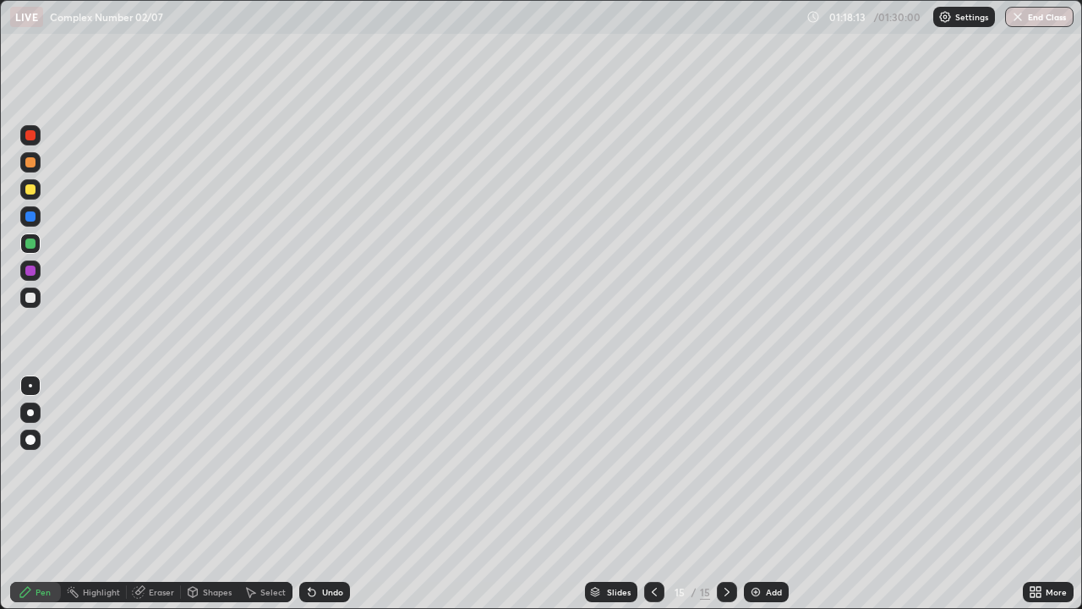
click at [30, 193] on div at bounding box center [30, 189] width 10 height 10
click at [161, 494] on div "Eraser" at bounding box center [161, 592] width 25 height 8
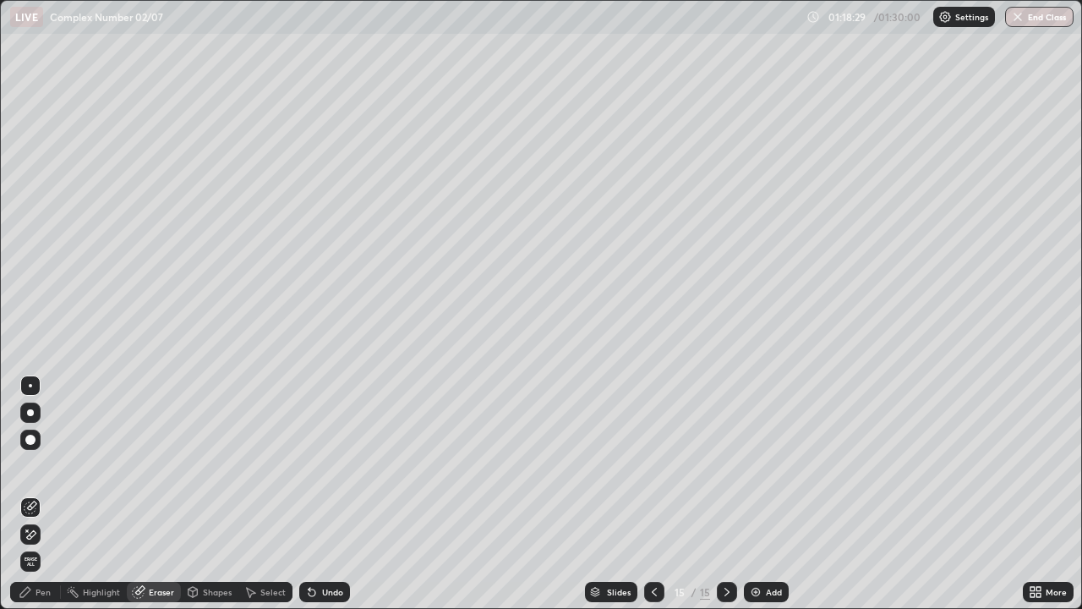
click at [41, 494] on div "Pen" at bounding box center [43, 592] width 15 height 8
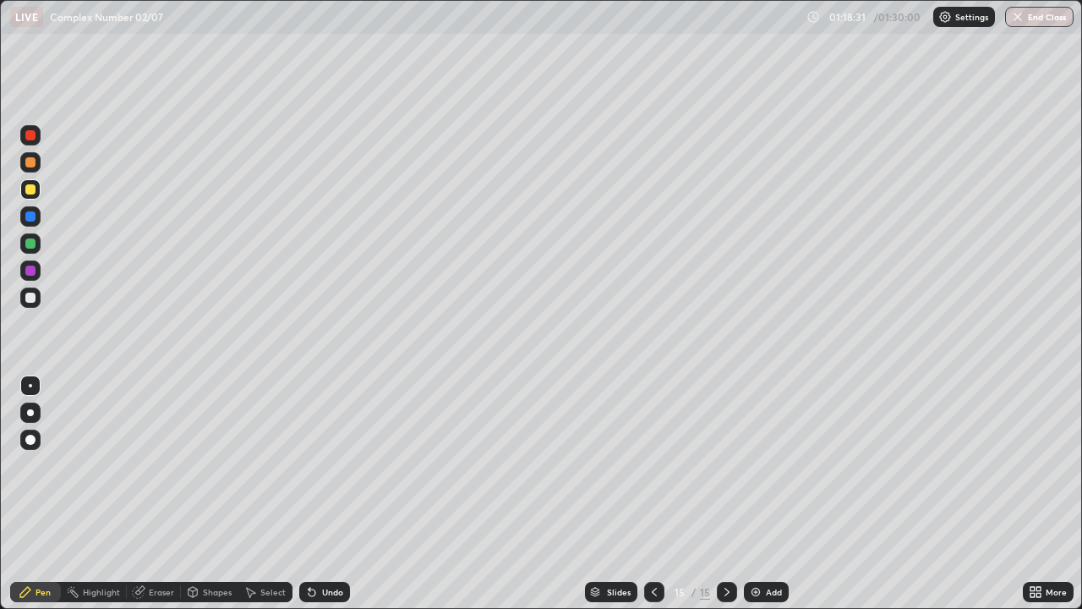
click at [30, 244] on div at bounding box center [30, 243] width 10 height 10
click at [333, 494] on div "Undo" at bounding box center [332, 592] width 21 height 8
click at [335, 494] on div "Undo" at bounding box center [332, 592] width 21 height 8
click at [337, 494] on div "Undo" at bounding box center [324, 592] width 51 height 20
click at [29, 189] on div at bounding box center [30, 189] width 10 height 10
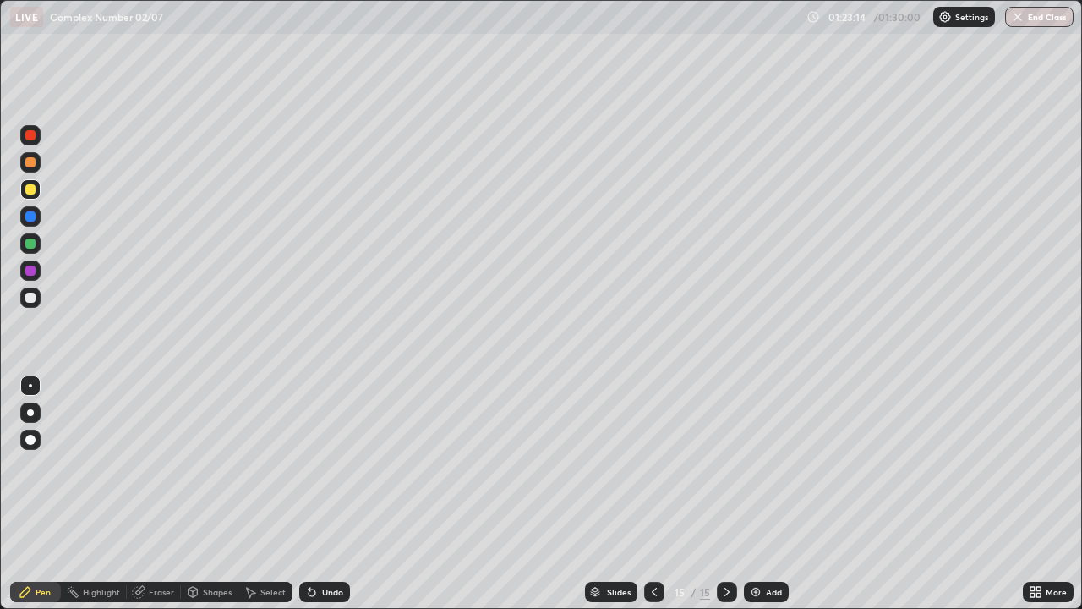
click at [775, 494] on div "Add" at bounding box center [774, 592] width 16 height 8
click at [31, 245] on div at bounding box center [30, 243] width 10 height 10
click at [30, 299] on div at bounding box center [30, 298] width 10 height 10
click at [325, 494] on div "Undo" at bounding box center [332, 592] width 21 height 8
click at [327, 494] on div "Undo" at bounding box center [332, 592] width 21 height 8
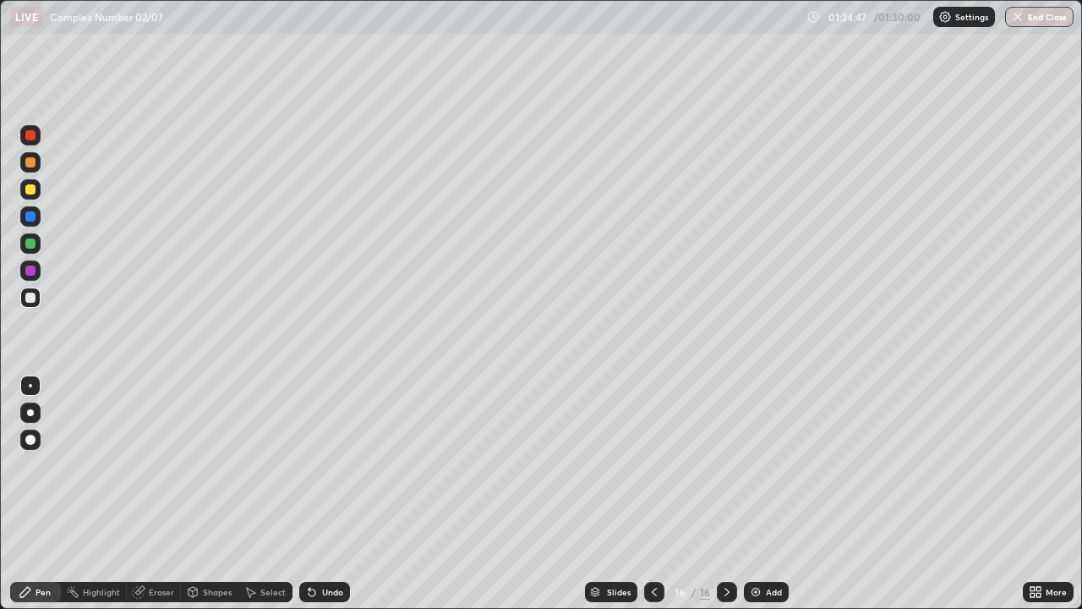
click at [328, 494] on div "Undo" at bounding box center [332, 592] width 21 height 8
click at [332, 494] on div "Undo" at bounding box center [332, 592] width 21 height 8
click at [31, 272] on div at bounding box center [30, 271] width 10 height 10
click at [331, 494] on div "Undo" at bounding box center [332, 592] width 21 height 8
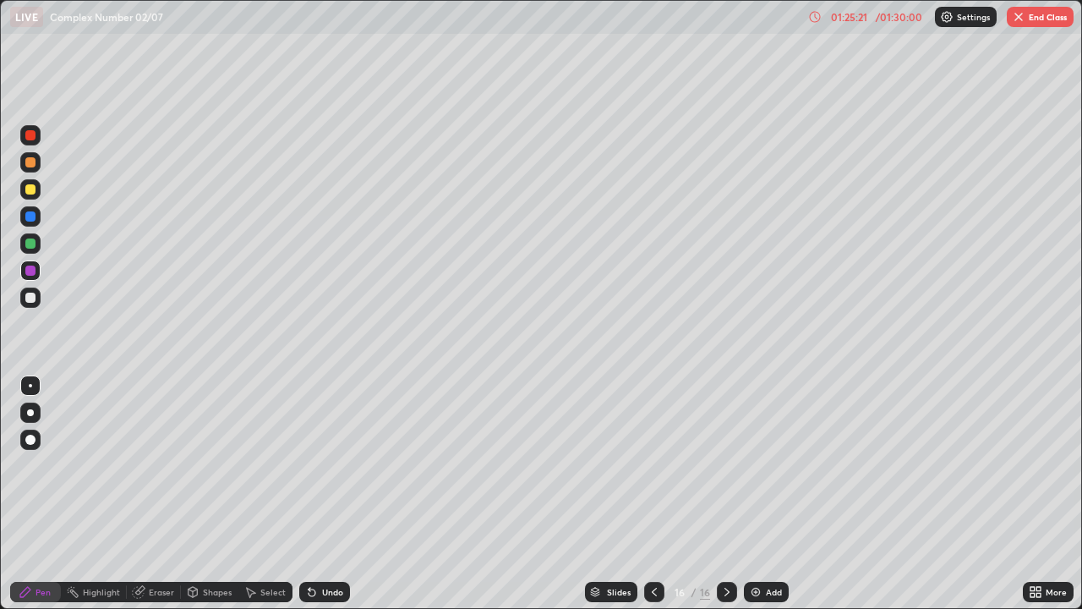
click at [330, 494] on div "Undo" at bounding box center [332, 592] width 21 height 8
click at [331, 494] on div "Undo" at bounding box center [332, 592] width 21 height 8
click at [330, 494] on div "Undo" at bounding box center [332, 592] width 21 height 8
click at [30, 246] on div at bounding box center [30, 243] width 10 height 10
click at [37, 214] on div at bounding box center [30, 216] width 20 height 20
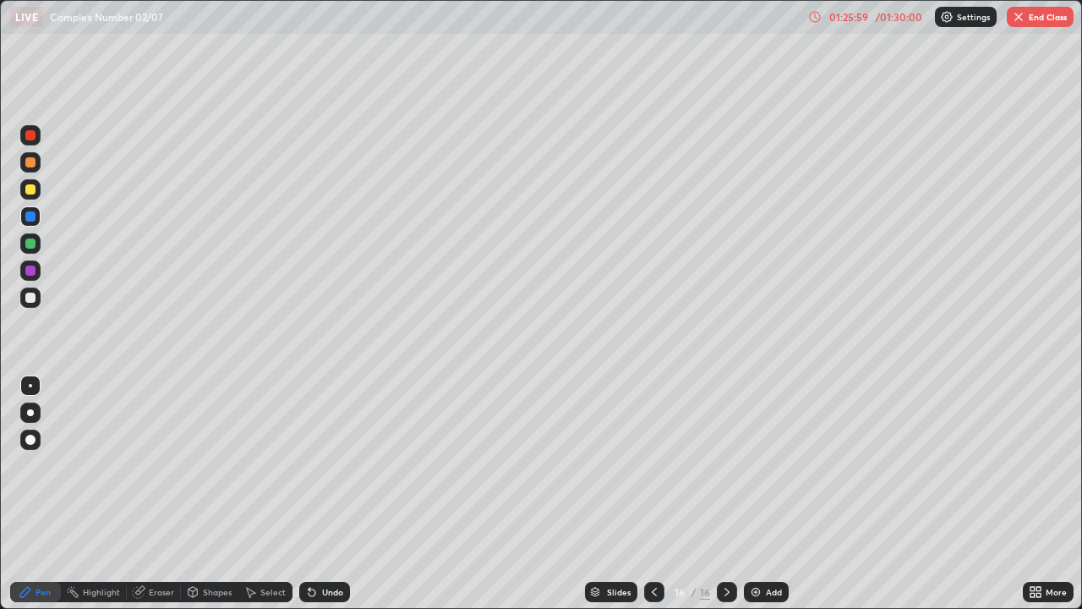
click at [34, 244] on div at bounding box center [30, 243] width 10 height 10
click at [32, 219] on div at bounding box center [30, 216] width 10 height 10
click at [32, 244] on div at bounding box center [30, 243] width 10 height 10
click at [33, 269] on div at bounding box center [30, 271] width 10 height 10
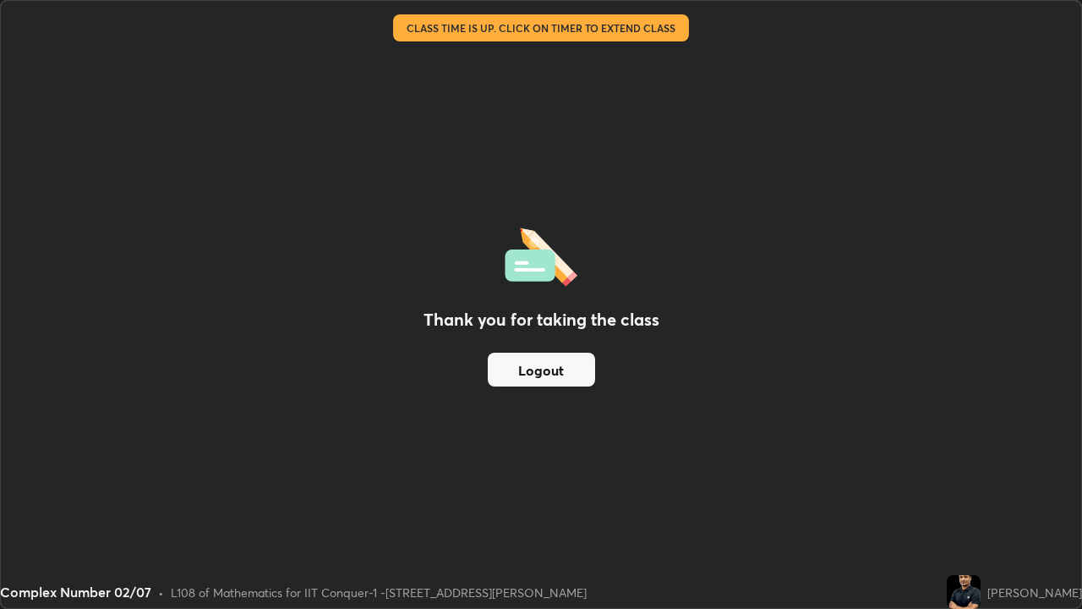
click at [563, 367] on button "Logout" at bounding box center [541, 370] width 107 height 34
